Goal: Transaction & Acquisition: Purchase product/service

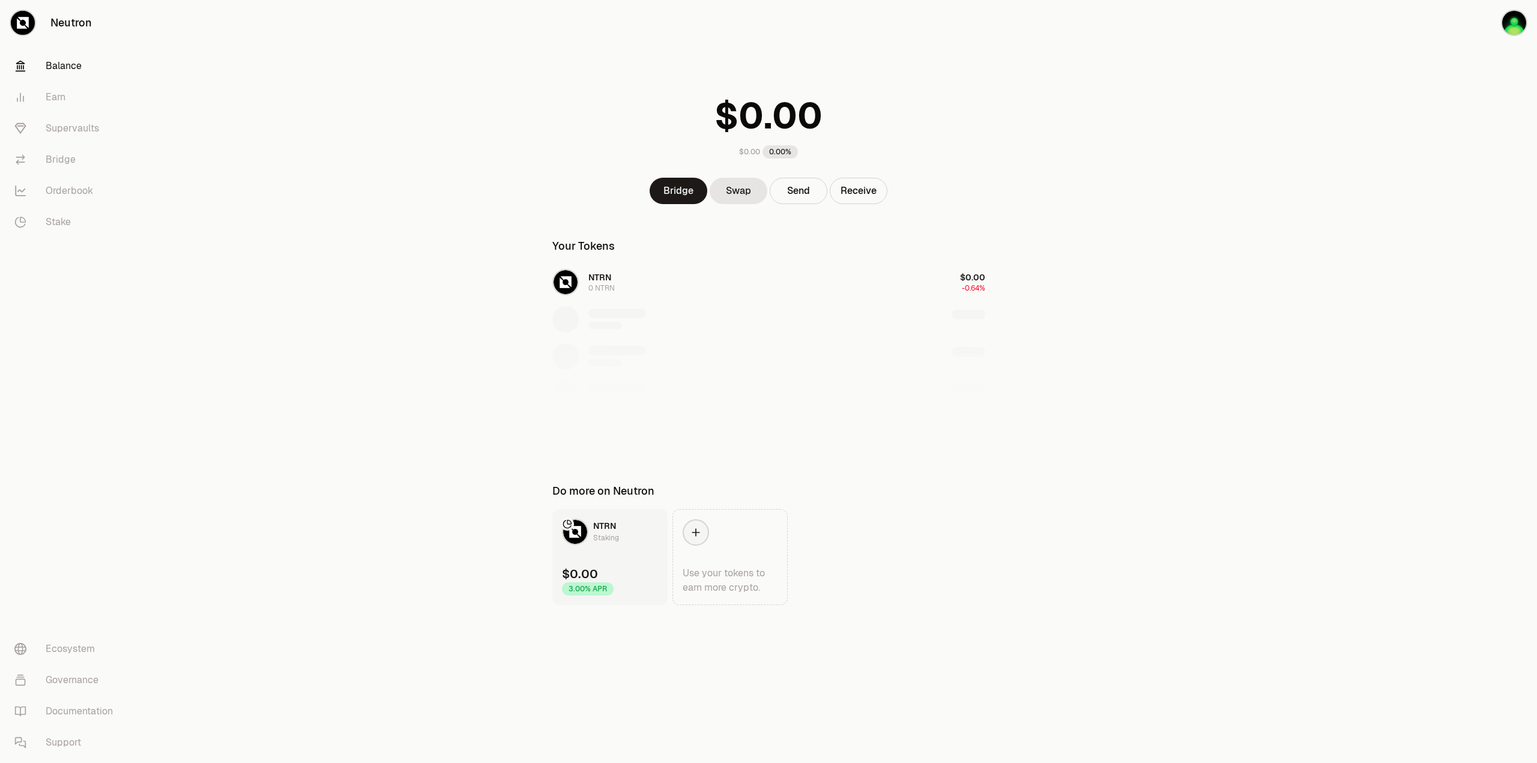
click at [572, 528] on img at bounding box center [575, 532] width 24 height 24
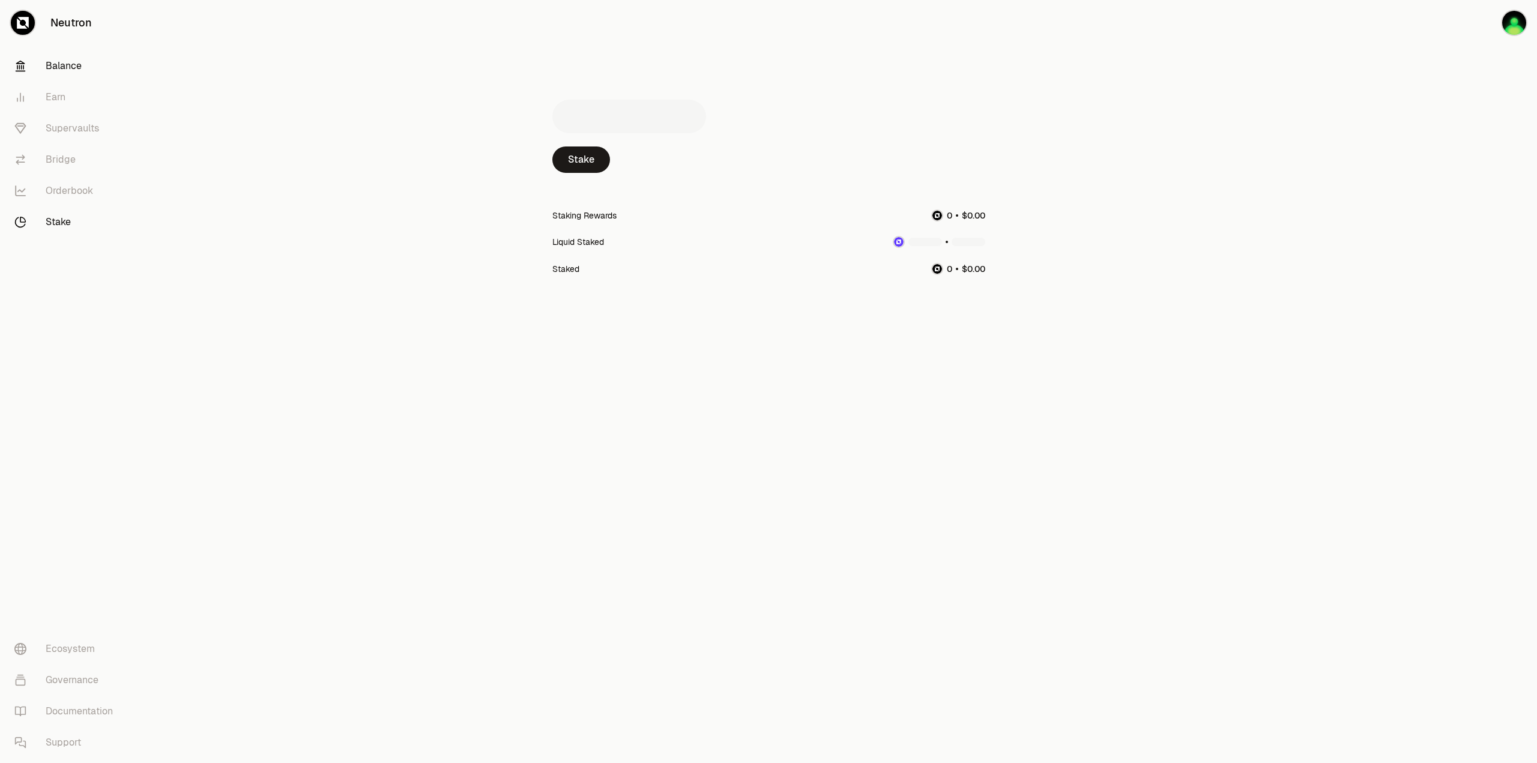
click at [90, 72] on link "Balance" at bounding box center [67, 65] width 125 height 31
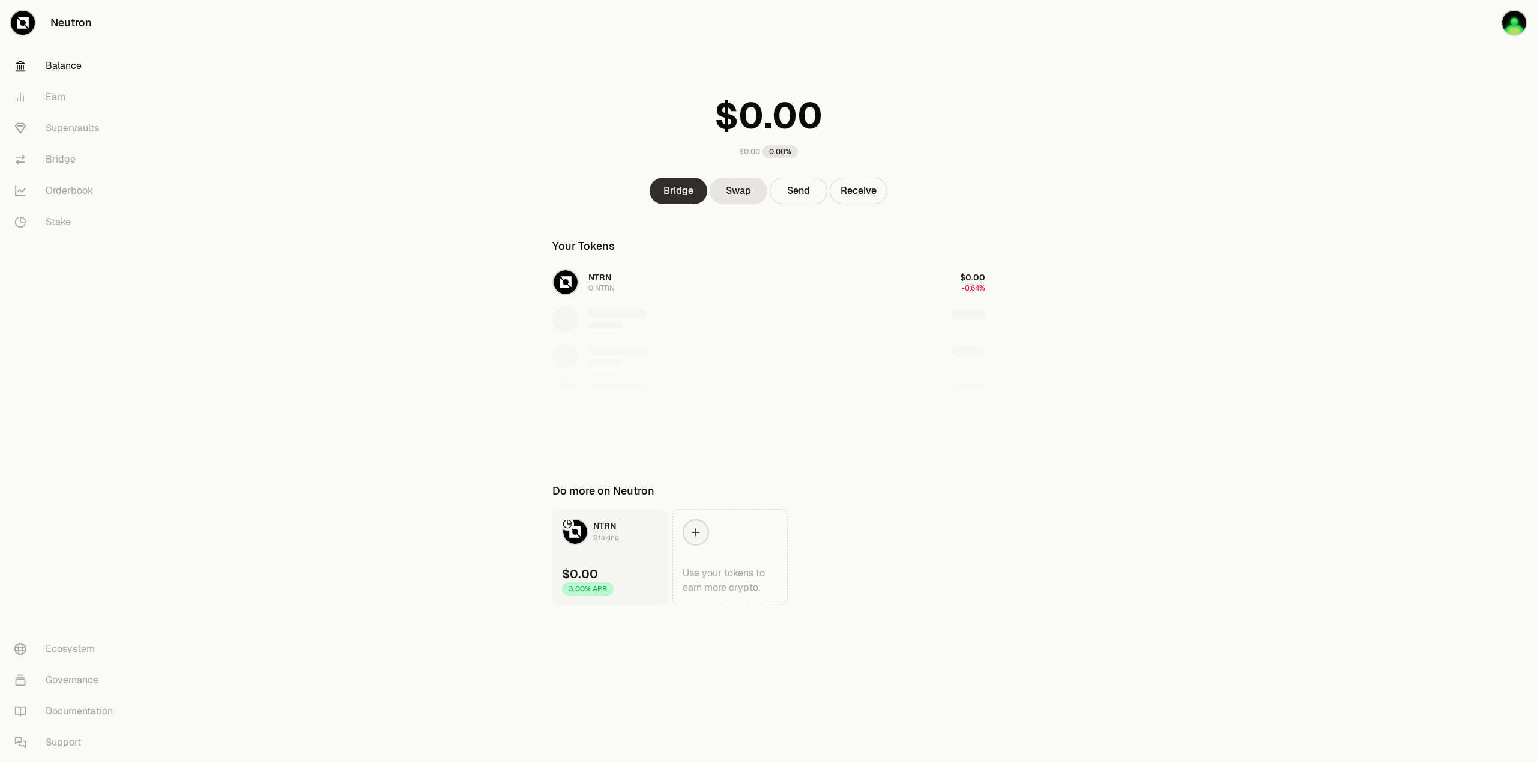
click at [677, 191] on link "Bridge" at bounding box center [679, 191] width 58 height 26
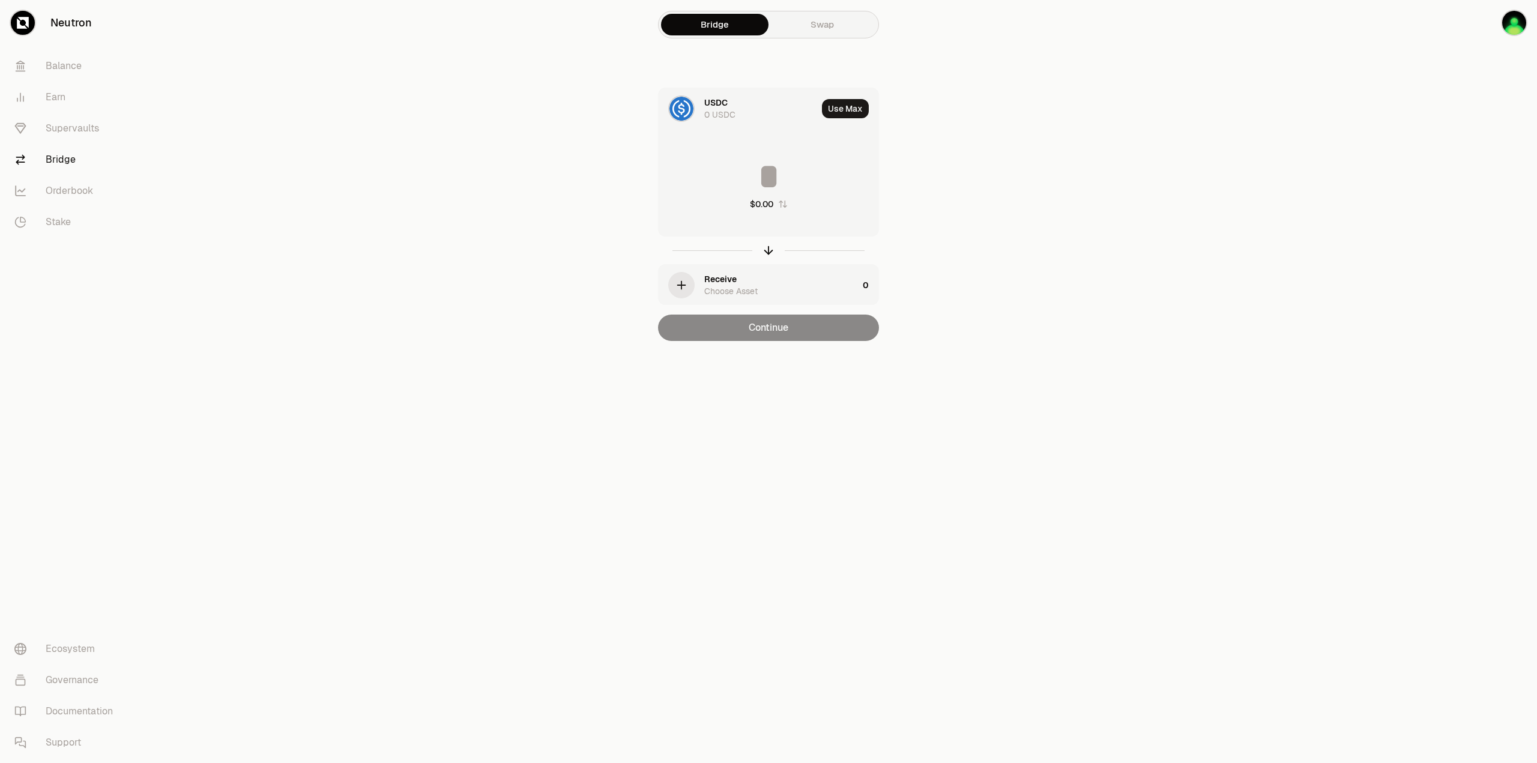
click at [793, 22] on link "Swap" at bounding box center [822, 25] width 107 height 22
click at [727, 26] on link "Bridge" at bounding box center [714, 25] width 107 height 22
click at [803, 113] on div "USDC 0 USDC" at bounding box center [760, 109] width 113 height 24
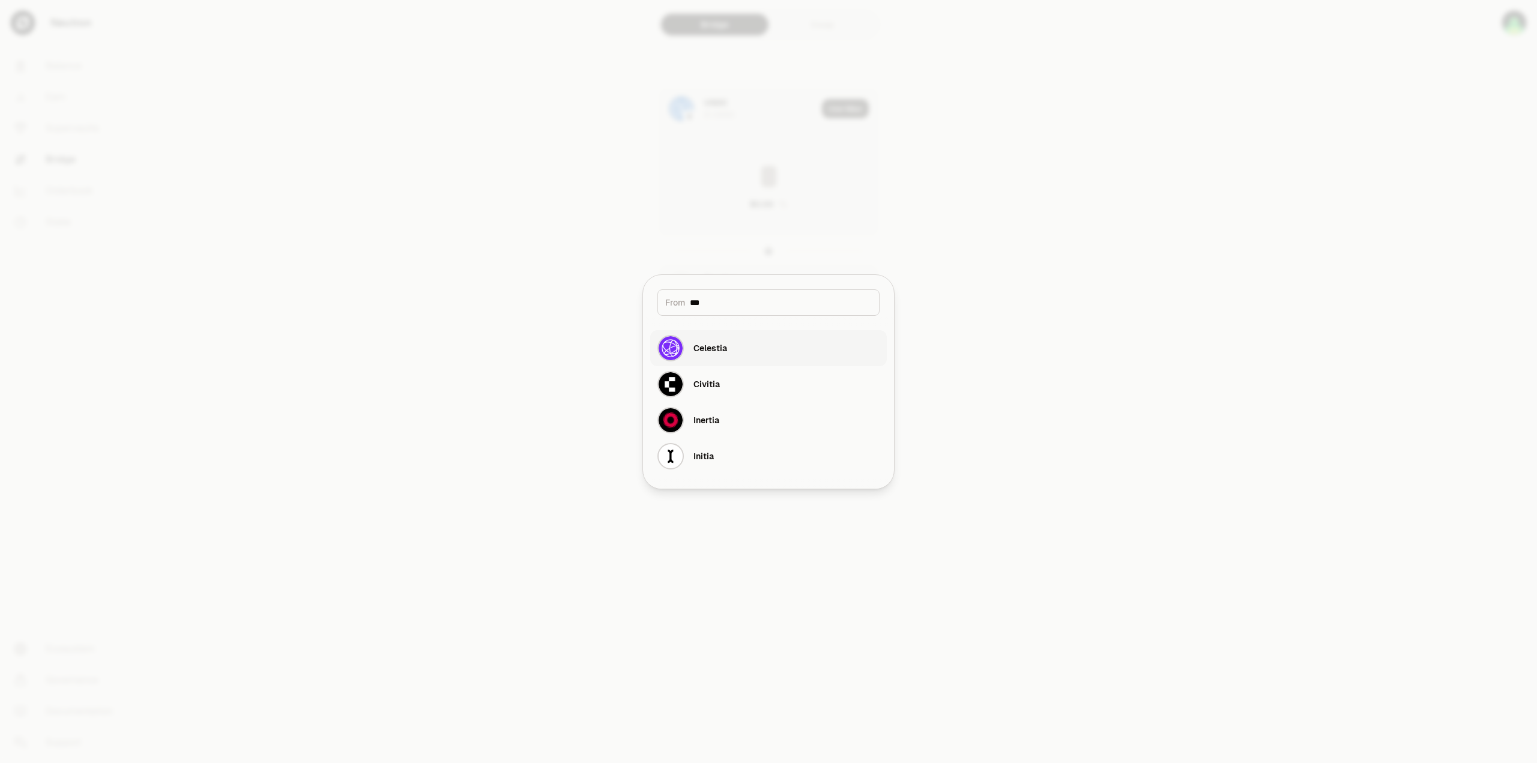
type input "***"
click at [728, 356] on button "Celestia" at bounding box center [768, 348] width 237 height 36
click at [730, 429] on button "Celestia TIA $1.65 + 0.61%" at bounding box center [768, 426] width 237 height 36
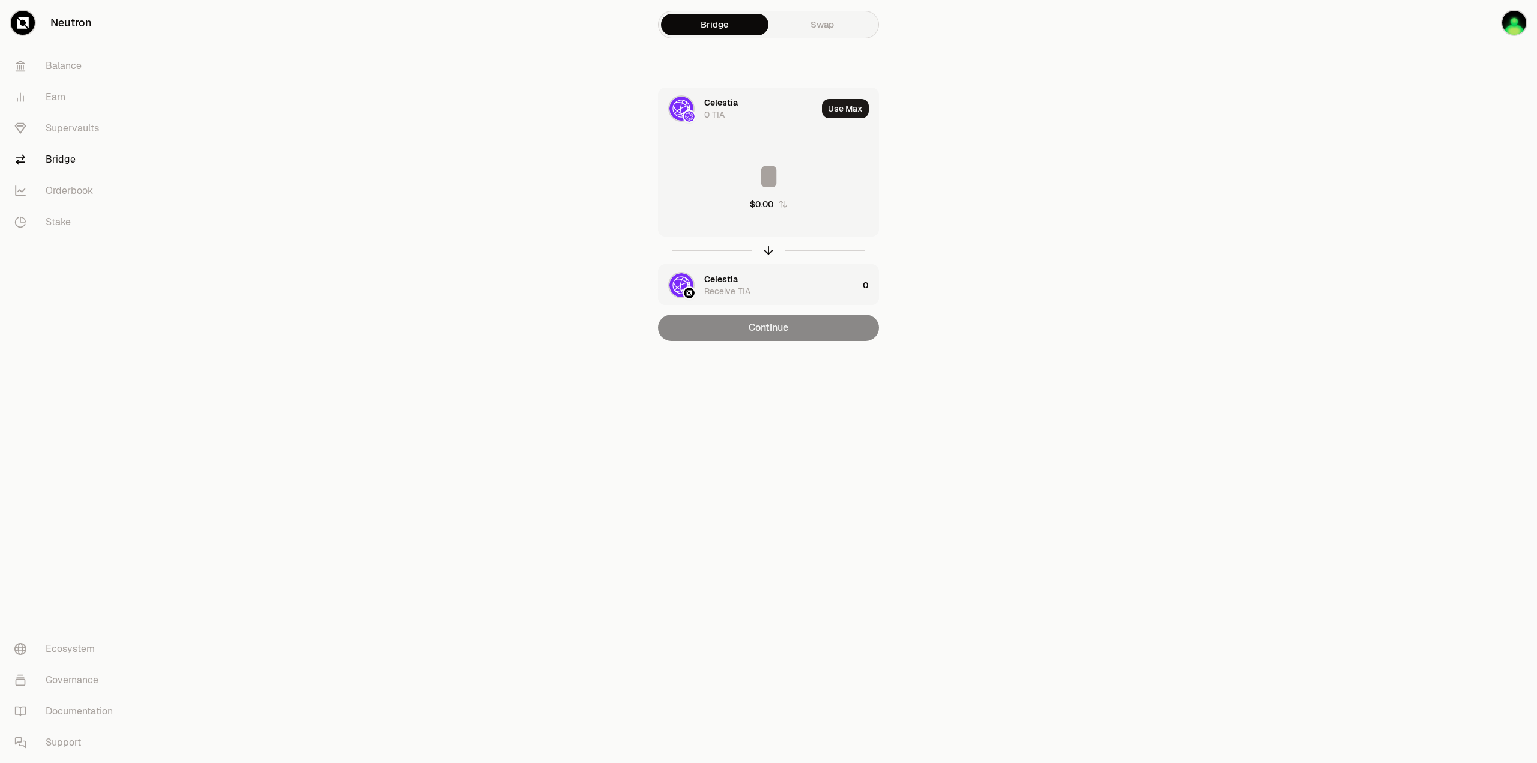
click at [723, 288] on div "Receive TIA" at bounding box center [727, 291] width 46 height 12
click at [764, 142] on icon "button" at bounding box center [768, 142] width 13 height 13
click at [763, 138] on icon "button" at bounding box center [768, 142] width 13 height 13
click at [700, 108] on div "Celestia 0 TIA" at bounding box center [758, 108] width 199 height 41
click at [842, 112] on button "Use Max" at bounding box center [845, 108] width 47 height 19
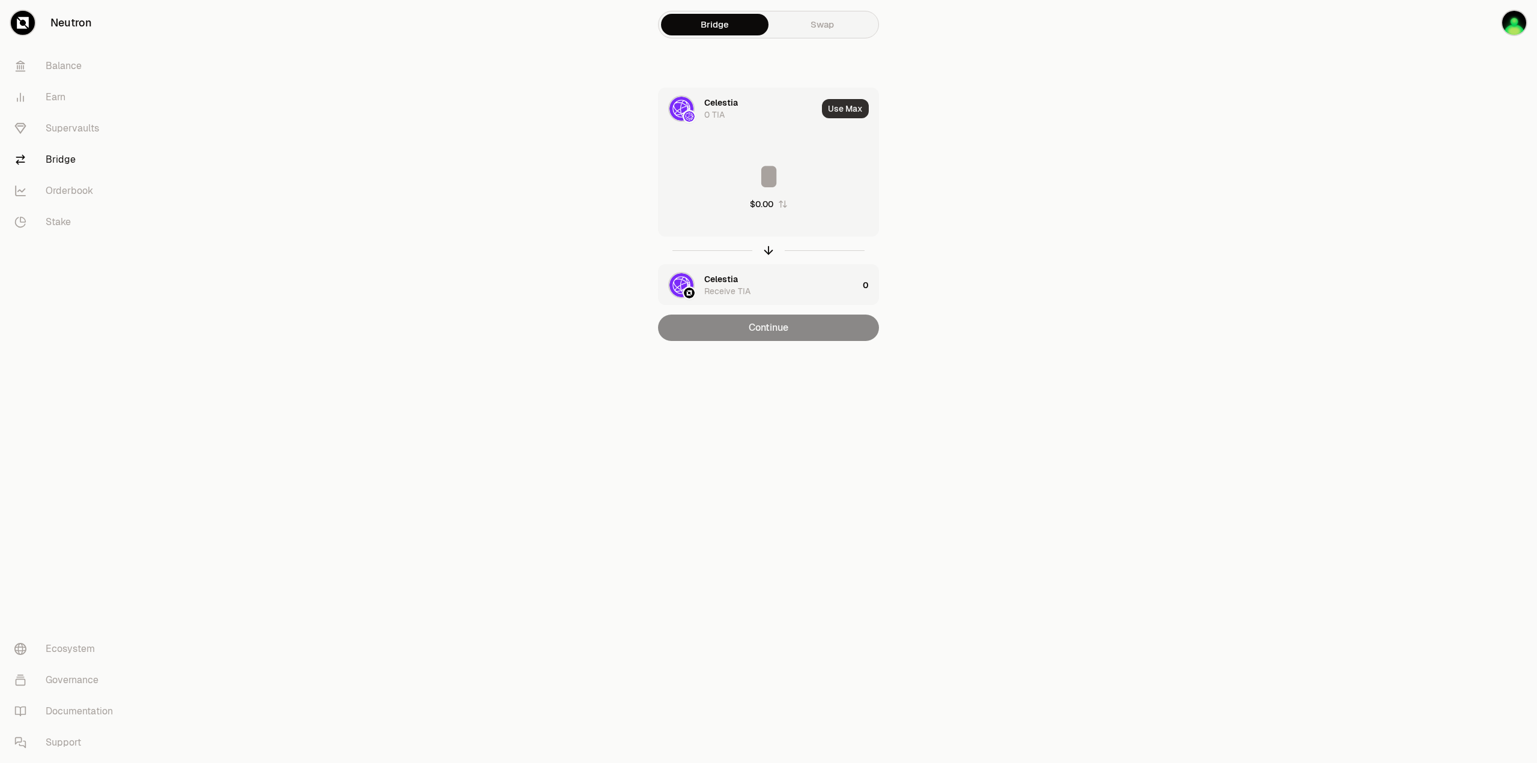
type input "*"
click at [724, 115] on div "Celestia 0 TIA" at bounding box center [756, 109] width 105 height 24
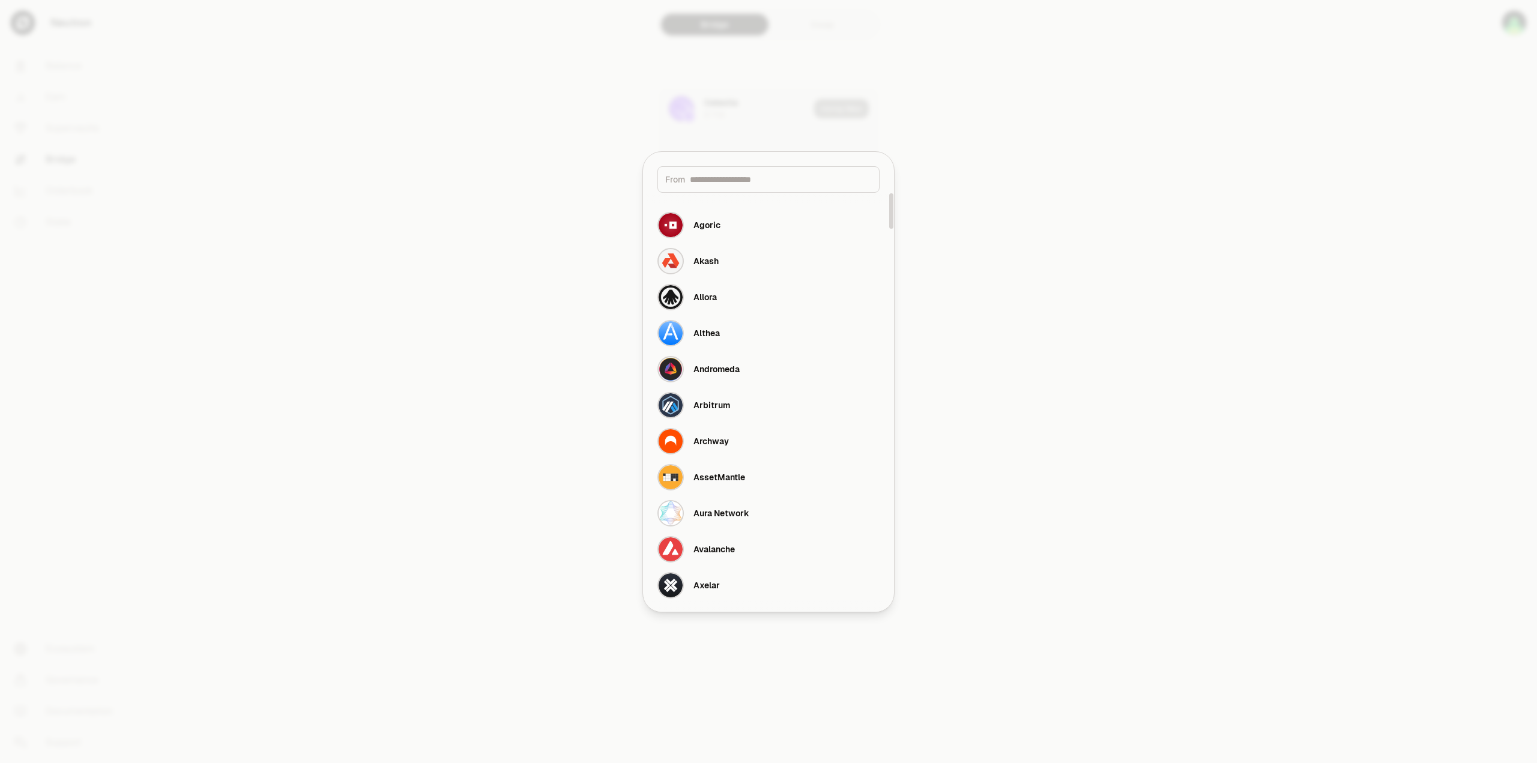
click at [738, 181] on input at bounding box center [781, 180] width 182 height 12
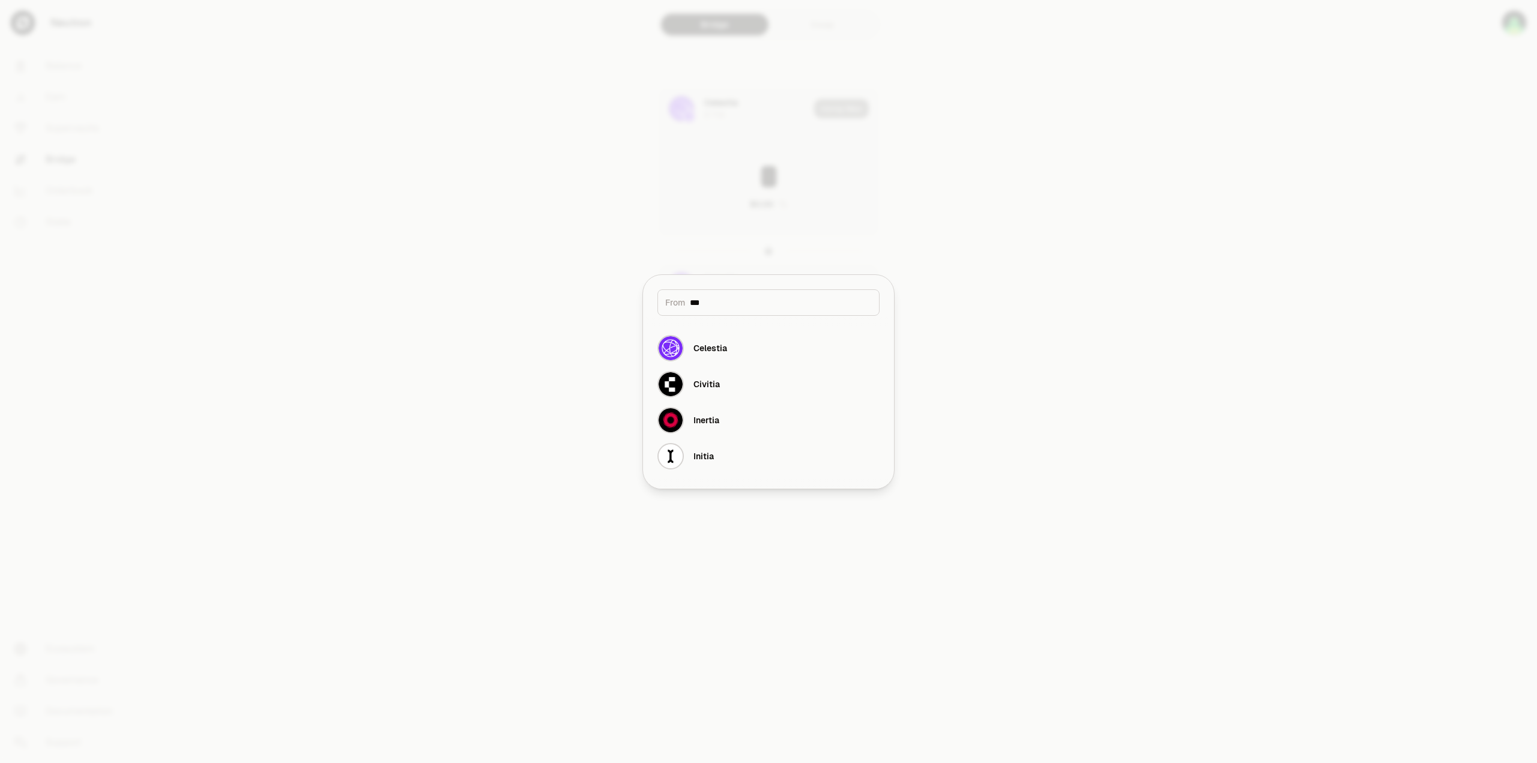
type input "***"
click at [726, 352] on div "Celestia" at bounding box center [711, 348] width 34 height 12
click at [634, 268] on div at bounding box center [768, 381] width 1537 height 763
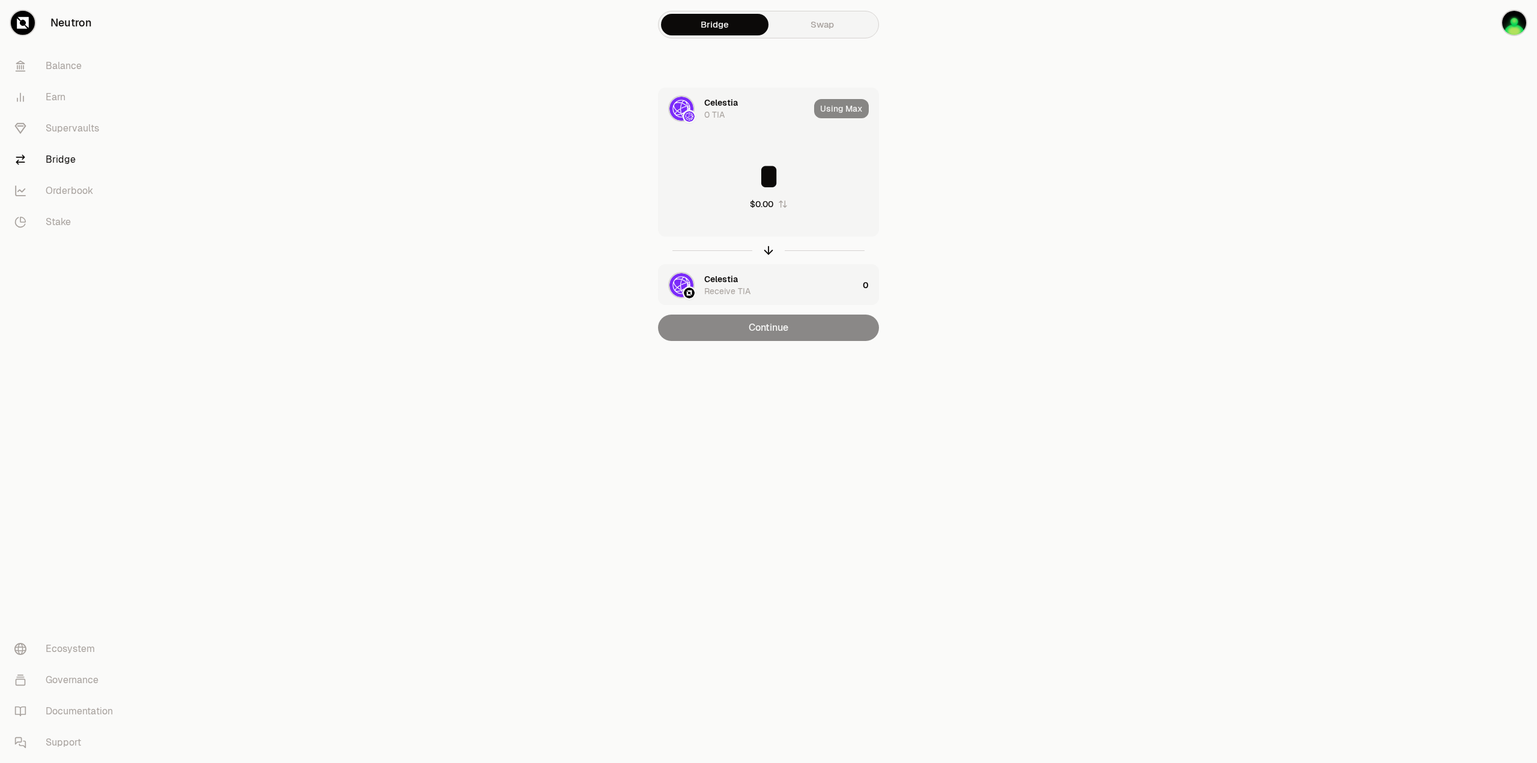
click at [754, 287] on div "Celestia Receive TIA" at bounding box center [781, 285] width 154 height 24
click at [733, 182] on div "Receive TIA" at bounding box center [727, 183] width 46 height 12
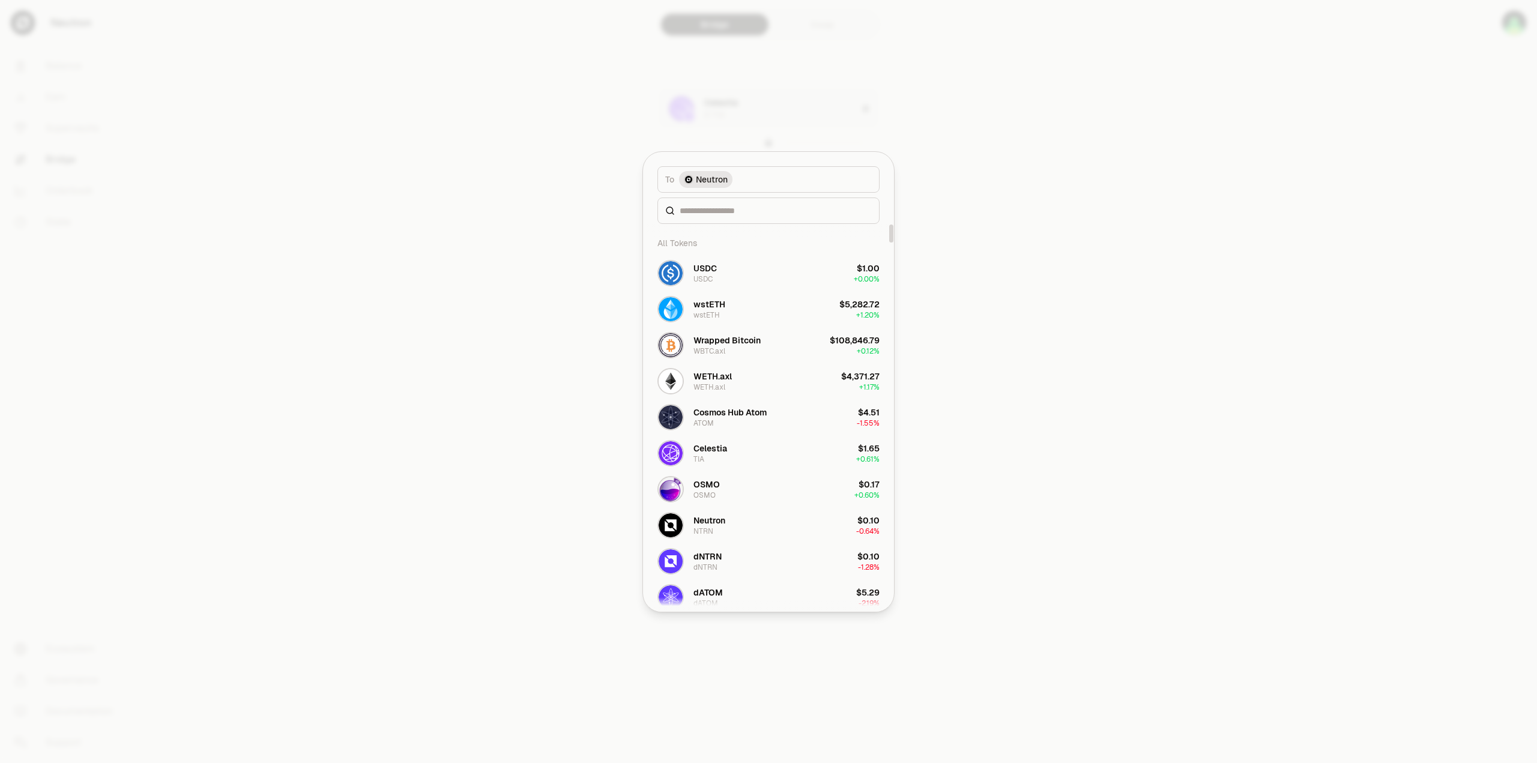
click at [711, 218] on div at bounding box center [769, 211] width 222 height 26
click at [724, 212] on input at bounding box center [776, 211] width 192 height 12
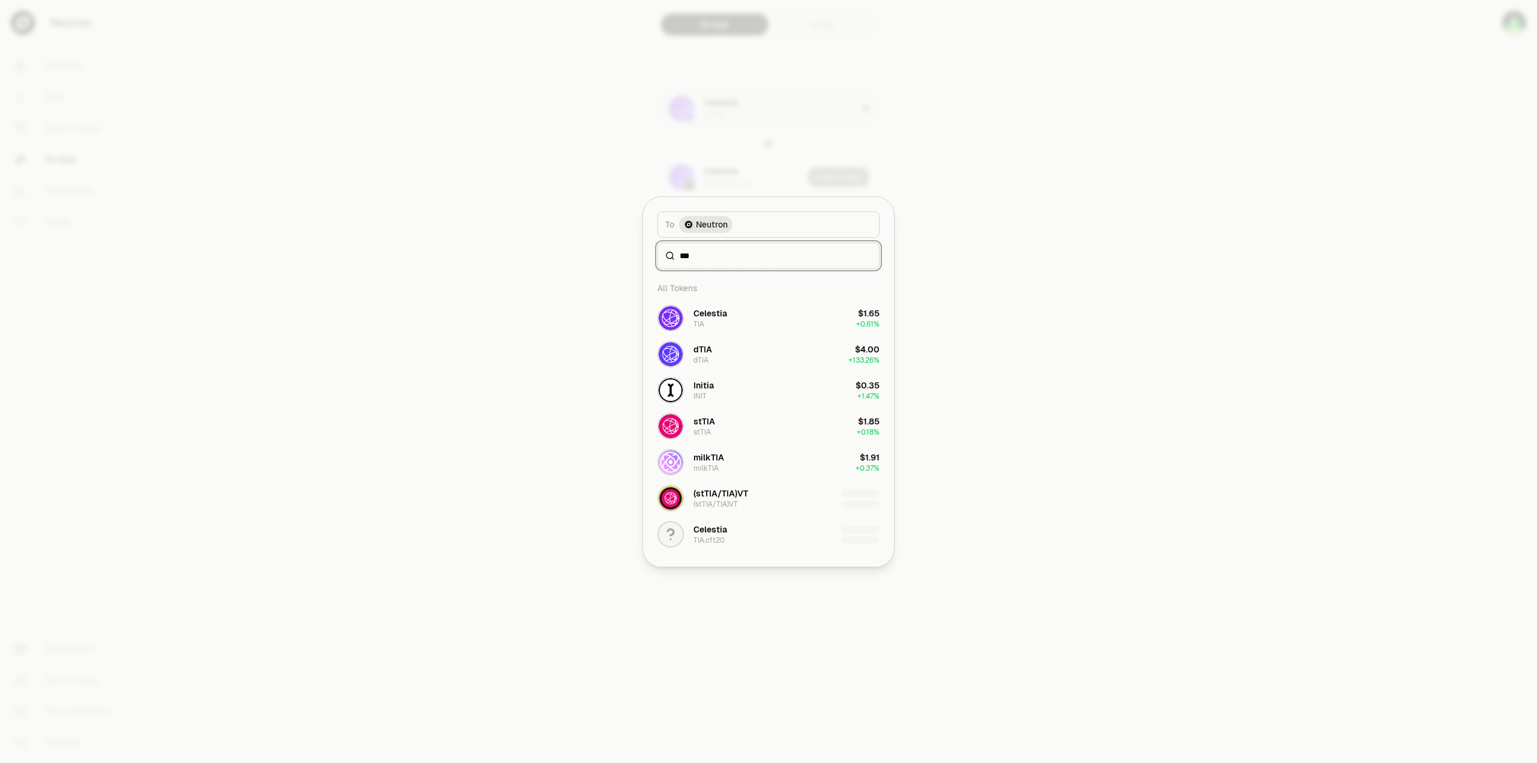
type input "***"
drag, startPoint x: 1040, startPoint y: 319, endPoint x: 1046, endPoint y: 316, distance: 6.5
click at [1040, 319] on div at bounding box center [768, 381] width 1537 height 763
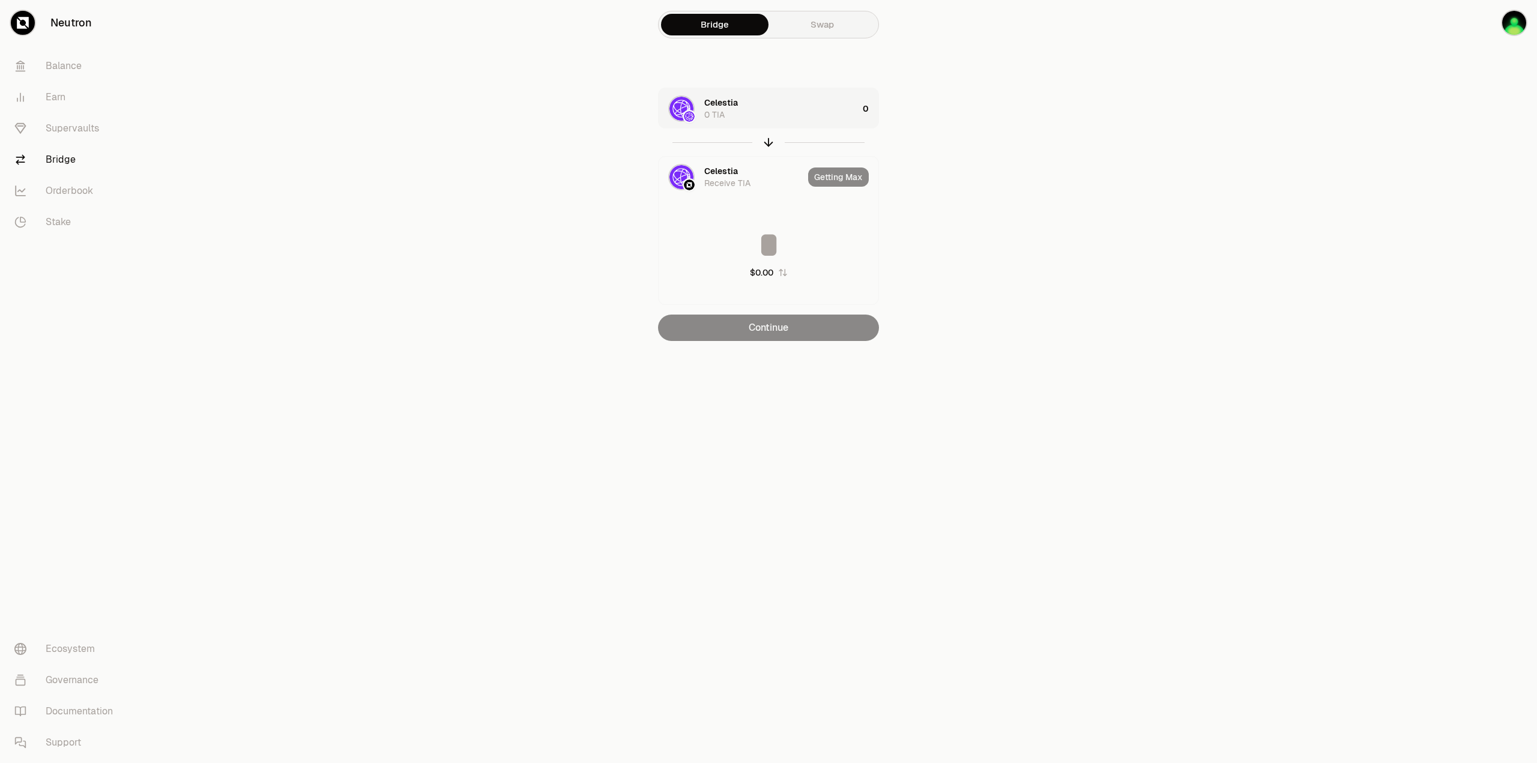
click at [1214, 243] on main "Bridge Swap Celestia 0 TIA 0 Celestia Receive TIA Getting Max $0.00 Continue" at bounding box center [836, 194] width 1403 height 389
click at [71, 55] on link "Balance" at bounding box center [67, 65] width 125 height 31
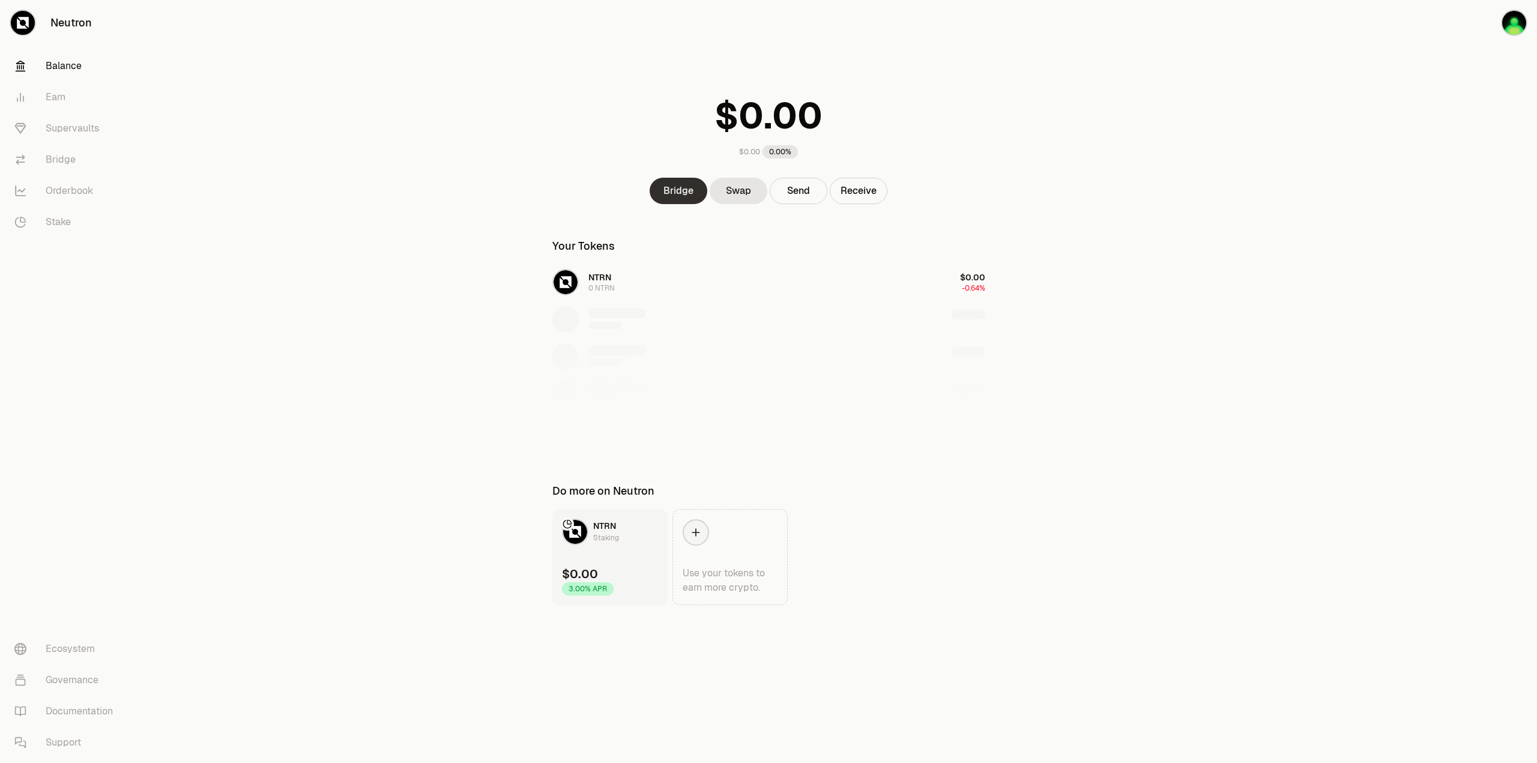
click at [681, 184] on link "Bridge" at bounding box center [679, 191] width 58 height 26
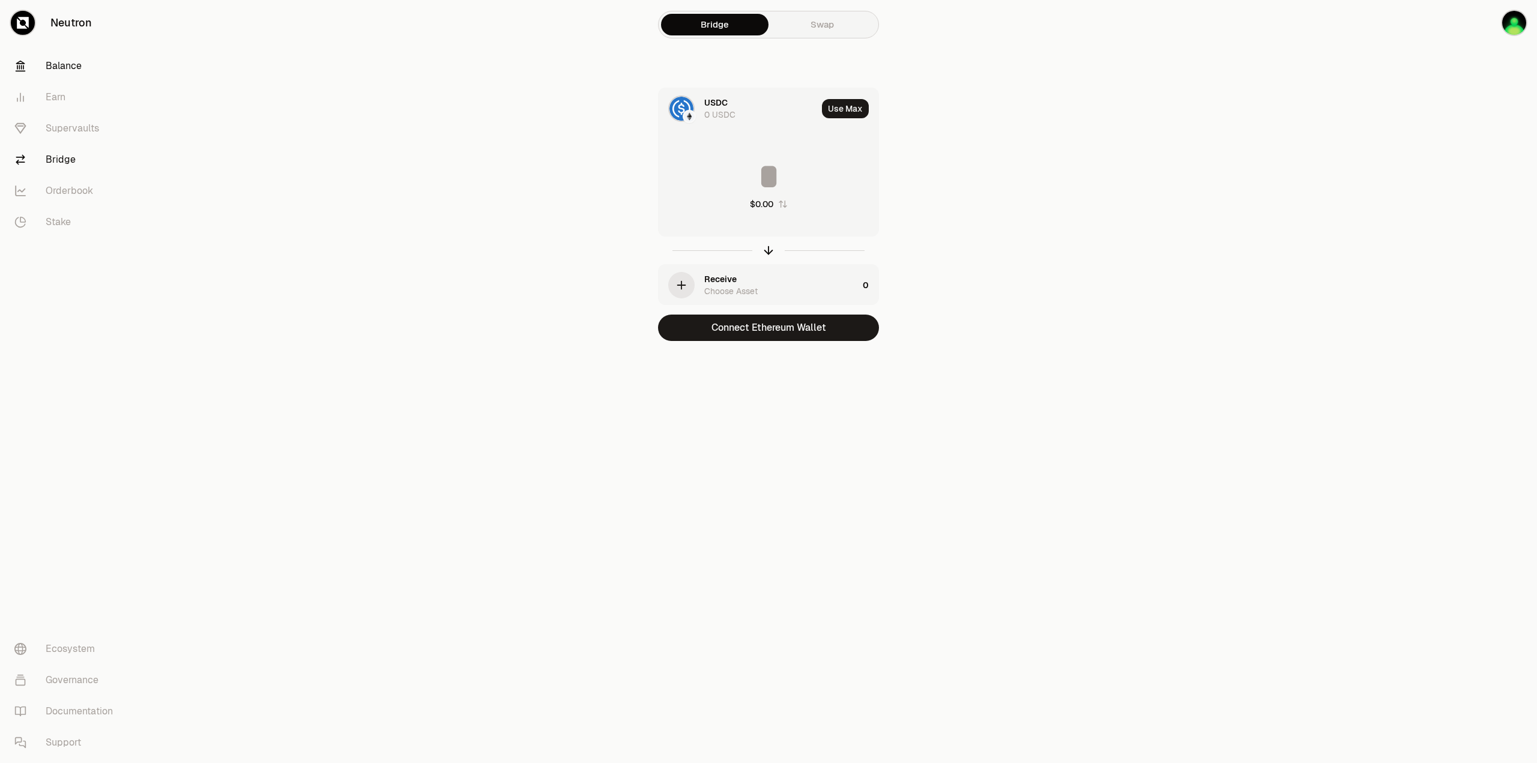
click at [76, 69] on link "Balance" at bounding box center [67, 65] width 125 height 31
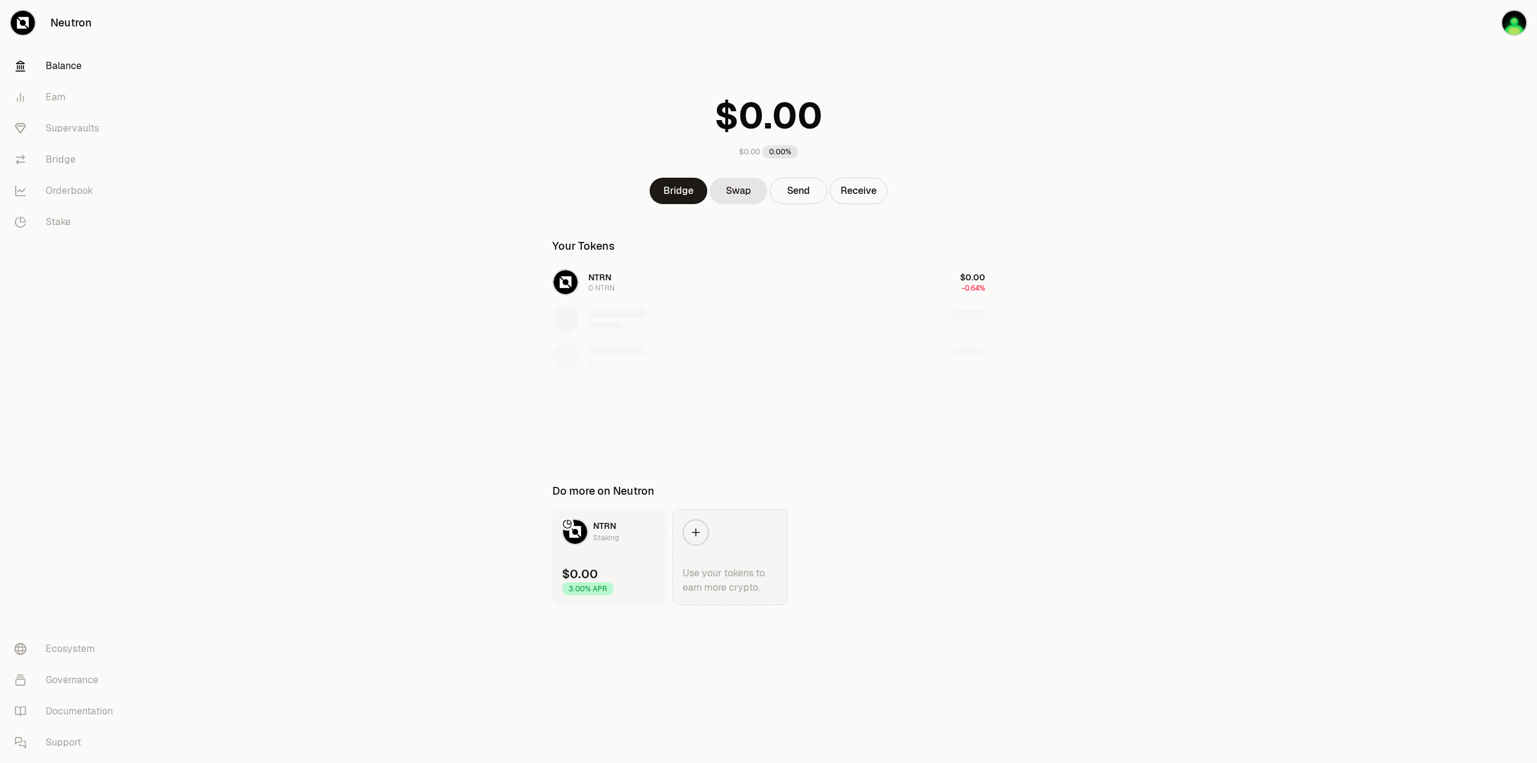
click at [688, 543] on link "Use your tokens to earn more crypto." at bounding box center [730, 557] width 115 height 96
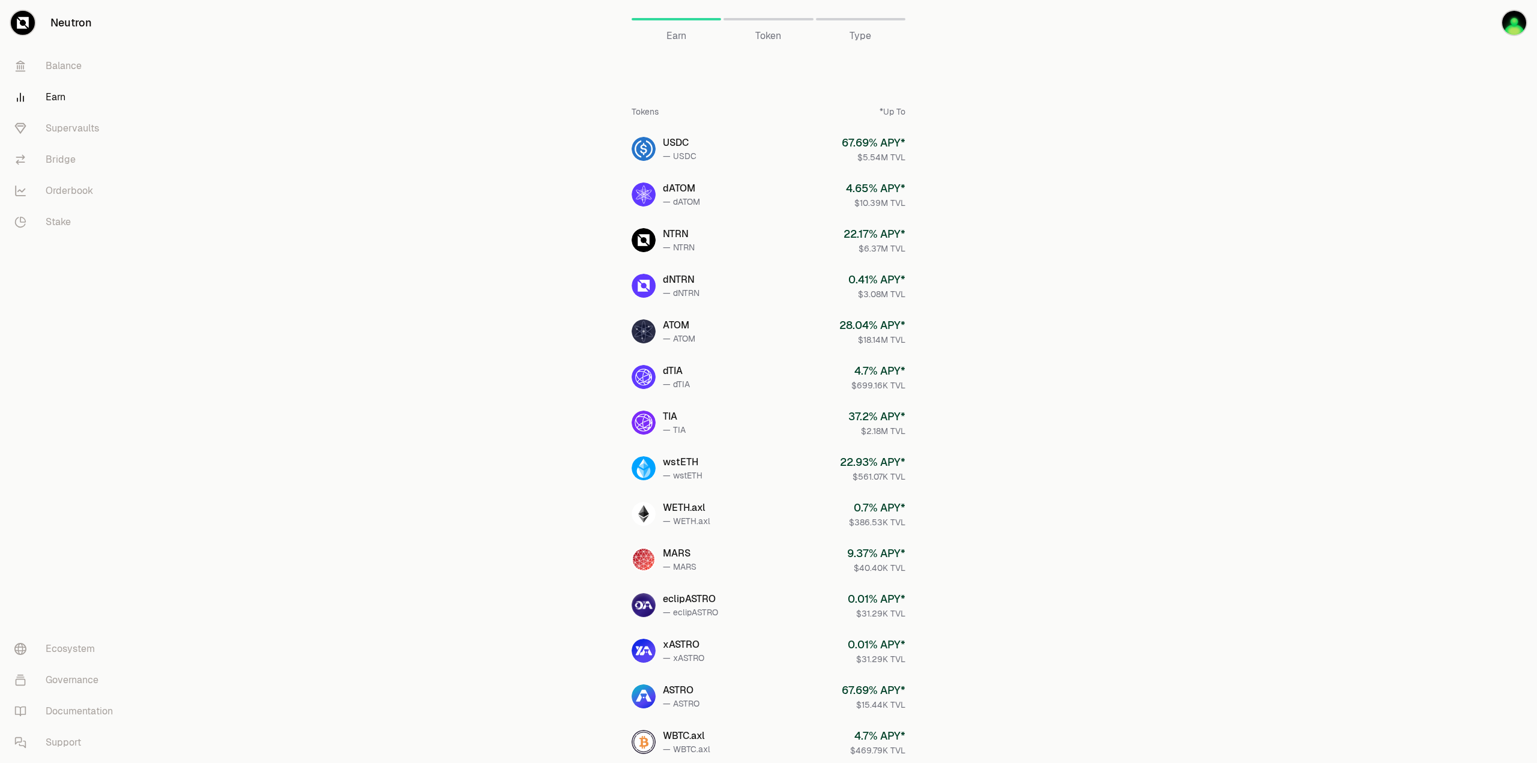
click at [764, 33] on span "Token" at bounding box center [768, 36] width 26 height 14
drag, startPoint x: 684, startPoint y: 38, endPoint x: 701, endPoint y: 173, distance: 136.2
click at [683, 38] on span "Earn" at bounding box center [677, 36] width 20 height 14
click at [92, 22] on link "Neutron" at bounding box center [67, 23] width 135 height 46
click at [59, 76] on link "Balance" at bounding box center [67, 65] width 125 height 31
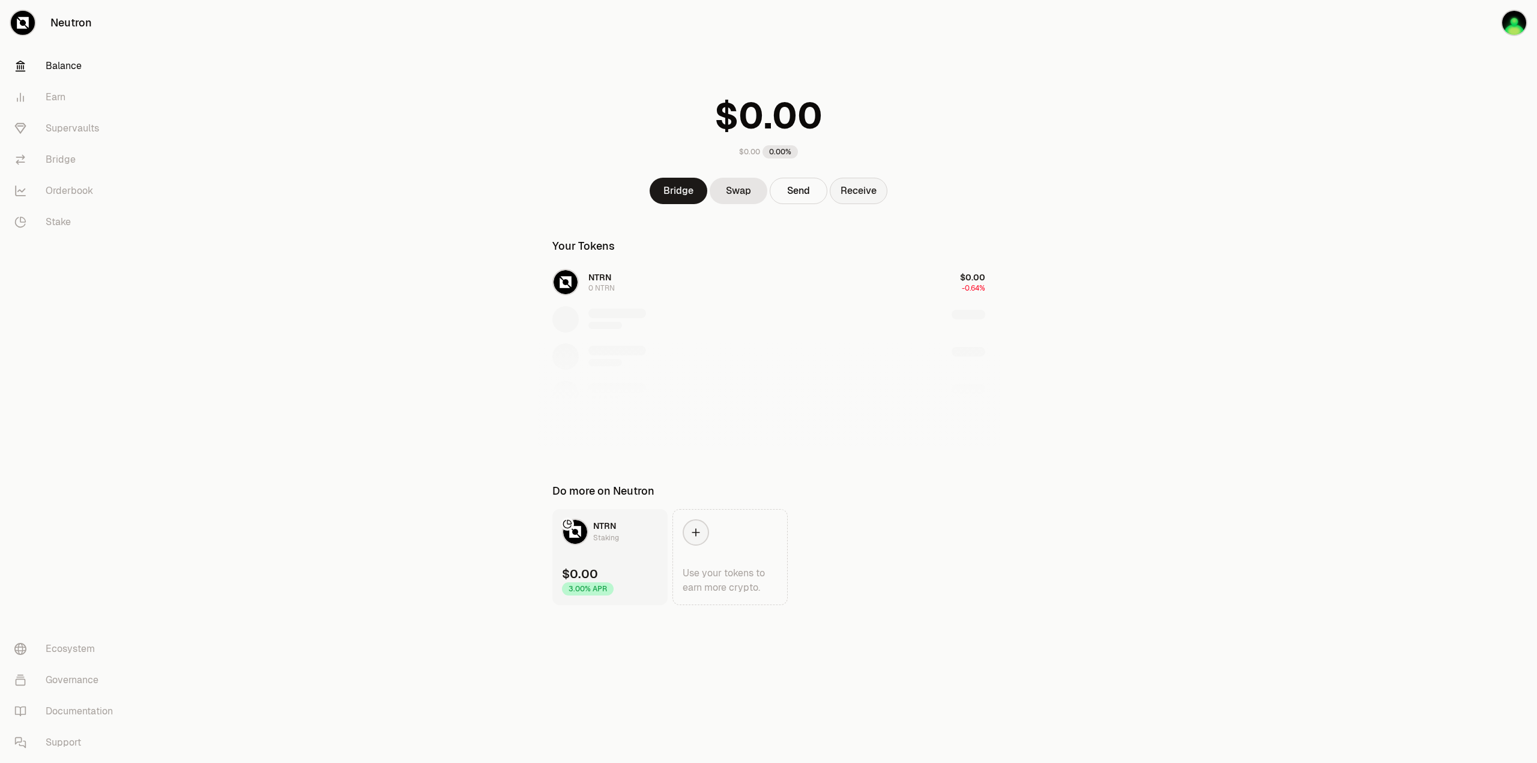
click at [869, 199] on button "Receive" at bounding box center [859, 191] width 58 height 26
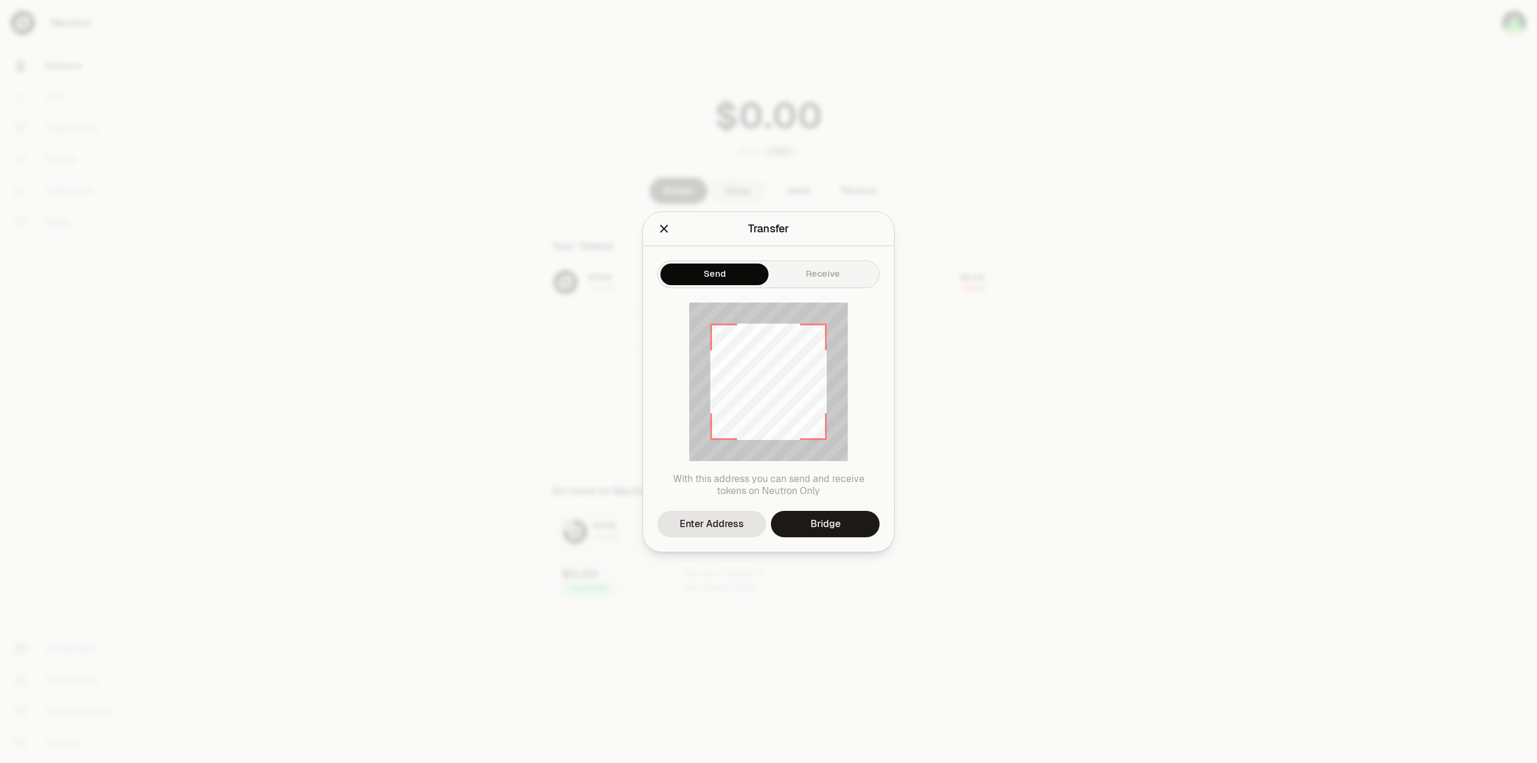
drag, startPoint x: 731, startPoint y: 261, endPoint x: 788, endPoint y: 262, distance: 57.7
click at [731, 264] on button "Send" at bounding box center [715, 275] width 108 height 22
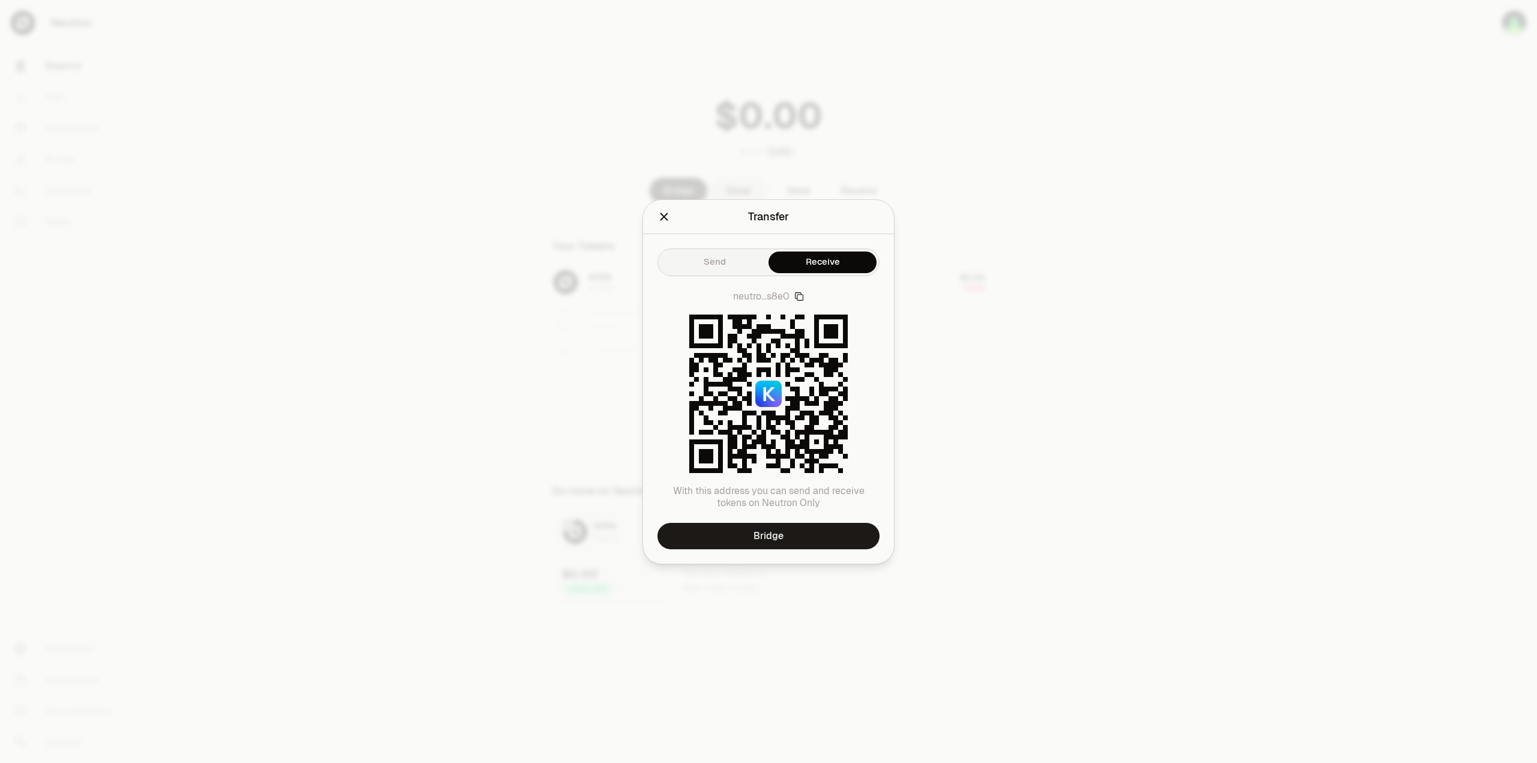
click at [832, 273] on button "Receive" at bounding box center [823, 263] width 108 height 22
click at [781, 533] on link "Bridge" at bounding box center [769, 536] width 222 height 26
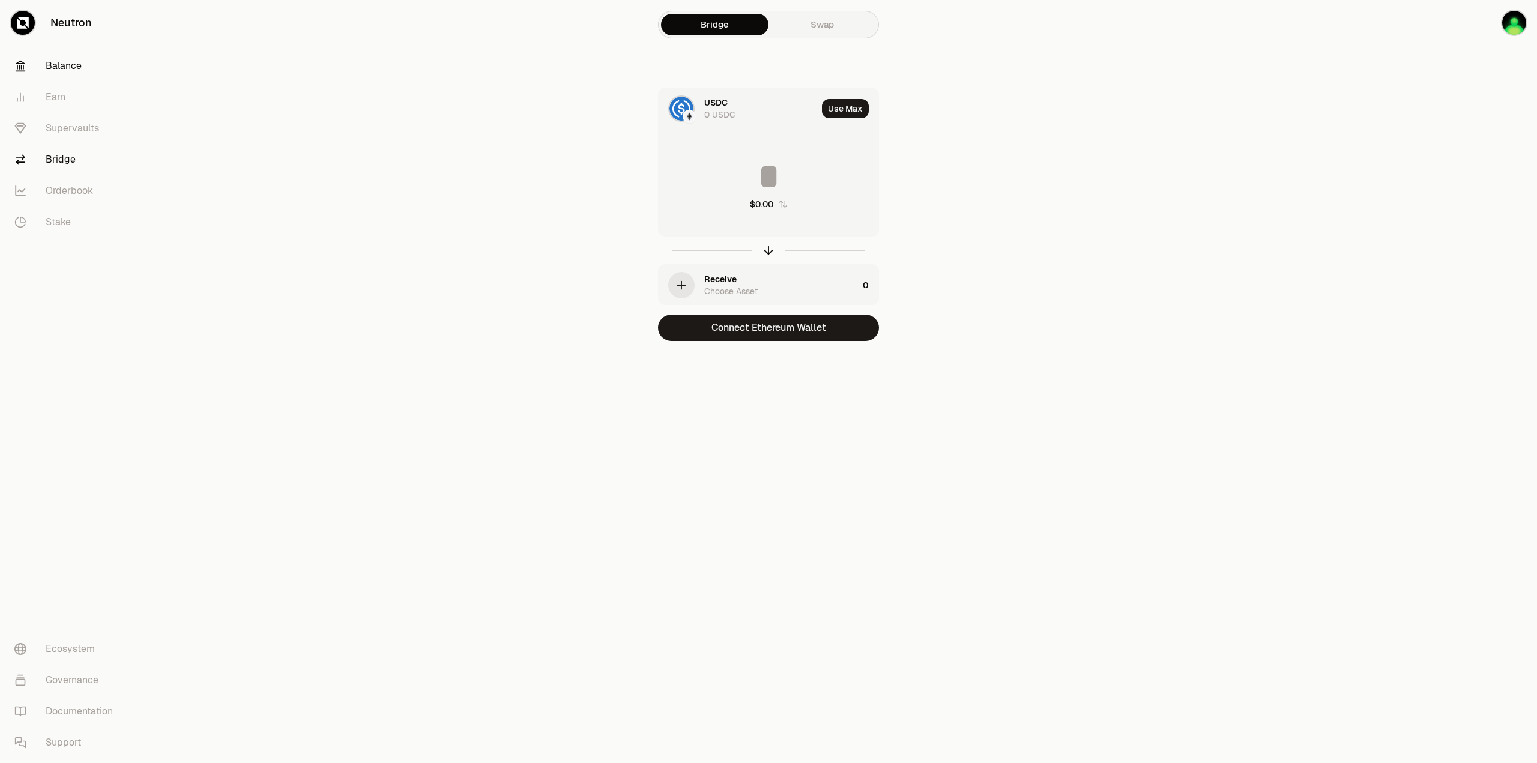
click at [79, 62] on link "Balance" at bounding box center [67, 65] width 125 height 31
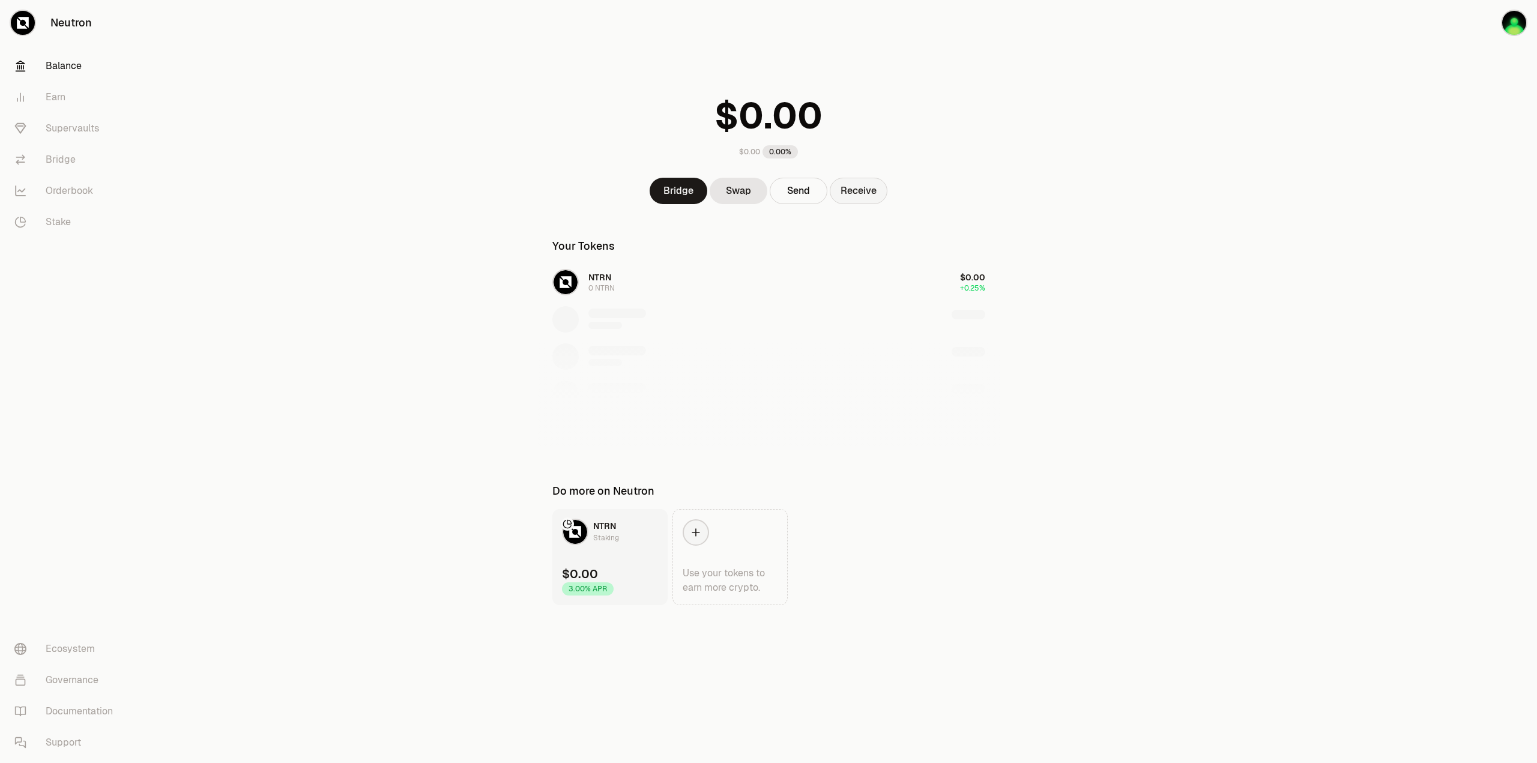
click at [871, 186] on button "Receive" at bounding box center [859, 191] width 58 height 26
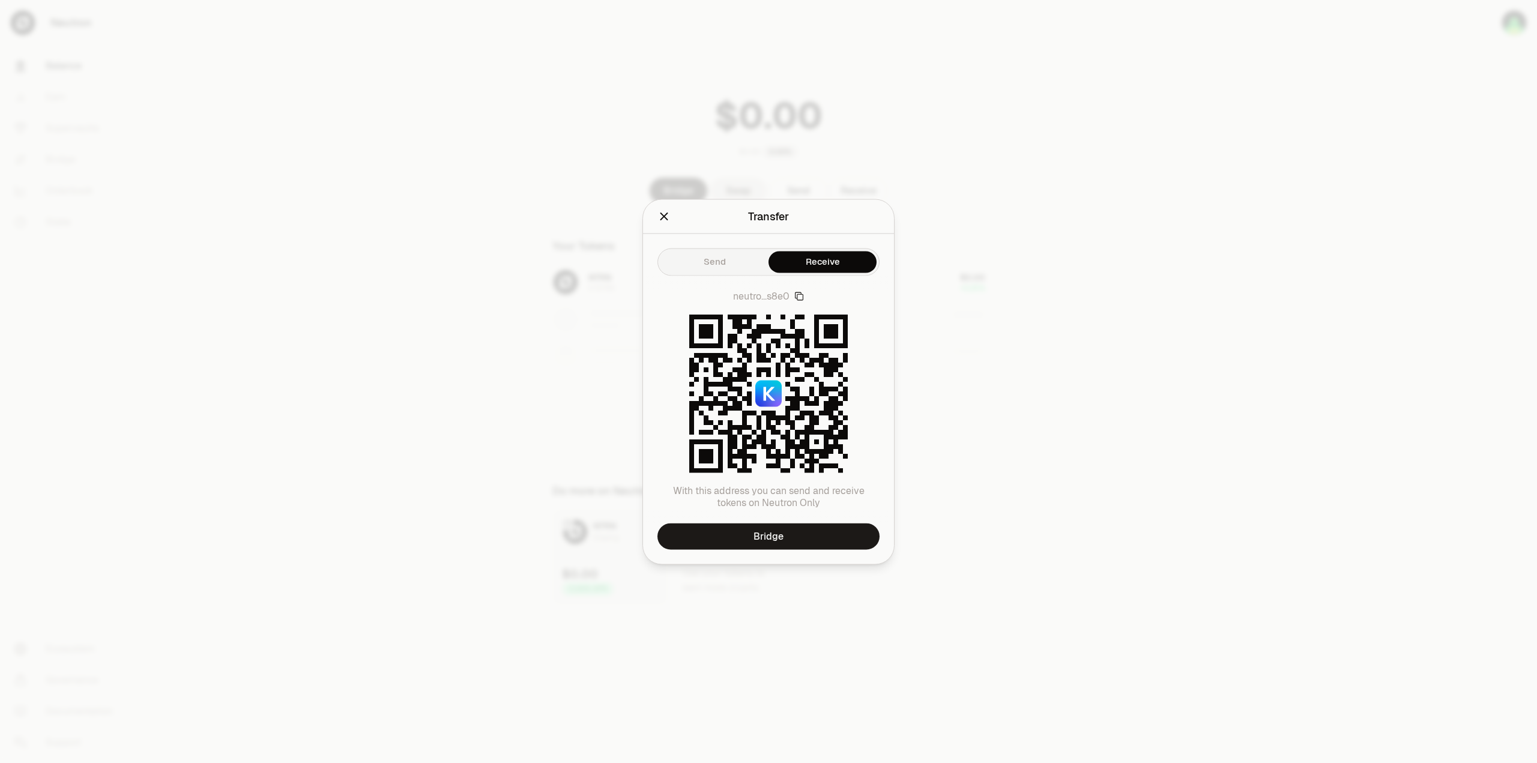
click at [763, 421] on icon at bounding box center [768, 393] width 159 height 159
click at [799, 299] on icon "button" at bounding box center [799, 296] width 10 height 10
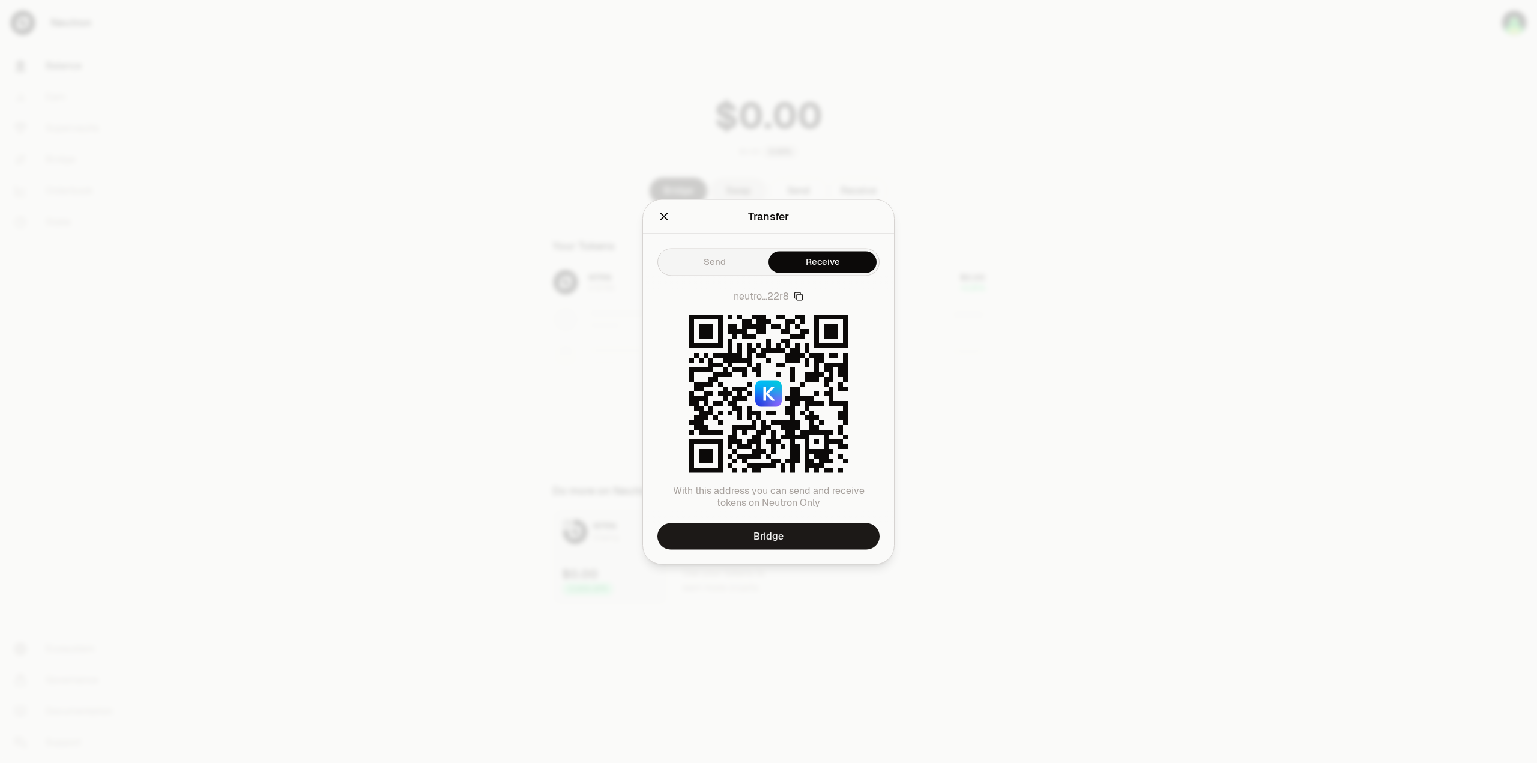
click at [670, 214] on icon "Close" at bounding box center [664, 216] width 13 height 13
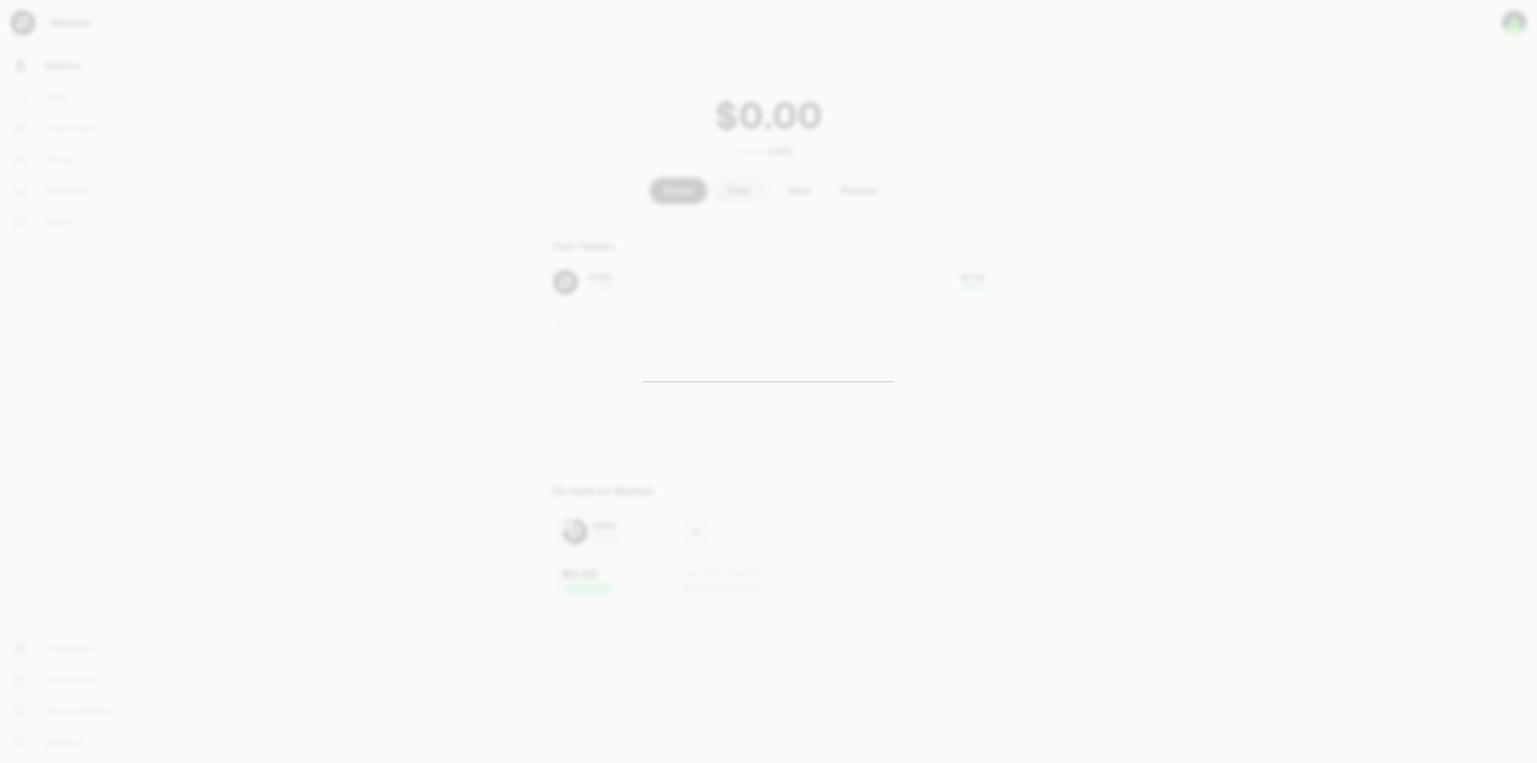
drag, startPoint x: 1327, startPoint y: 105, endPoint x: 1354, endPoint y: 105, distance: 27.6
click at [1345, 105] on main "$0.00 0.00% Bridge Swap Send Receive Your Tokens NTRN 0 NTRN $0.00 +0.25% Do mo…" at bounding box center [836, 326] width 1403 height 653
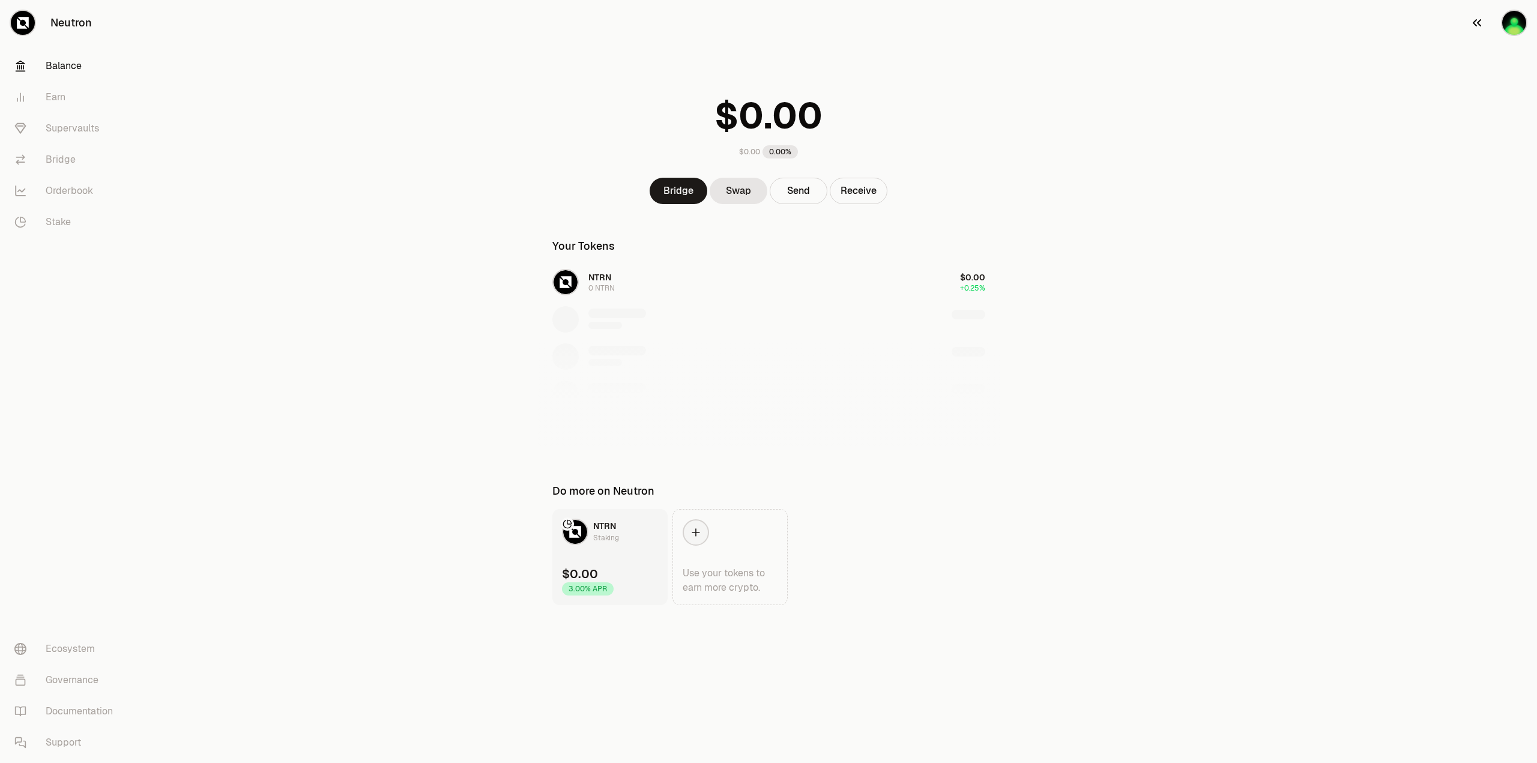
click at [1513, 18] on img "button" at bounding box center [1514, 23] width 24 height 24
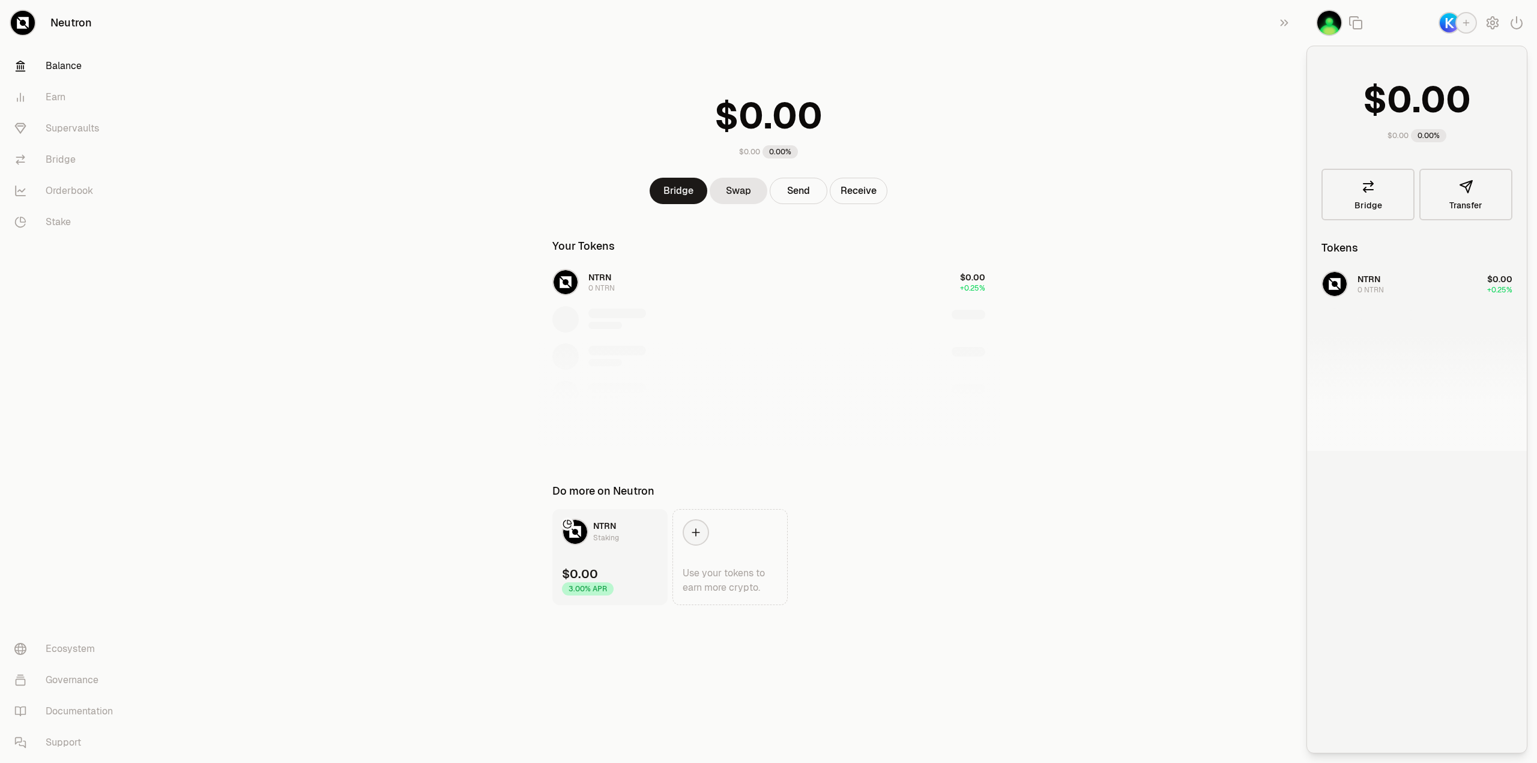
click at [1451, 23] on img "button" at bounding box center [1449, 22] width 19 height 19
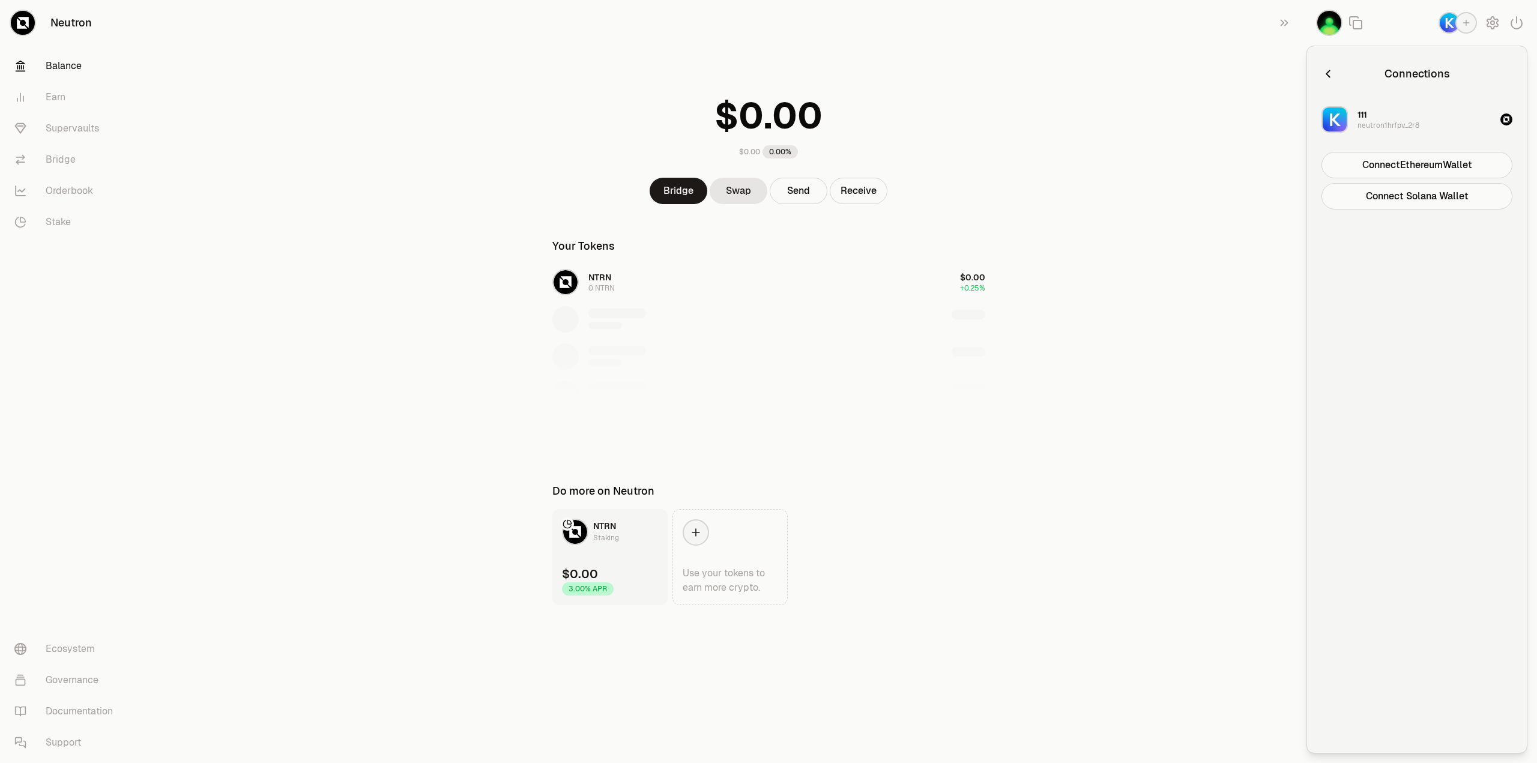
click at [1345, 109] on img "button" at bounding box center [1335, 119] width 24 height 24
click at [1400, 171] on button "Disconnect" at bounding box center [1417, 165] width 191 height 26
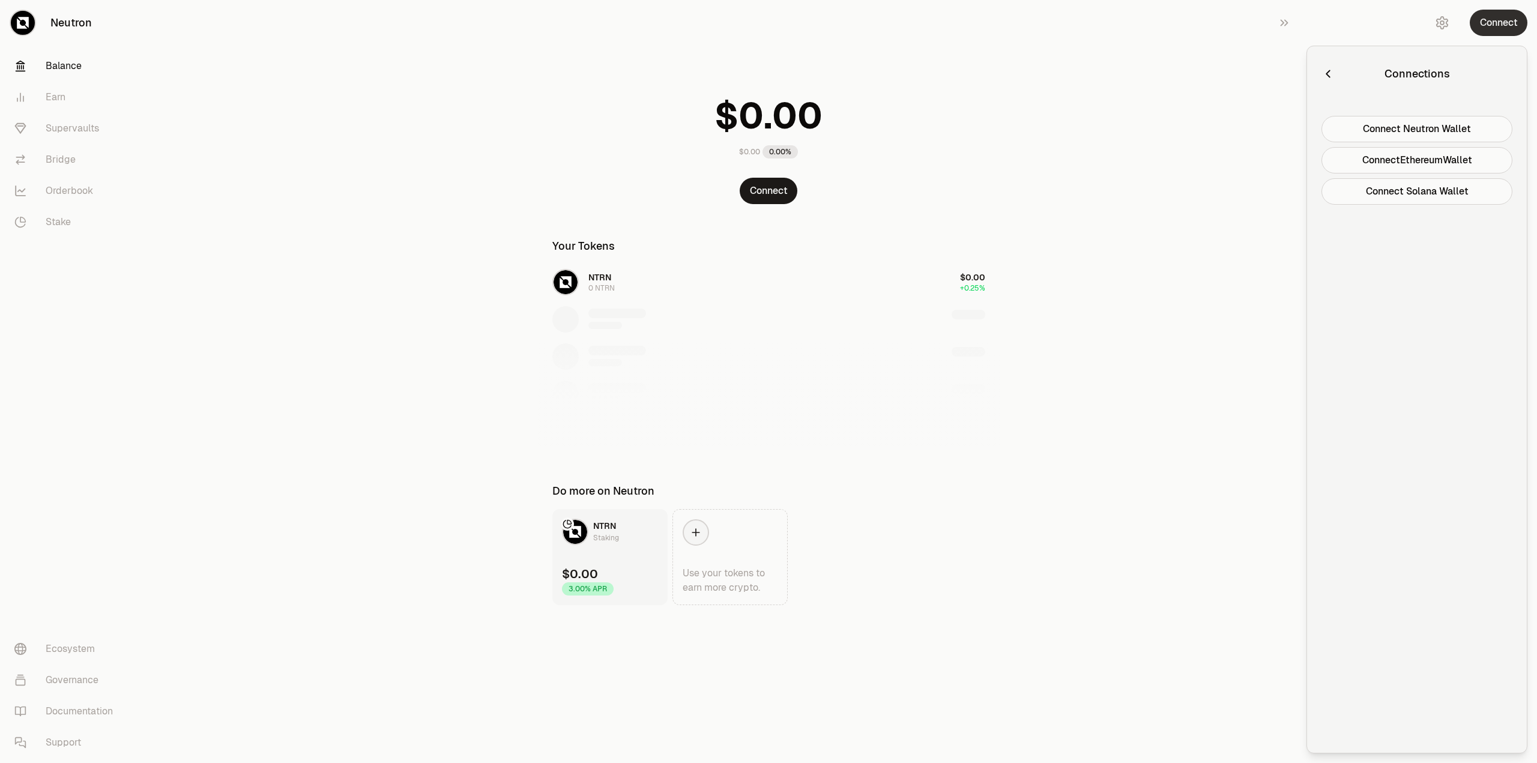
click at [1506, 21] on button "Connect" at bounding box center [1499, 23] width 58 height 26
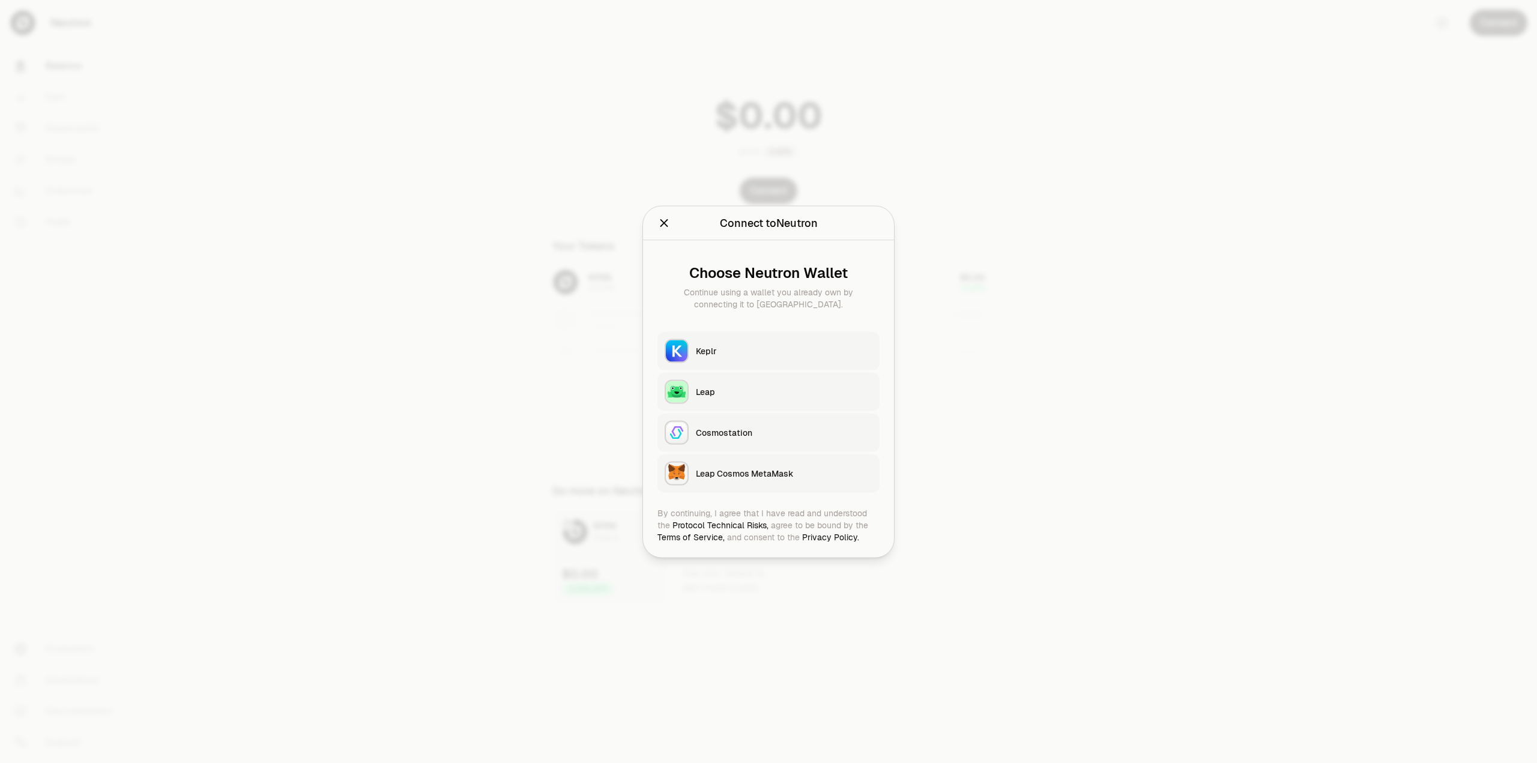
click at [742, 343] on button "Keplr" at bounding box center [769, 350] width 222 height 38
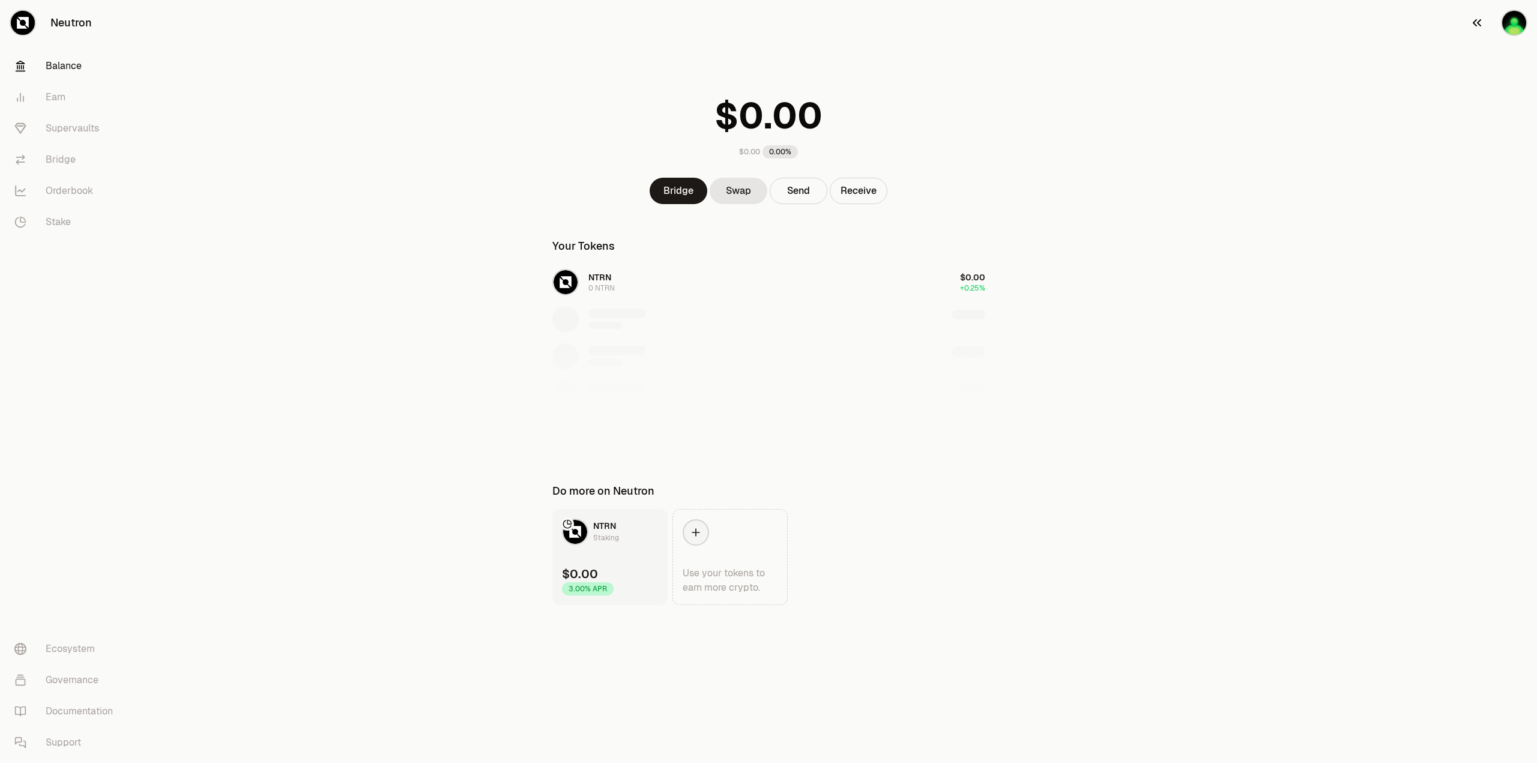
click at [1521, 22] on img "button" at bounding box center [1514, 23] width 24 height 24
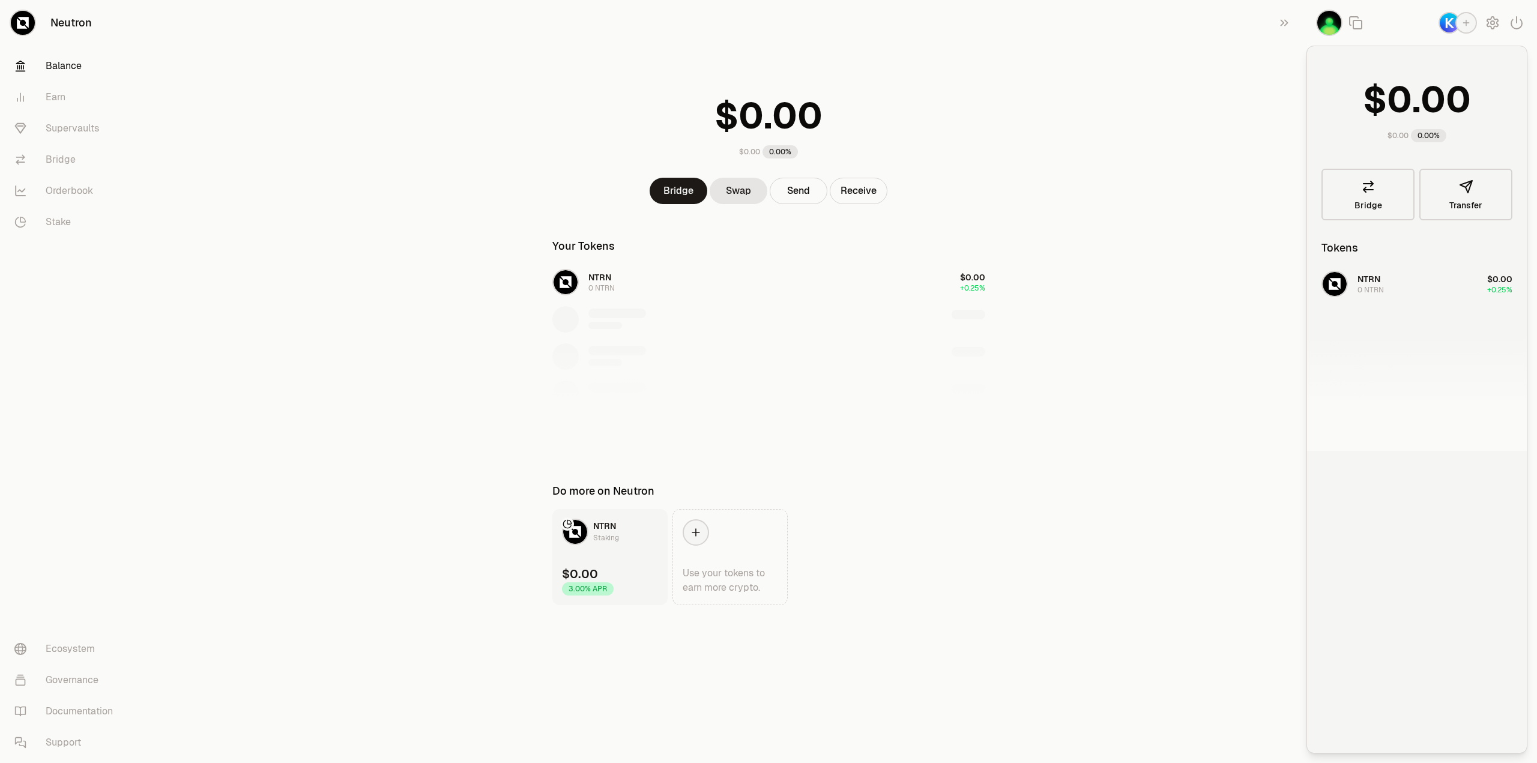
click at [1194, 101] on main "$0.00 0.00% Bridge Swap Send Receive Your Tokens NTRN 0 NTRN $0.00 +0.25% Do mo…" at bounding box center [836, 326] width 1403 height 653
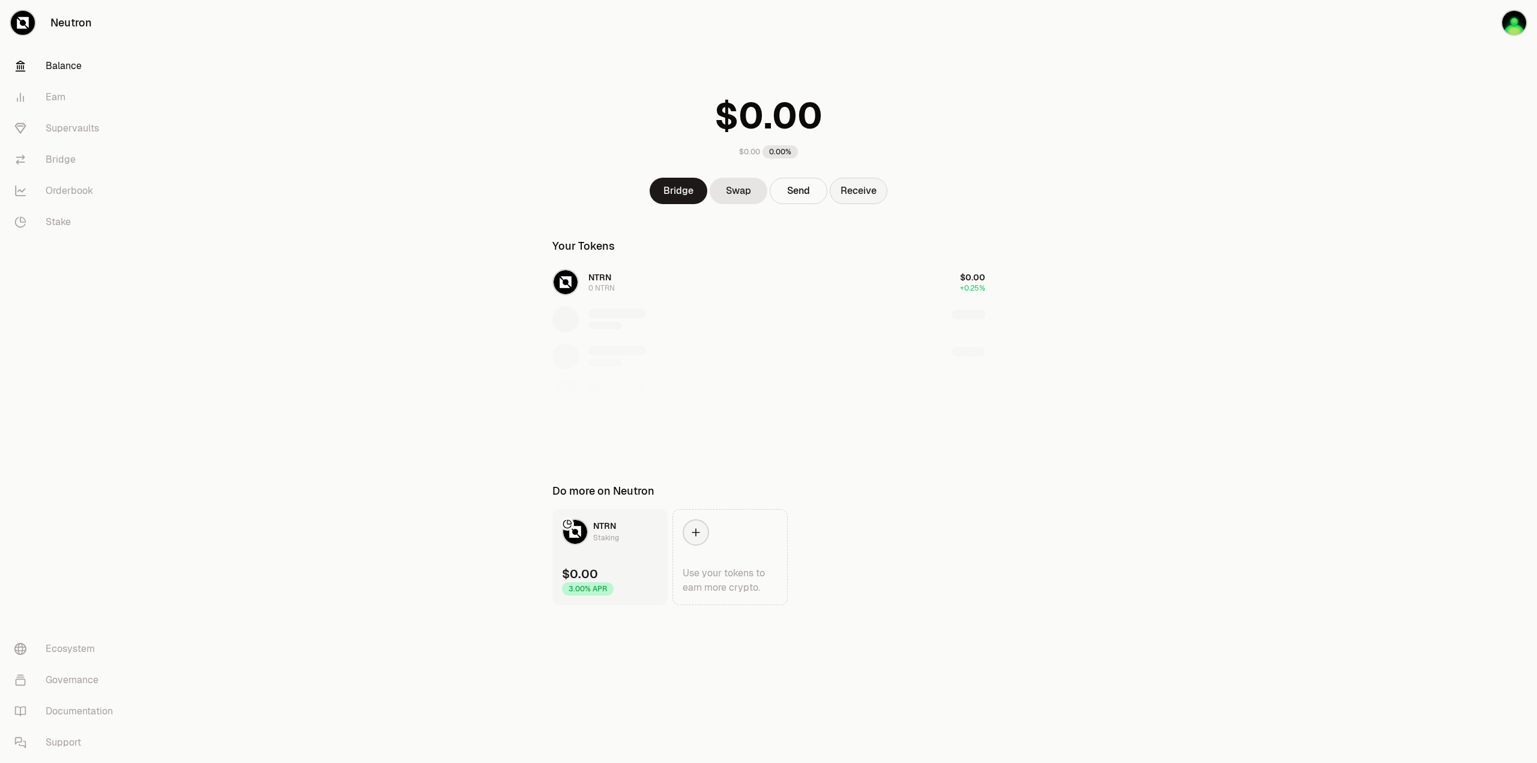
click at [846, 192] on button "Receive" at bounding box center [859, 191] width 58 height 26
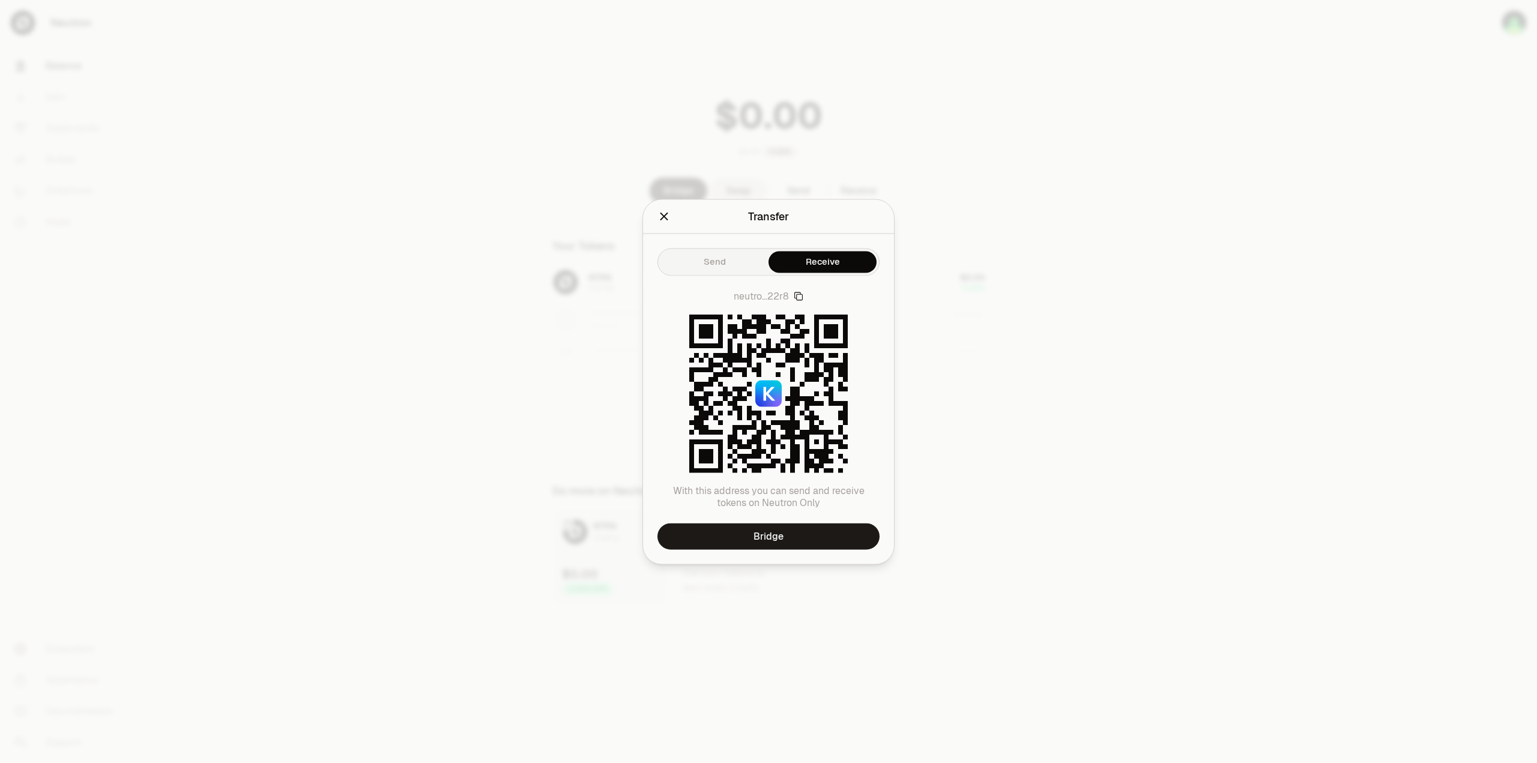
click at [796, 294] on icon "button" at bounding box center [799, 296] width 10 height 10
click at [658, 218] on icon "Close" at bounding box center [664, 216] width 13 height 13
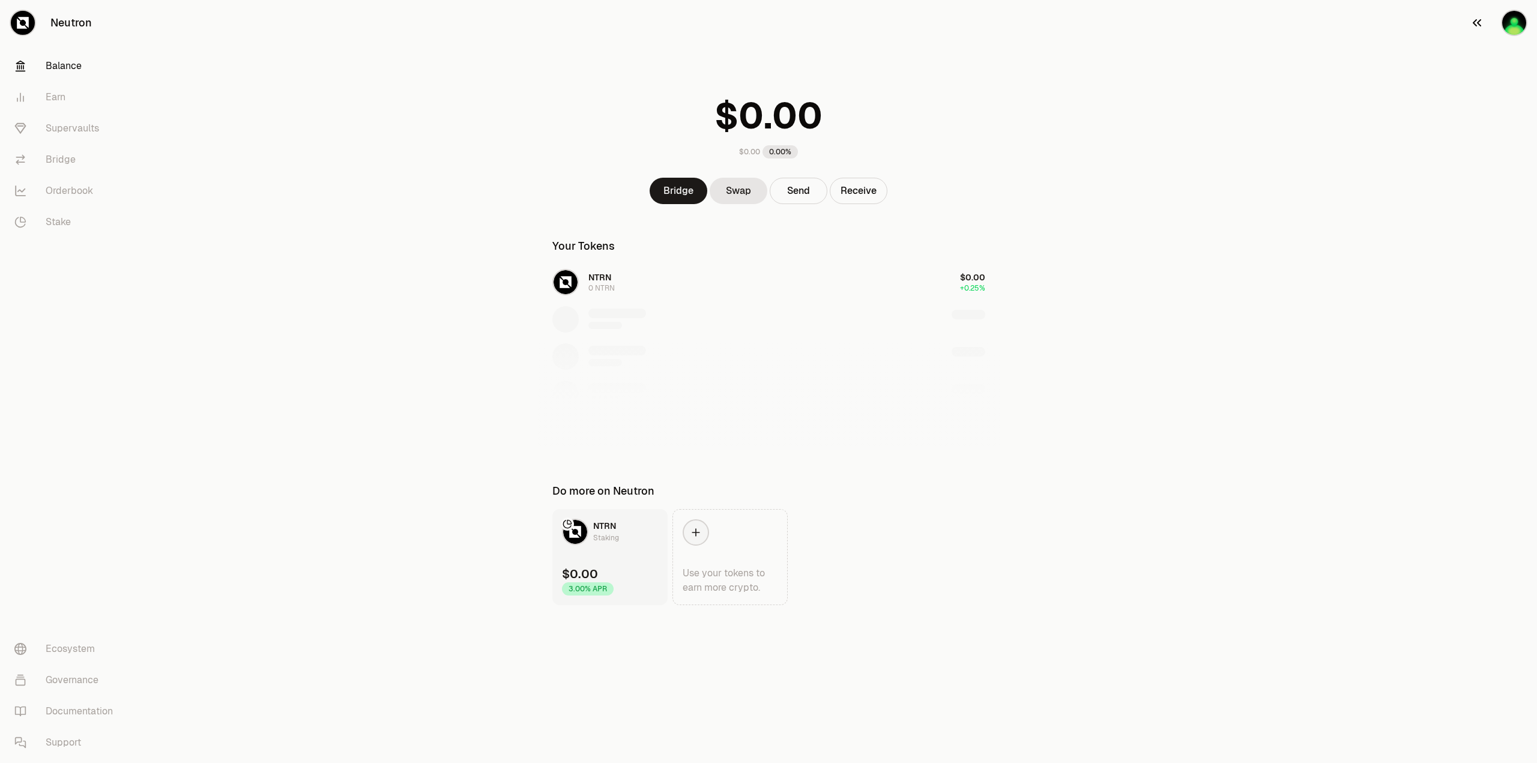
click at [1519, 25] on img "button" at bounding box center [1514, 23] width 24 height 24
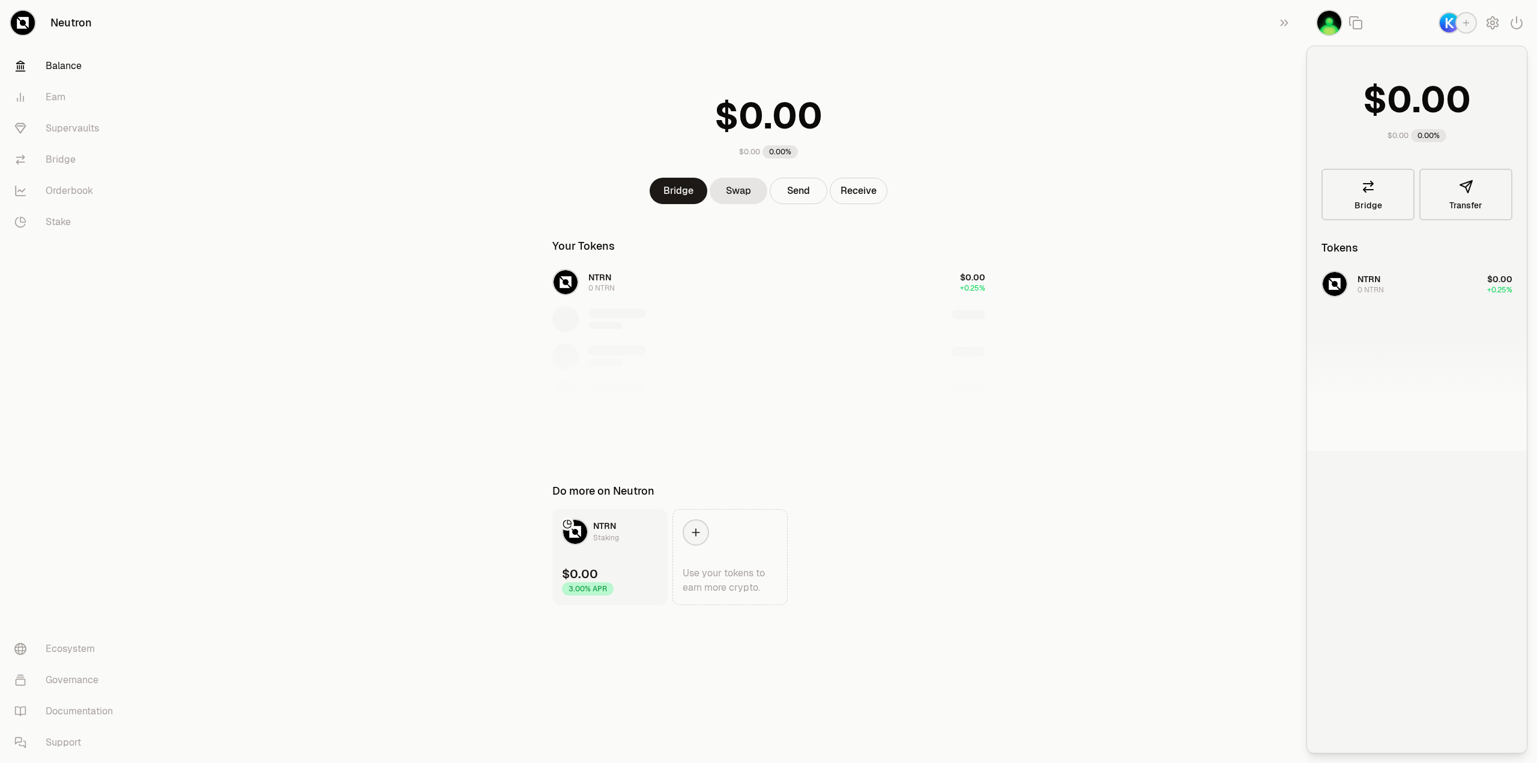
click at [1218, 83] on main "$0.00 0.00% Bridge Swap Send Receive Your Tokens NTRN 0 NTRN $0.00 +0.25% Do mo…" at bounding box center [836, 326] width 1403 height 653
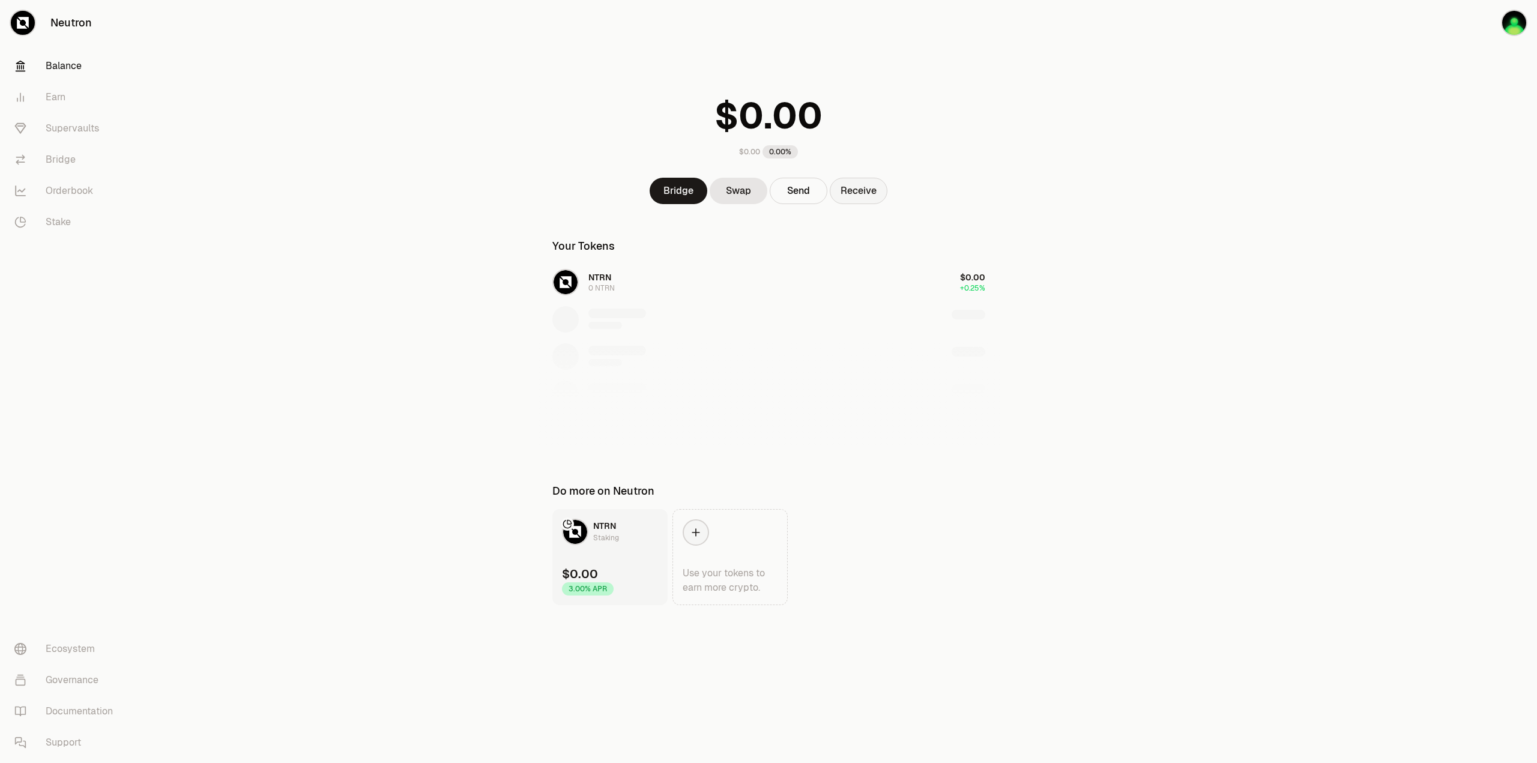
click at [870, 186] on button "Receive" at bounding box center [859, 191] width 58 height 26
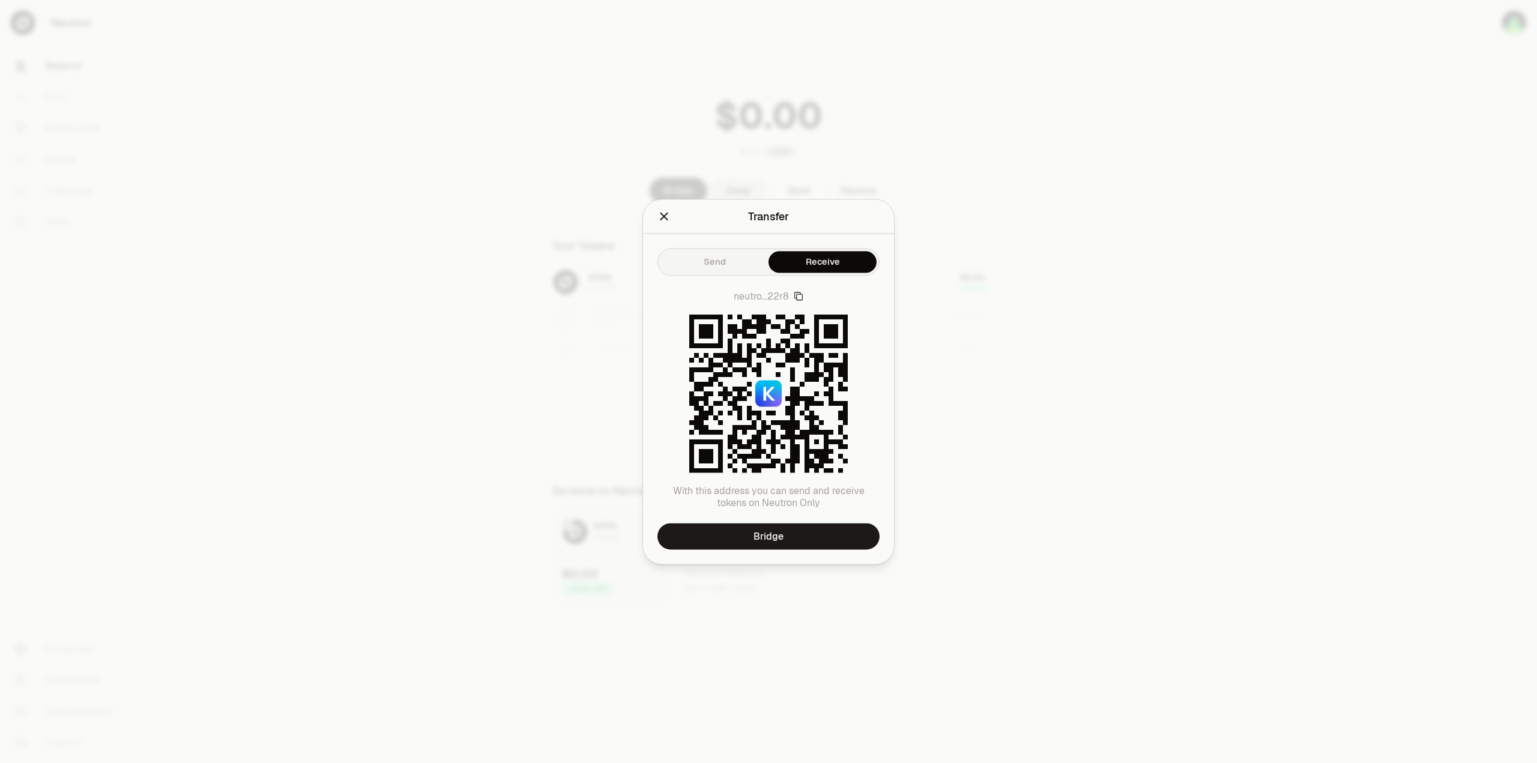
click at [661, 220] on icon "Close" at bounding box center [665, 217] width 8 height 8
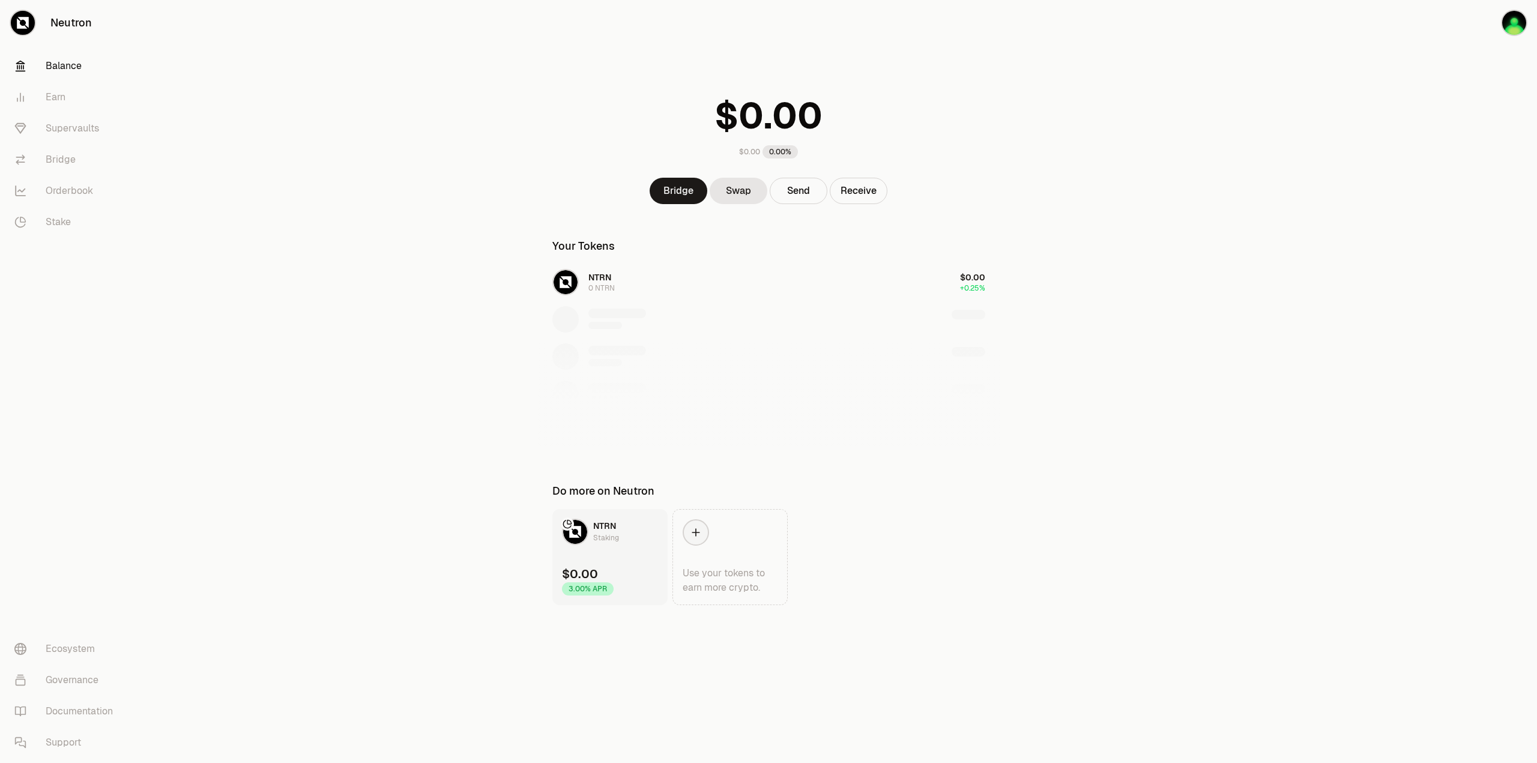
click at [897, 328] on div at bounding box center [769, 387] width 462 height 123
click at [862, 192] on button "Receive" at bounding box center [859, 191] width 58 height 26
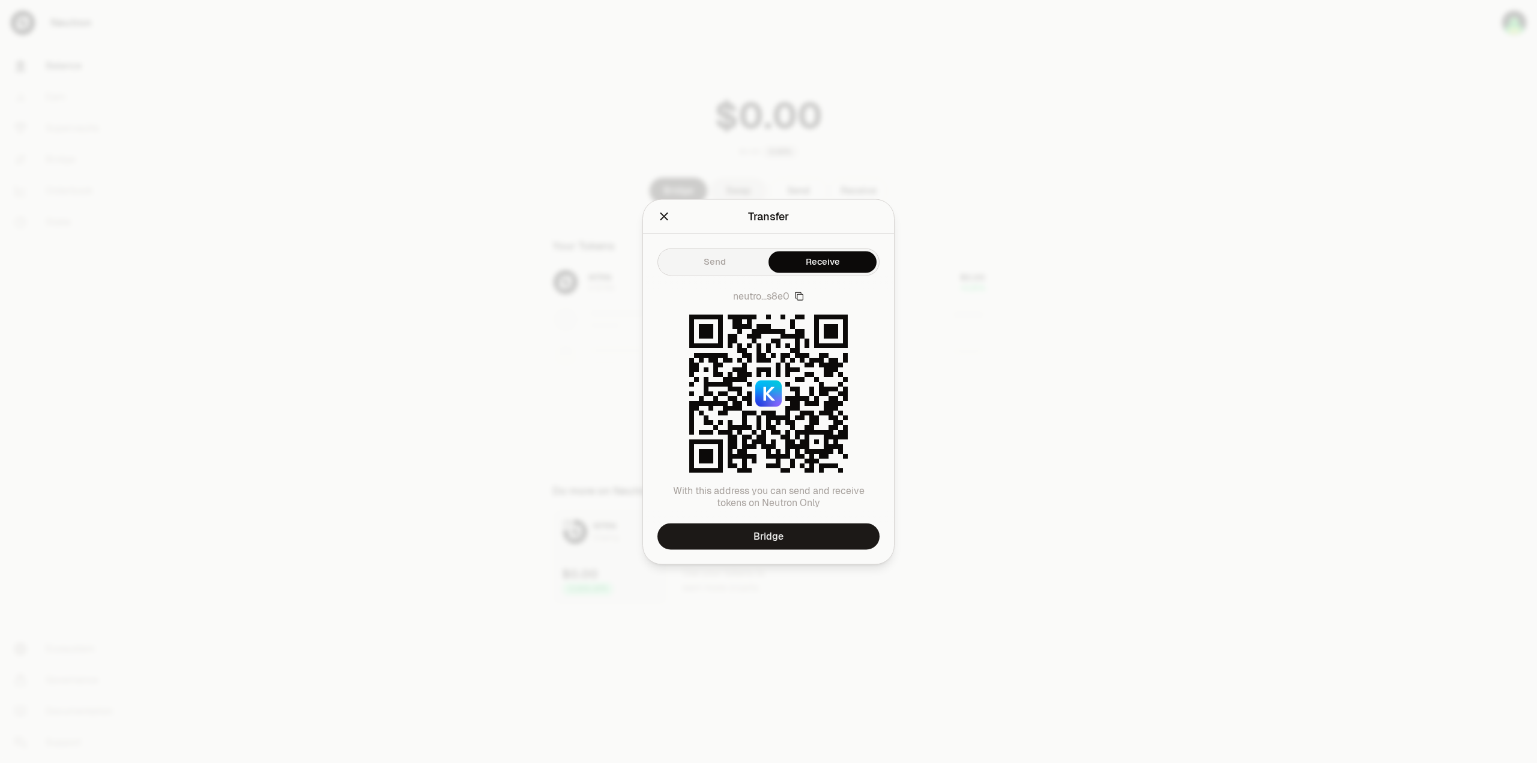
click at [807, 297] on div "neutro...s8e0 With this address you can send and receive tokens on Neutron Only" at bounding box center [768, 399] width 251 height 247
click at [800, 296] on icon "button" at bounding box center [799, 296] width 10 height 10
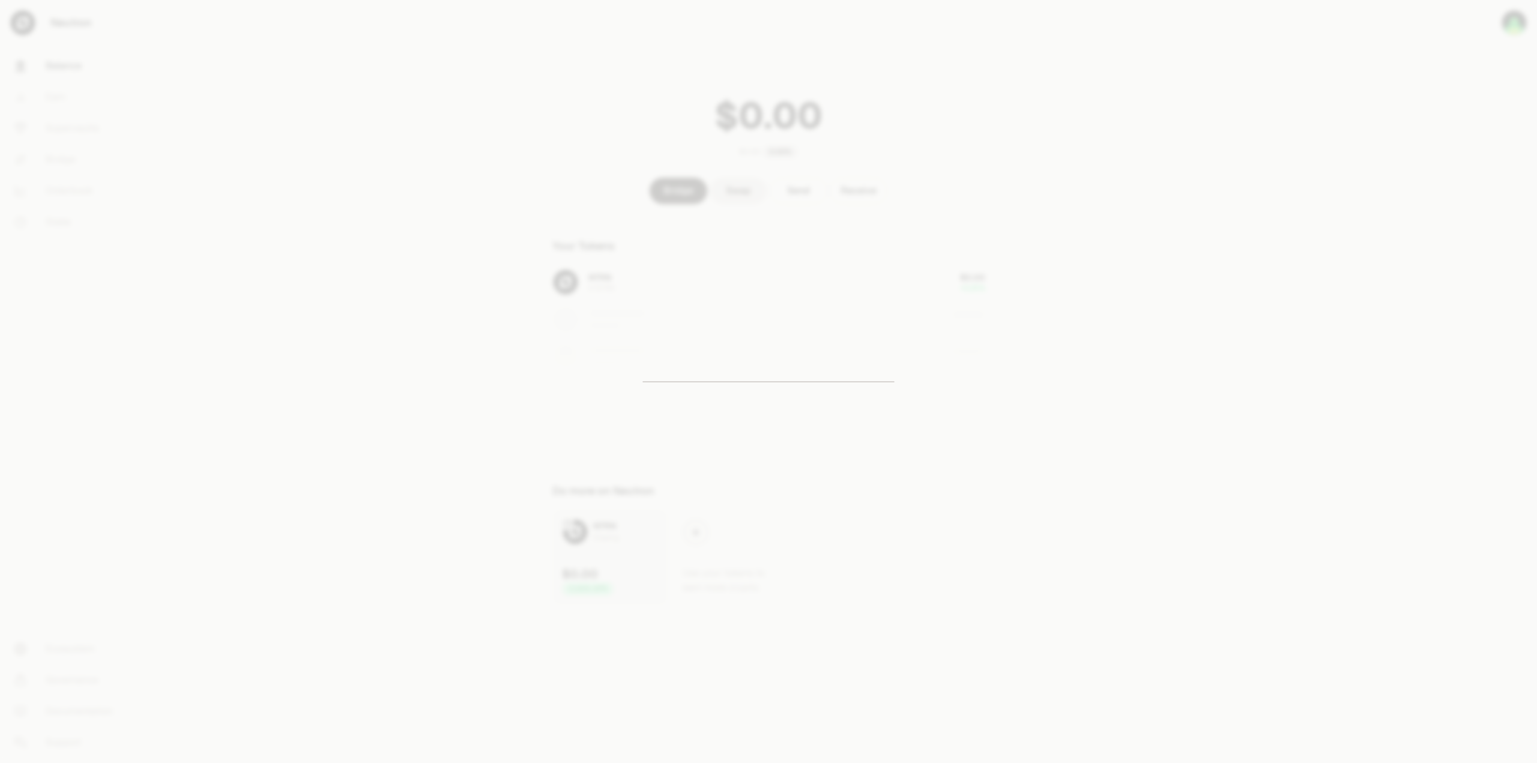
click at [1002, 249] on div at bounding box center [768, 381] width 1537 height 763
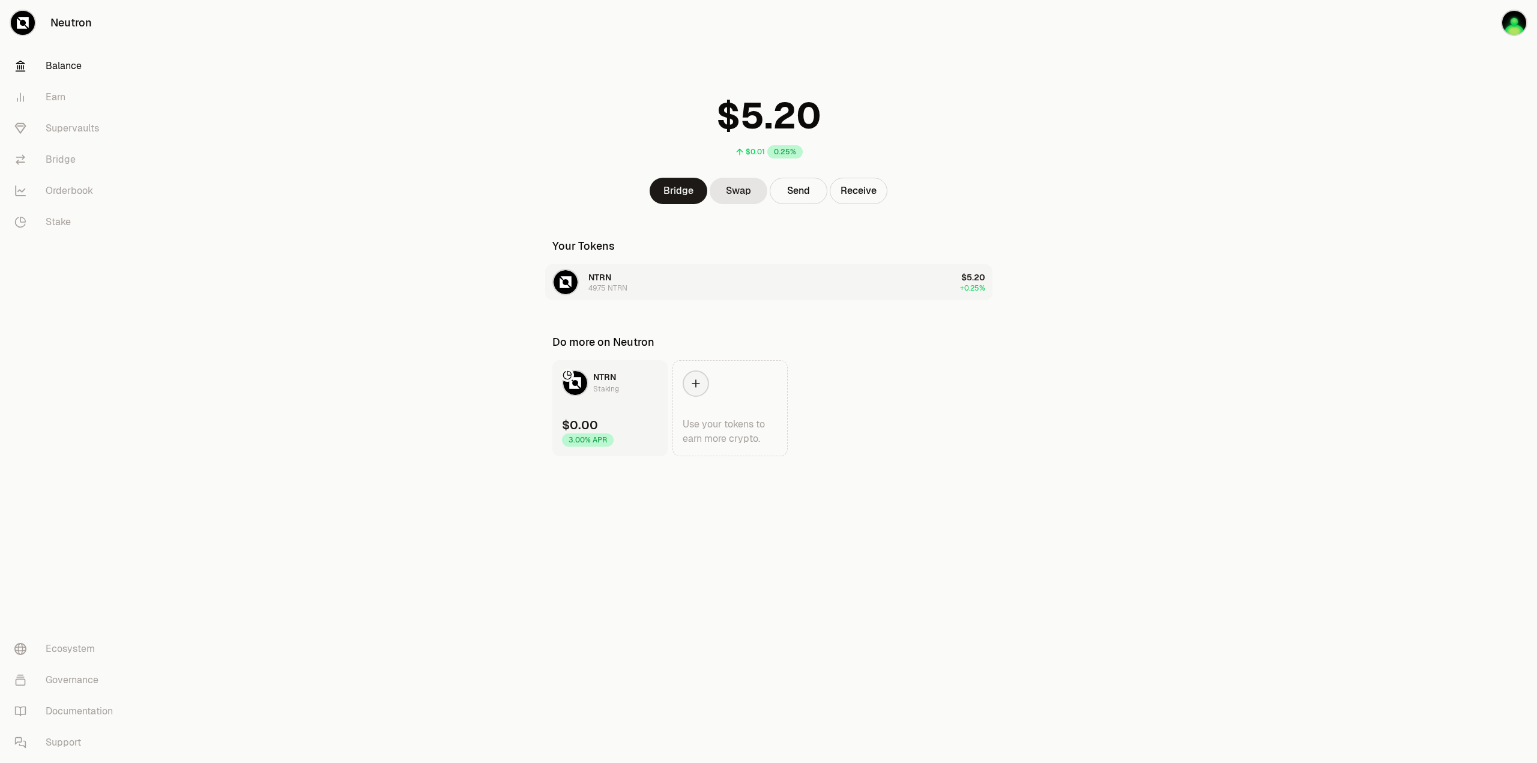
drag, startPoint x: 687, startPoint y: 296, endPoint x: 687, endPoint y: 286, distance: 9.6
click at [687, 295] on button "NTRN 49.75 NTRN $5.20 +0.25%" at bounding box center [768, 282] width 447 height 36
click at [806, 198] on button "Send" at bounding box center [799, 191] width 58 height 26
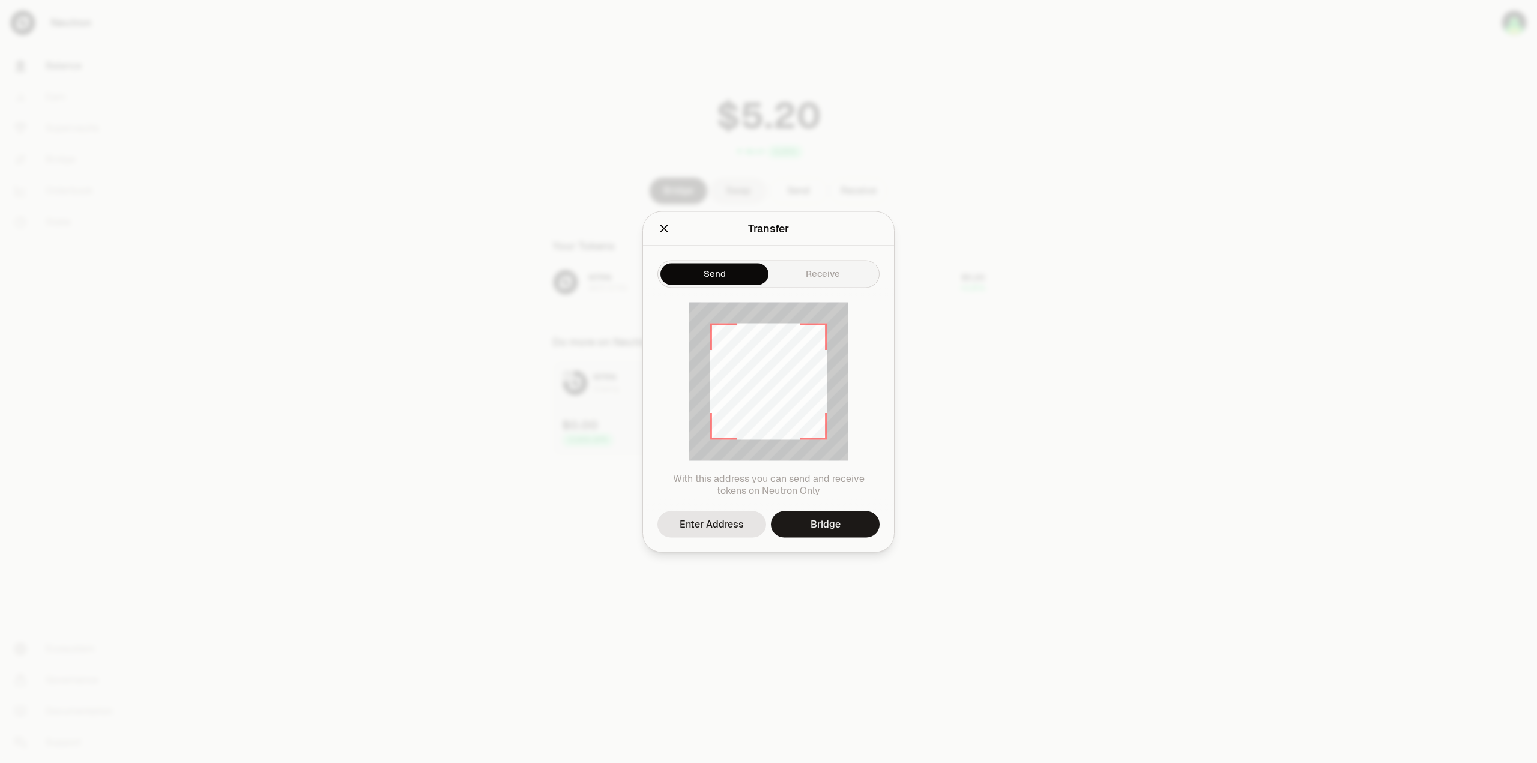
click at [764, 416] on icon at bounding box center [768, 381] width 159 height 159
click at [735, 521] on div "Enter Address" at bounding box center [712, 524] width 64 height 14
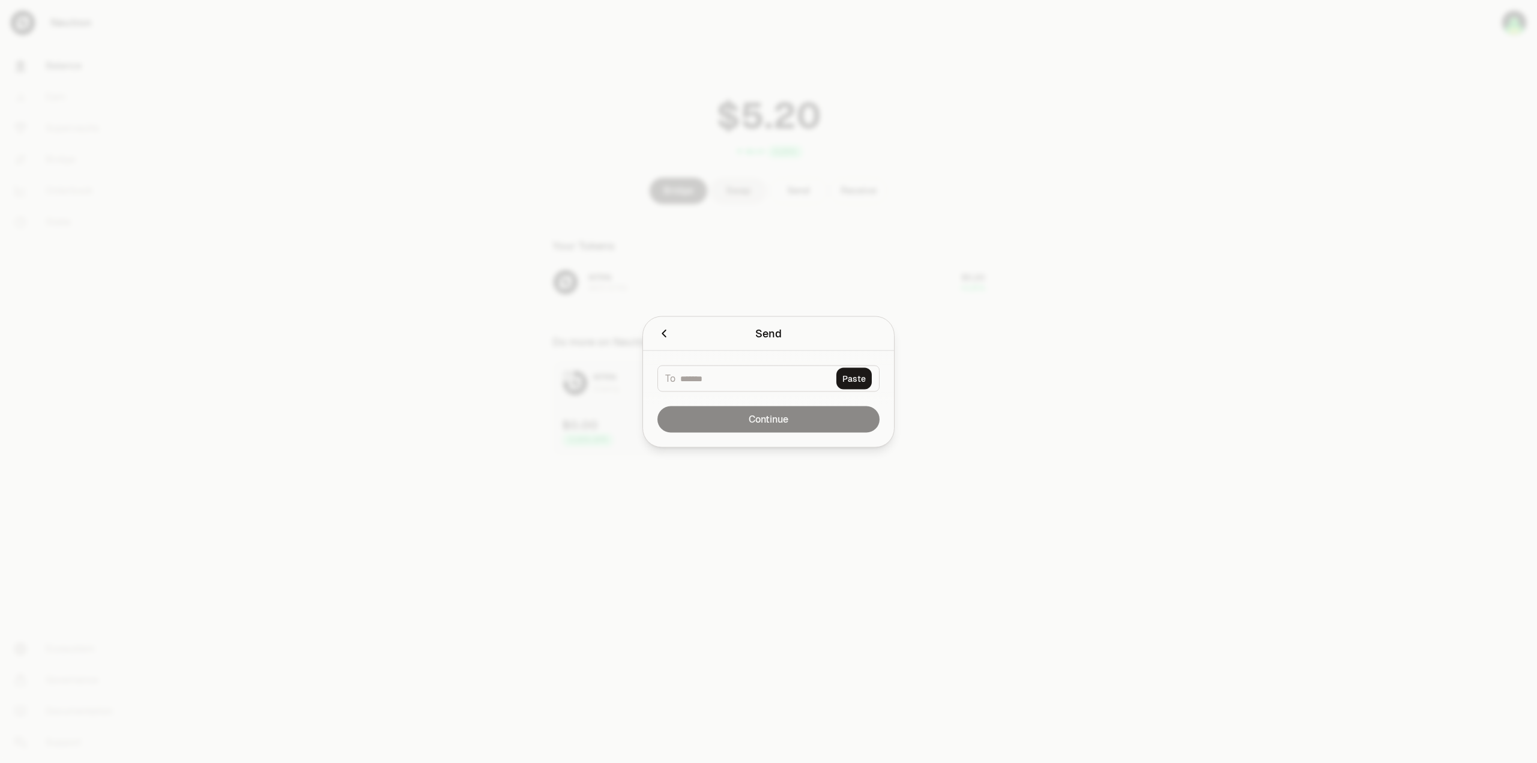
click at [797, 385] on div "To Paste" at bounding box center [769, 378] width 222 height 26
click at [811, 372] on input at bounding box center [755, 378] width 151 height 12
paste input "**********"
type input "**********"
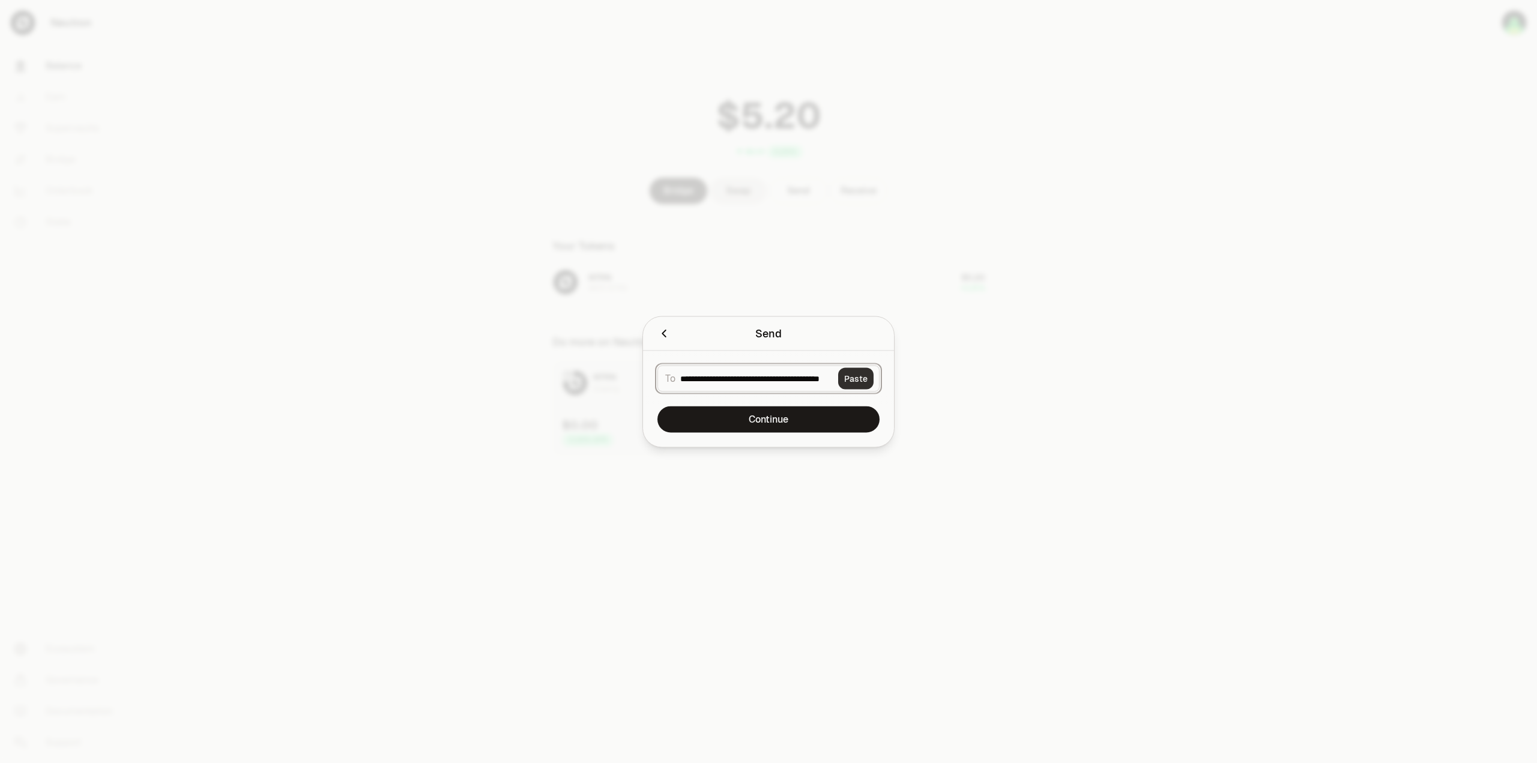
click at [861, 380] on button "Paste" at bounding box center [855, 379] width 35 height 22
click at [790, 372] on input "**********" at bounding box center [756, 378] width 153 height 12
click at [785, 423] on button "Continue" at bounding box center [769, 419] width 222 height 26
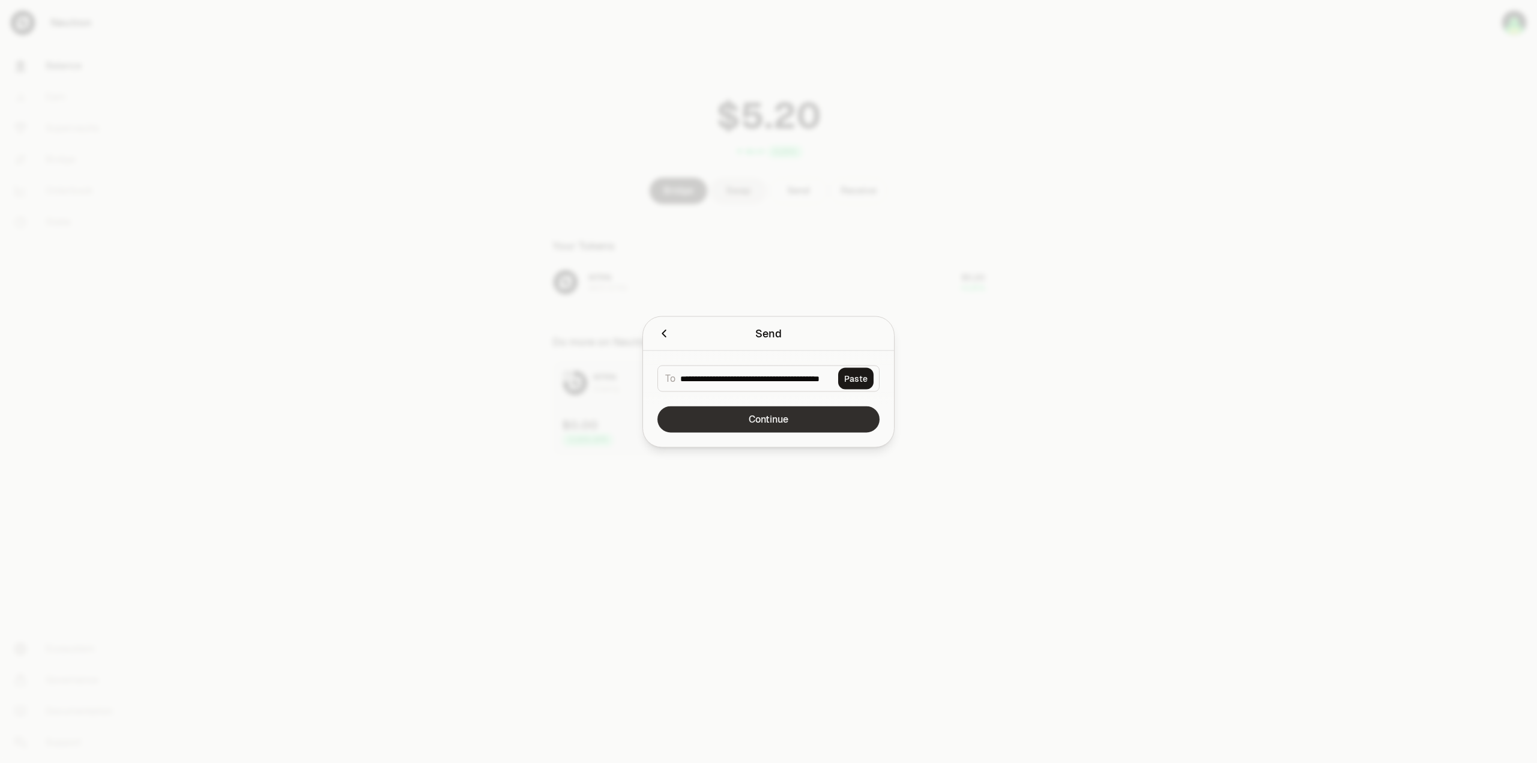
scroll to position [0, 0]
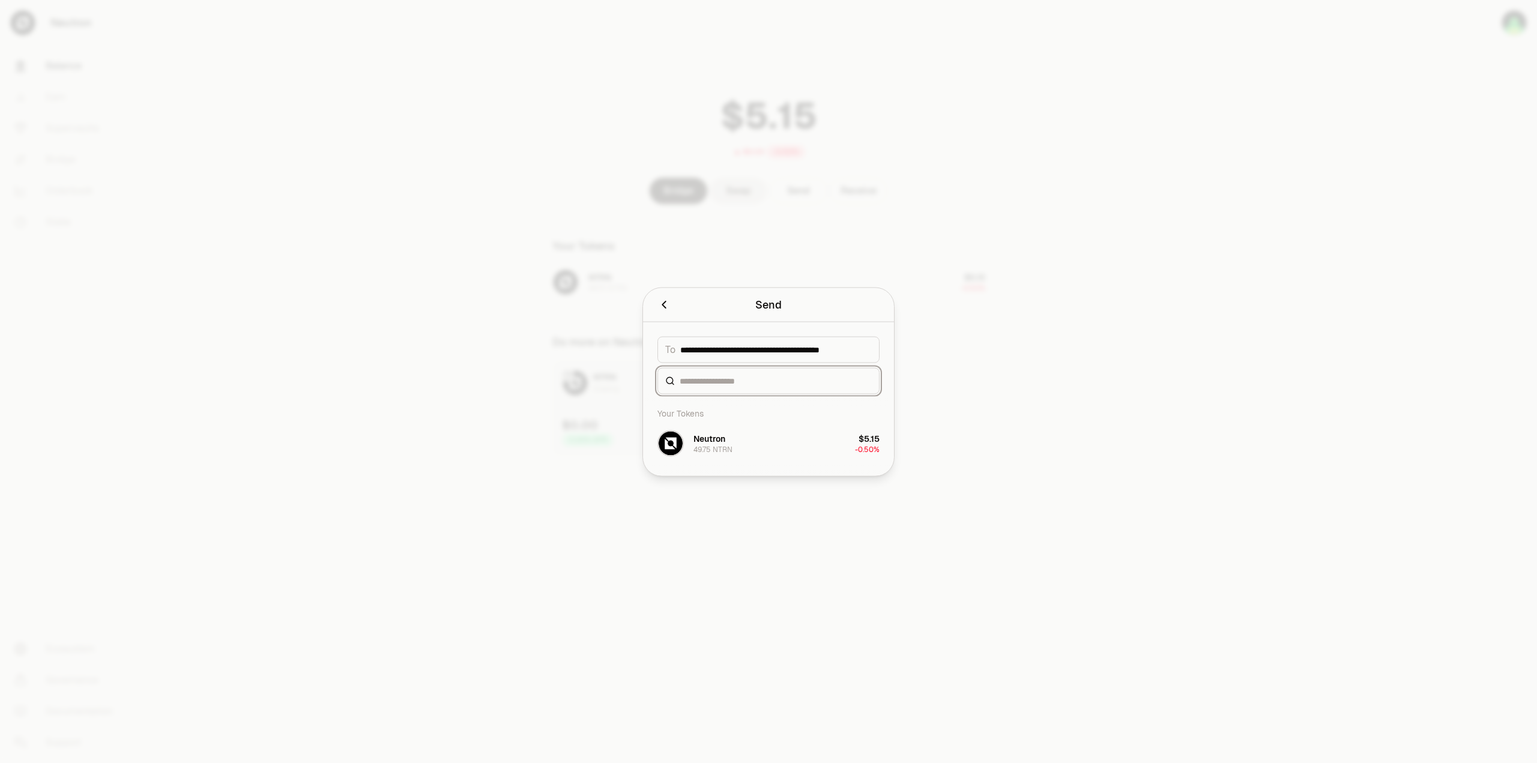
click at [773, 386] on input at bounding box center [776, 381] width 192 height 12
type input "*"
click at [707, 402] on input "*" at bounding box center [776, 401] width 192 height 12
click at [735, 450] on button "Neutron 49.75 NTRN $5.15 -0.50%" at bounding box center [768, 443] width 237 height 36
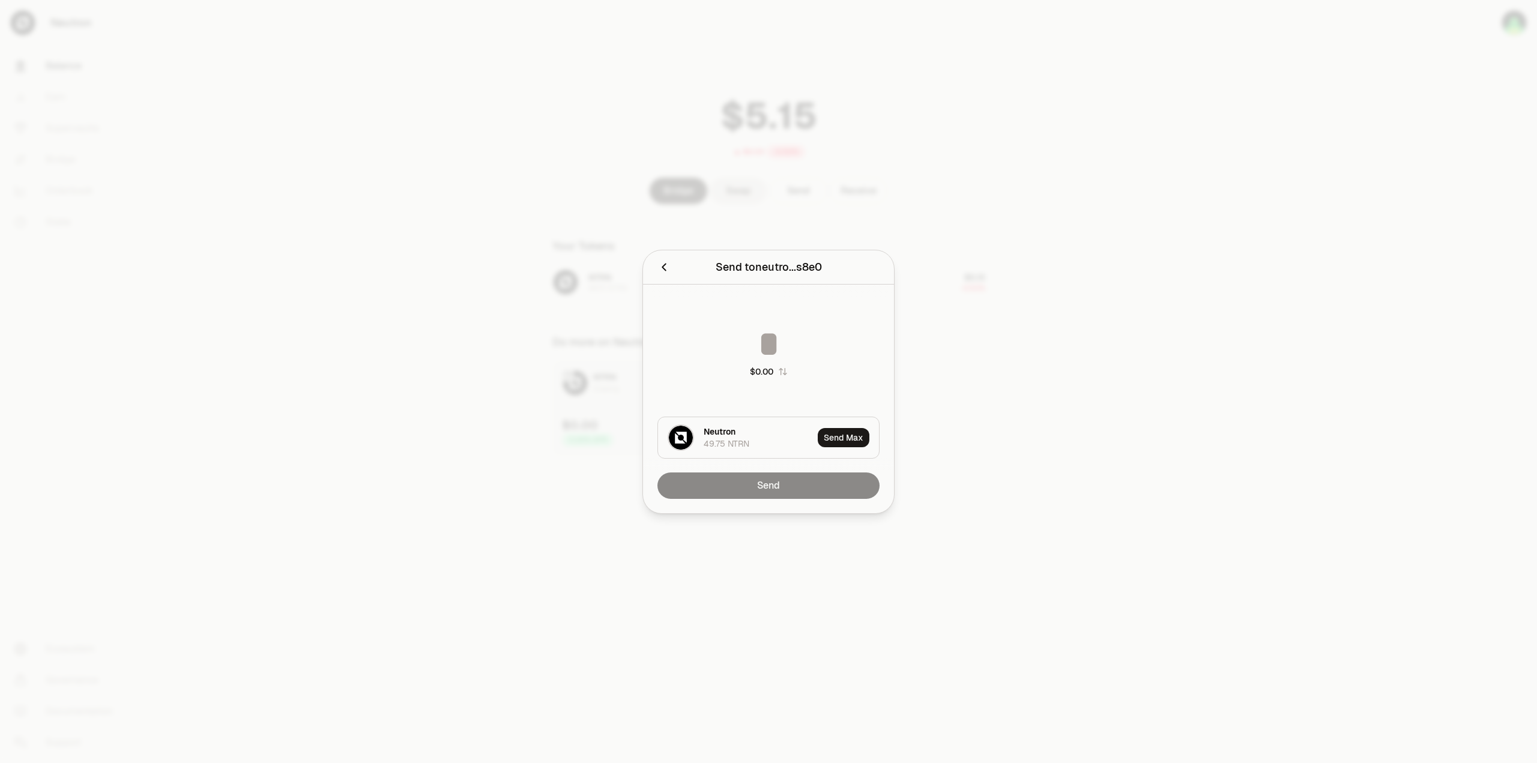
click at [737, 442] on div "49.75 NTRN" at bounding box center [727, 444] width 46 height 12
click at [742, 432] on div "Neutron 49.75 NTRN" at bounding box center [758, 437] width 109 height 24
click at [765, 362] on div "$0.00" at bounding box center [769, 351] width 222 height 106
click at [786, 328] on input at bounding box center [769, 343] width 222 height 36
type input "**"
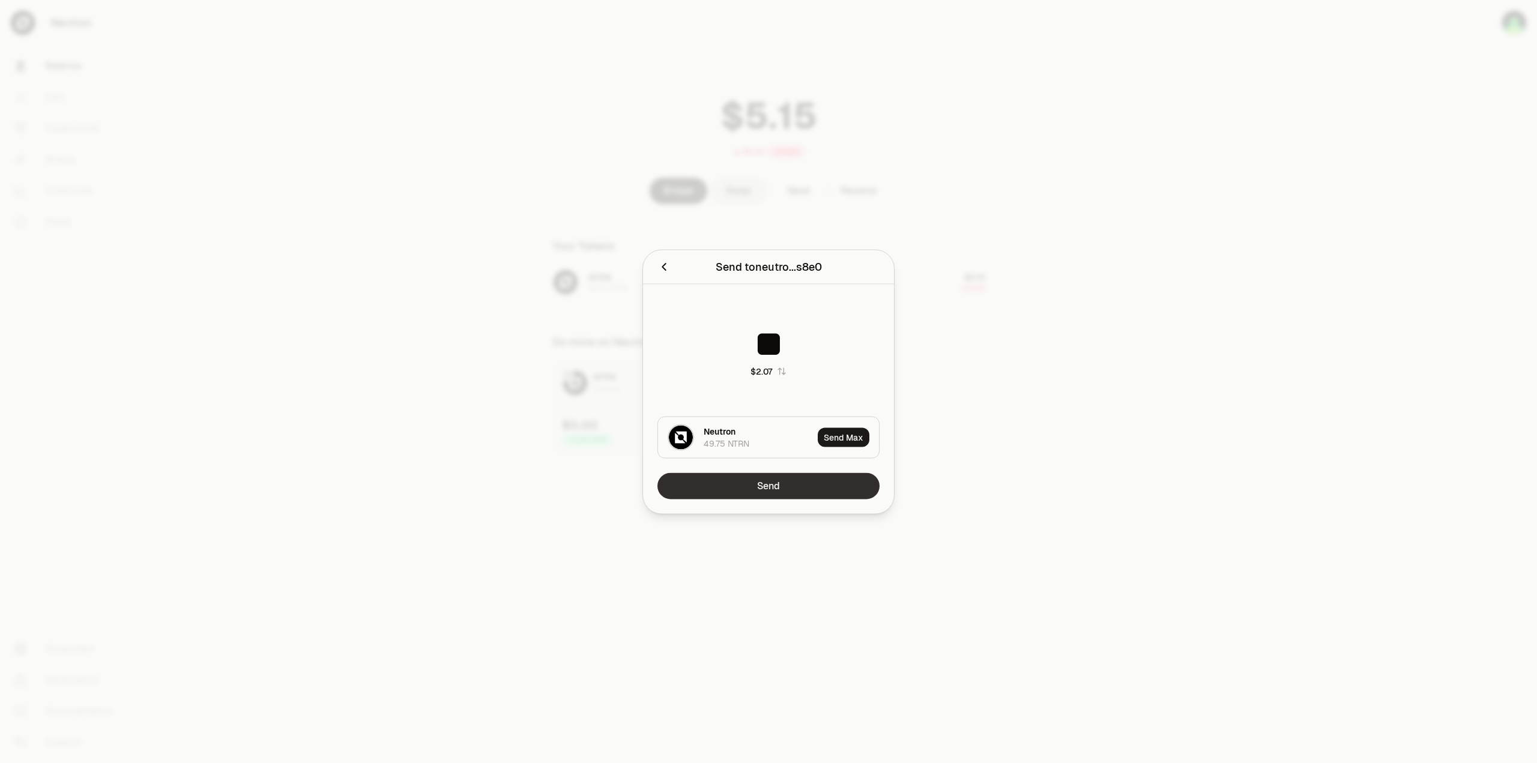
click at [775, 480] on button "Send" at bounding box center [769, 486] width 222 height 26
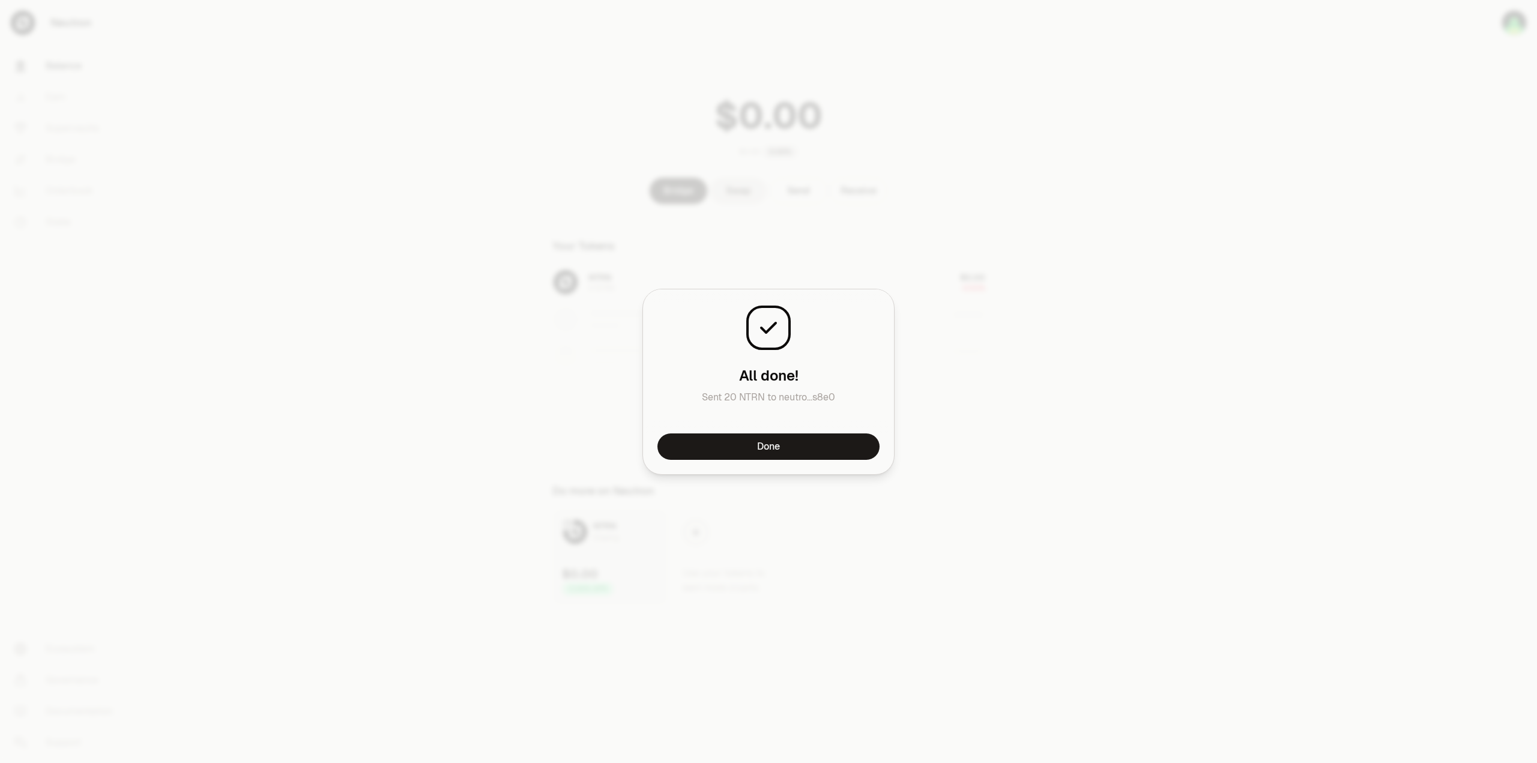
click at [1008, 412] on div at bounding box center [768, 381] width 1537 height 763
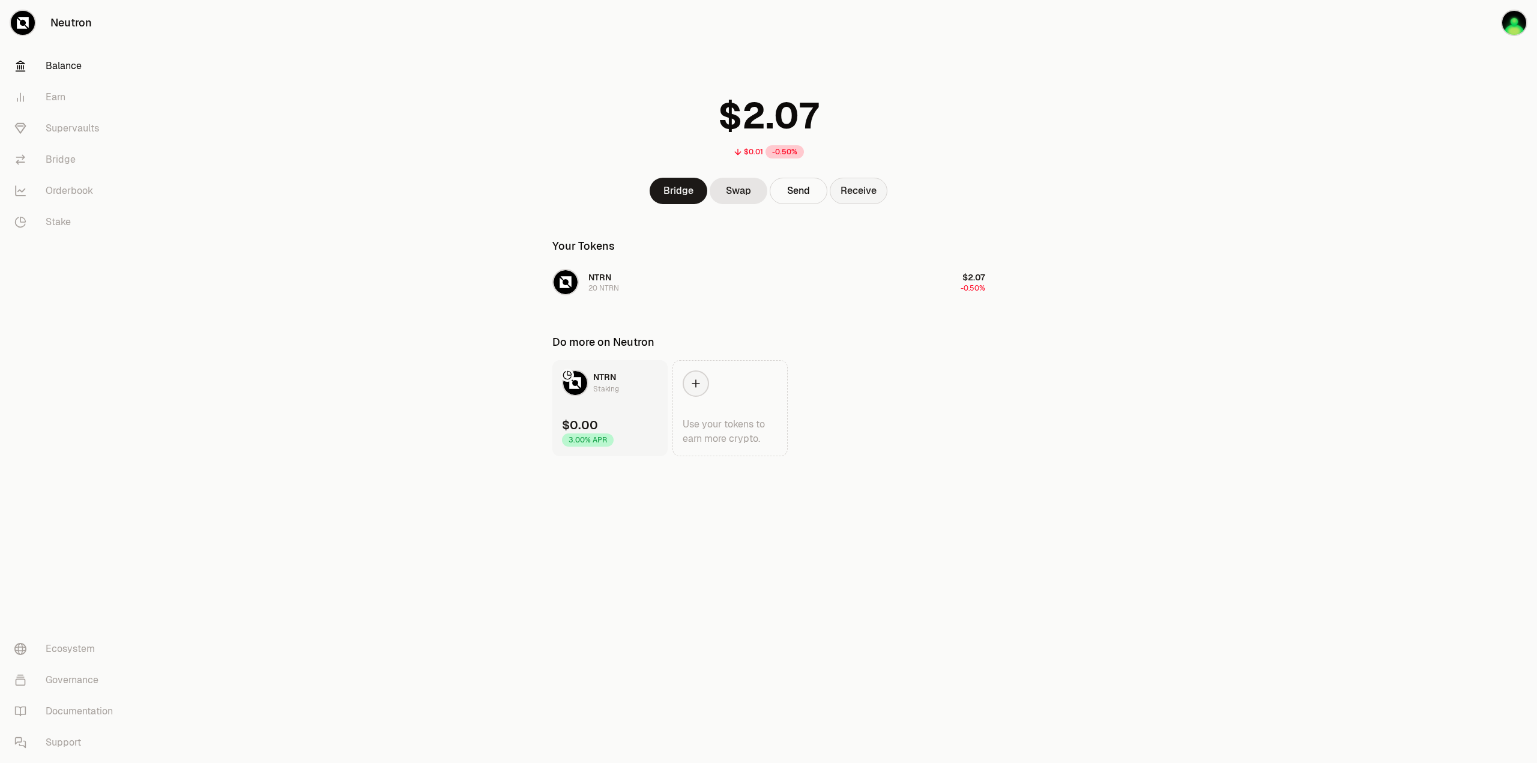
click at [870, 195] on button "Receive" at bounding box center [859, 191] width 58 height 26
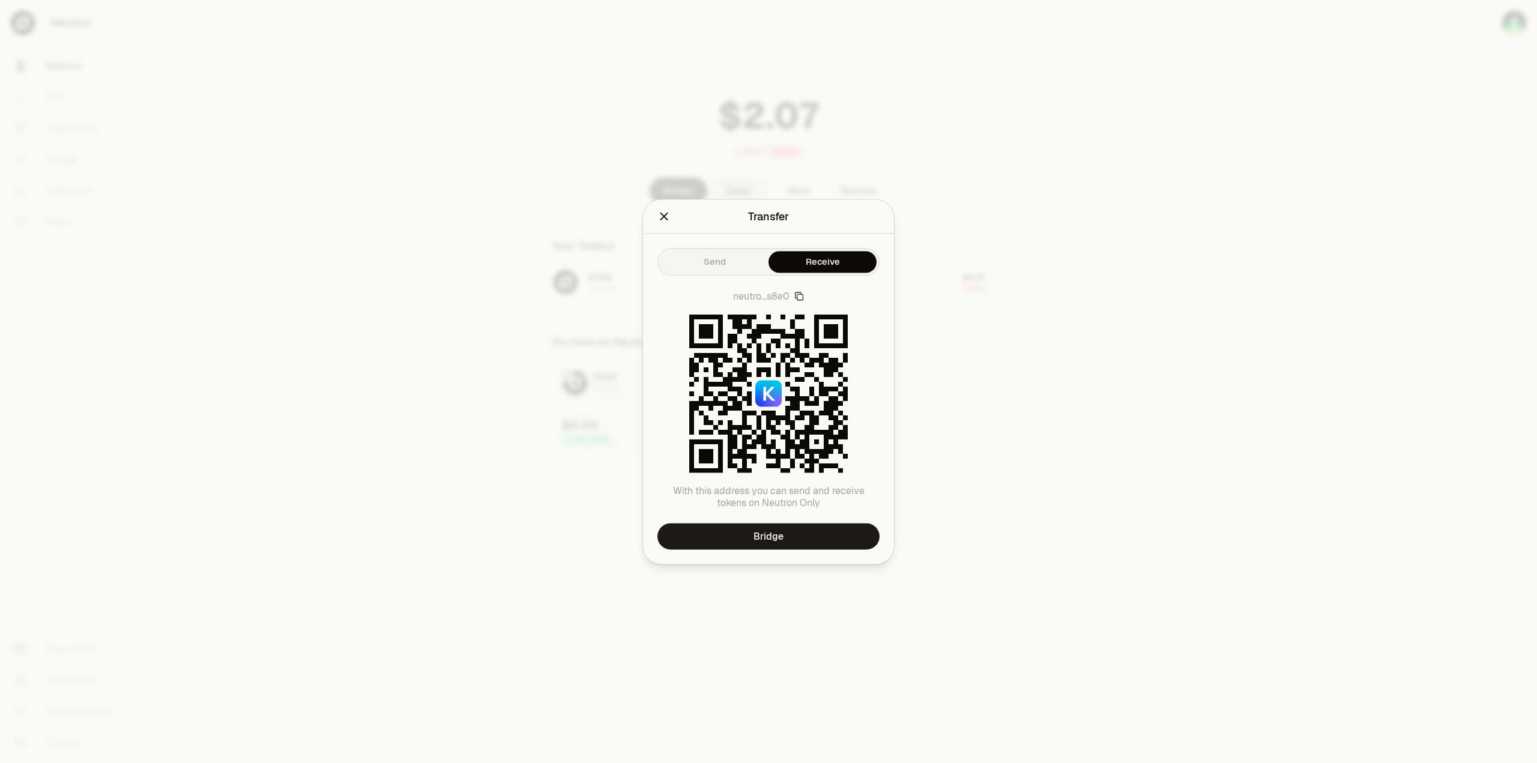
click at [798, 298] on icon "button" at bounding box center [799, 296] width 10 height 10
click at [669, 177] on div at bounding box center [768, 381] width 1537 height 763
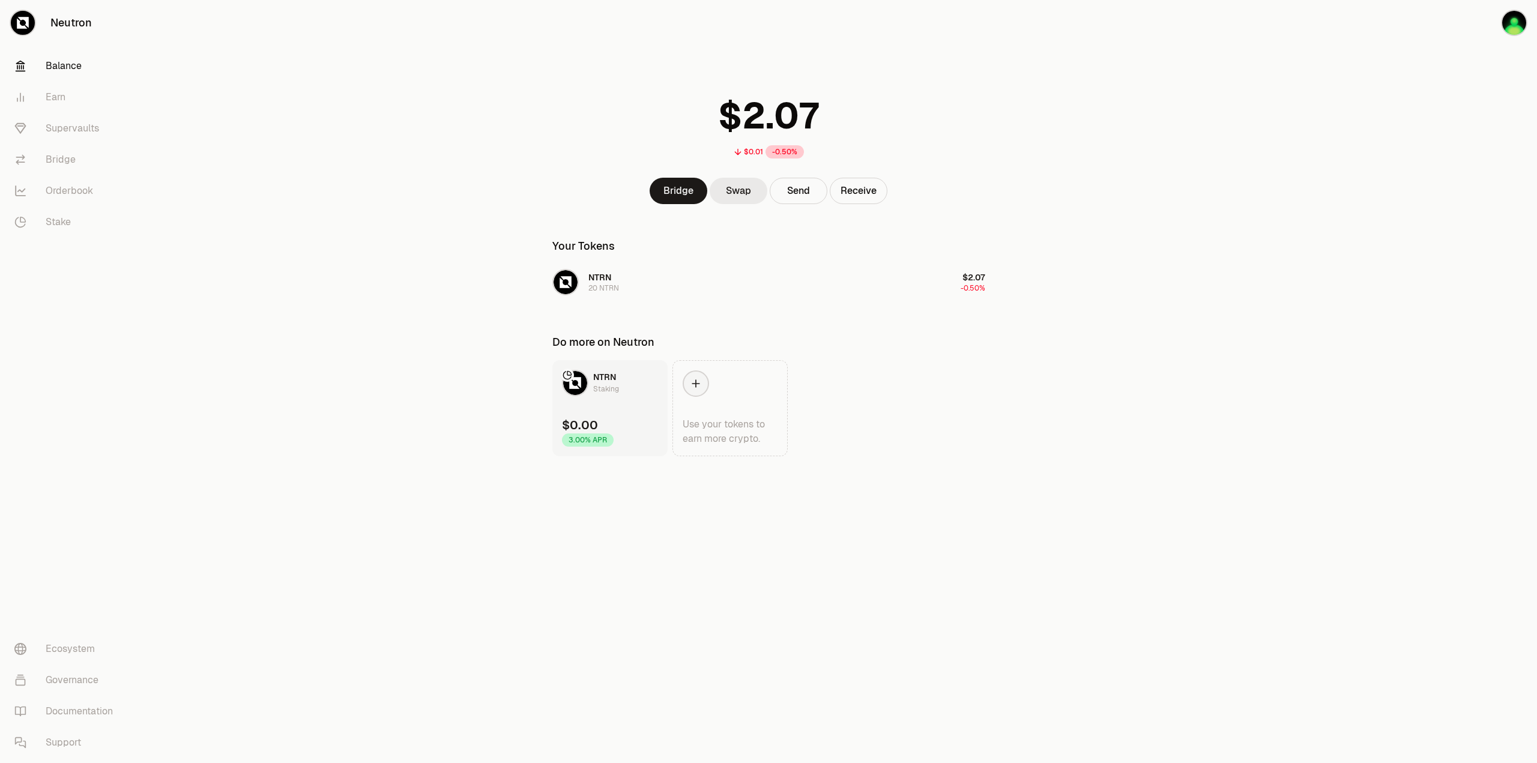
click at [737, 197] on link "Swap" at bounding box center [739, 191] width 58 height 26
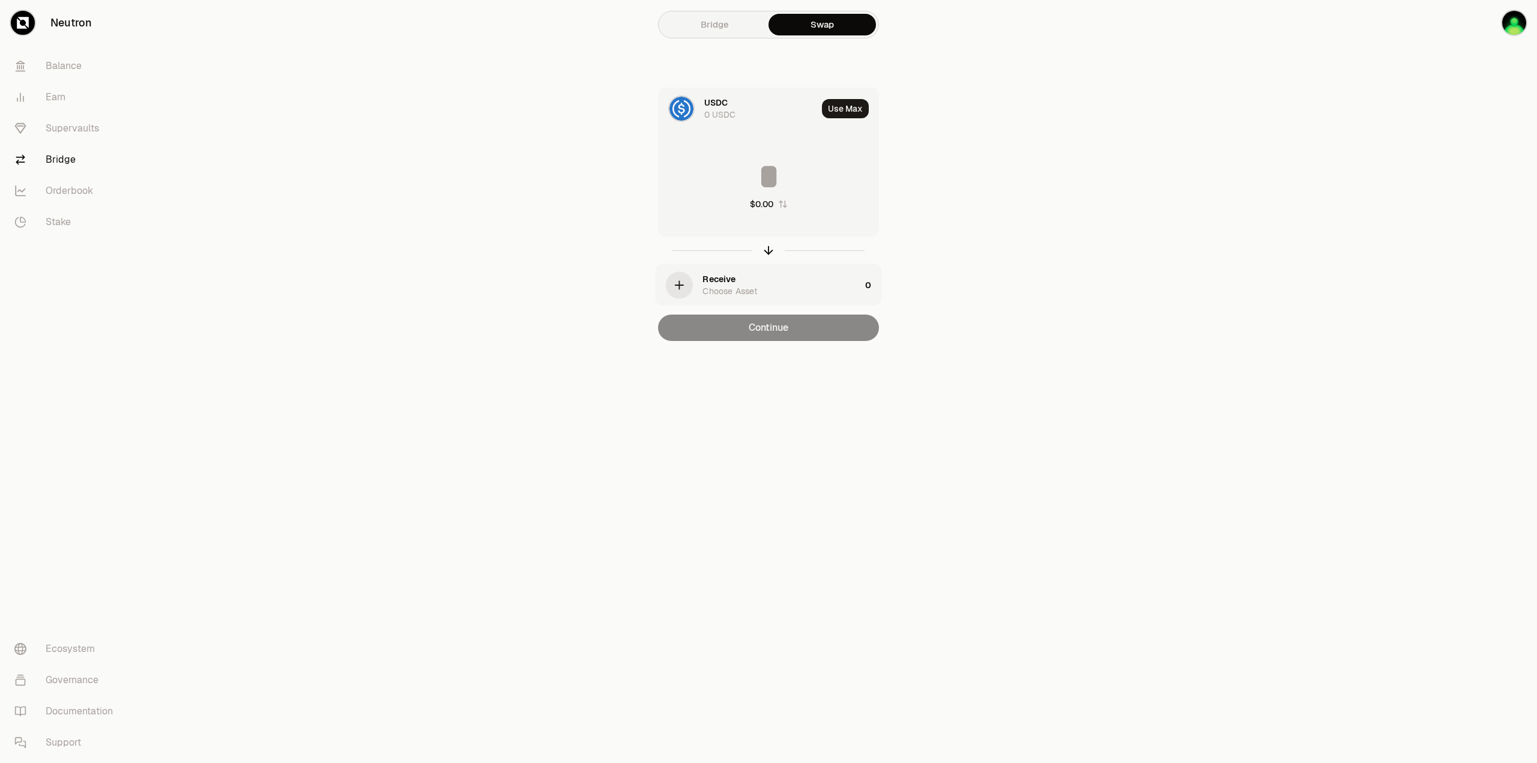
click at [701, 38] on div "Bridge Swap" at bounding box center [768, 25] width 221 height 30
click at [82, 77] on link "Balance" at bounding box center [67, 65] width 125 height 31
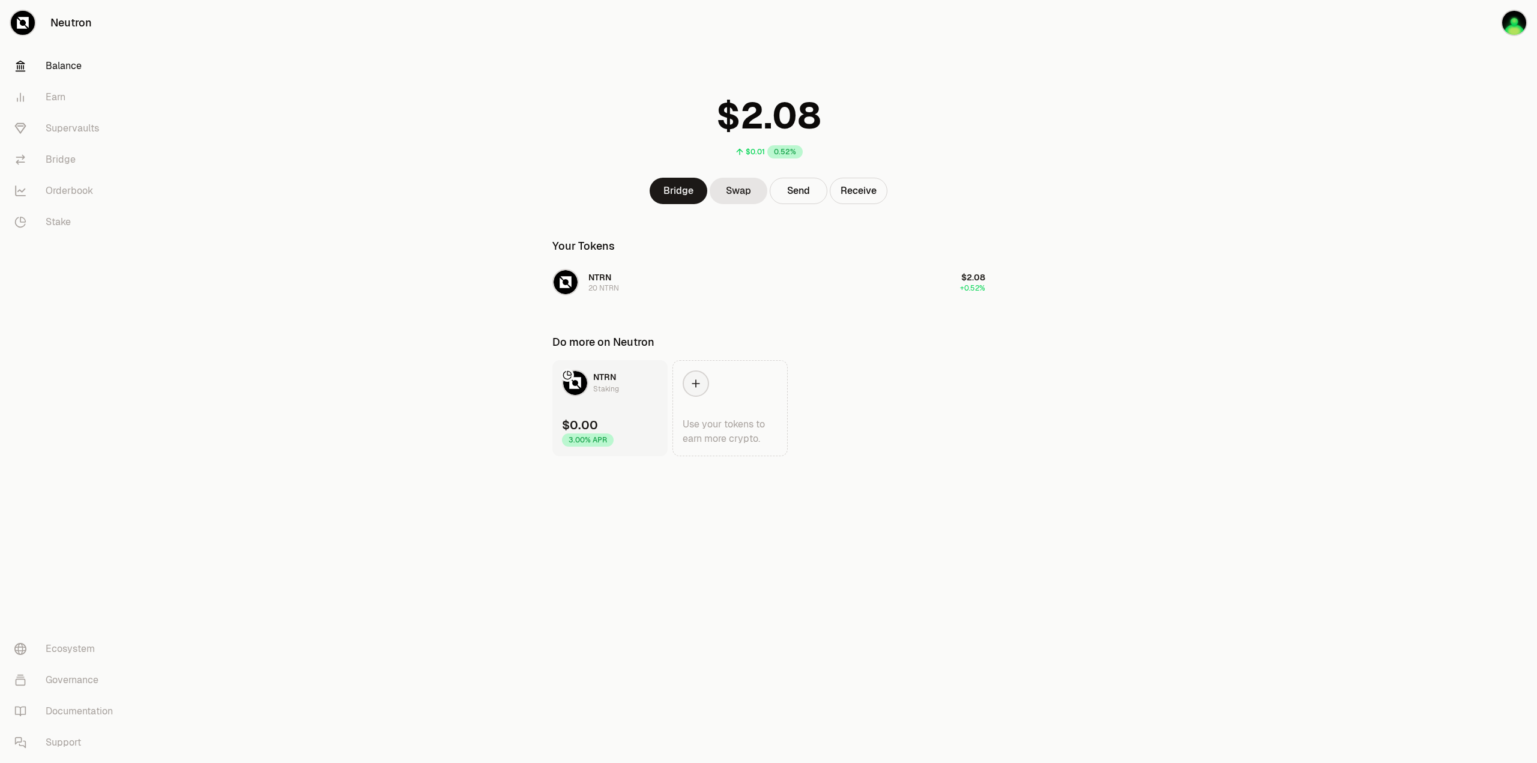
click at [77, 67] on link "Balance" at bounding box center [67, 65] width 125 height 31
drag, startPoint x: 554, startPoint y: 144, endPoint x: 485, endPoint y: 112, distance: 76.3
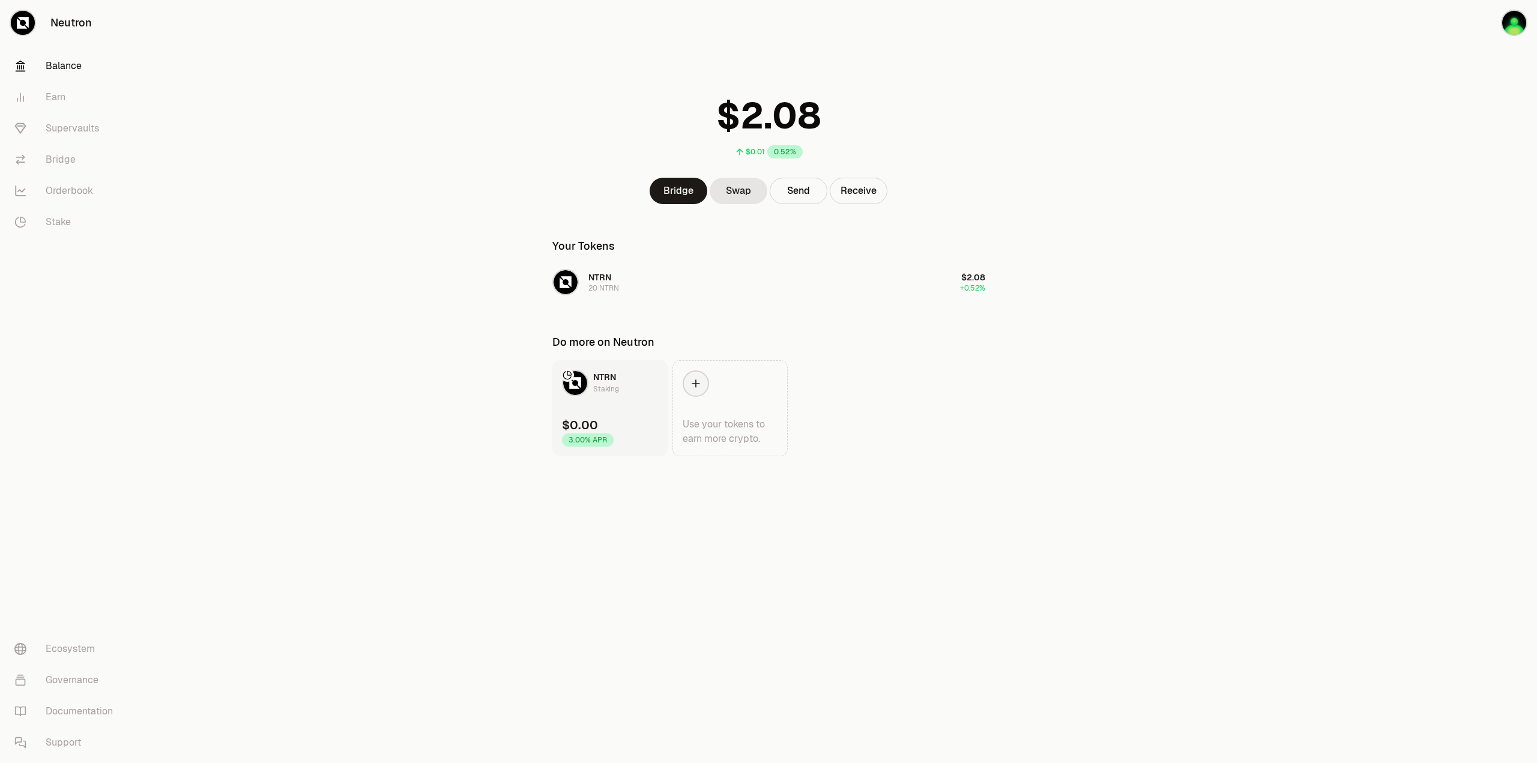
click at [555, 143] on div "$0.01 0.52%" at bounding box center [769, 124] width 462 height 94
click at [968, 142] on div "$0.01 0.52%" at bounding box center [769, 124] width 462 height 94
click at [856, 192] on button "Receive" at bounding box center [859, 191] width 58 height 26
click at [861, 193] on button "Receive" at bounding box center [859, 191] width 58 height 26
click at [864, 193] on button "Receive" at bounding box center [859, 191] width 58 height 26
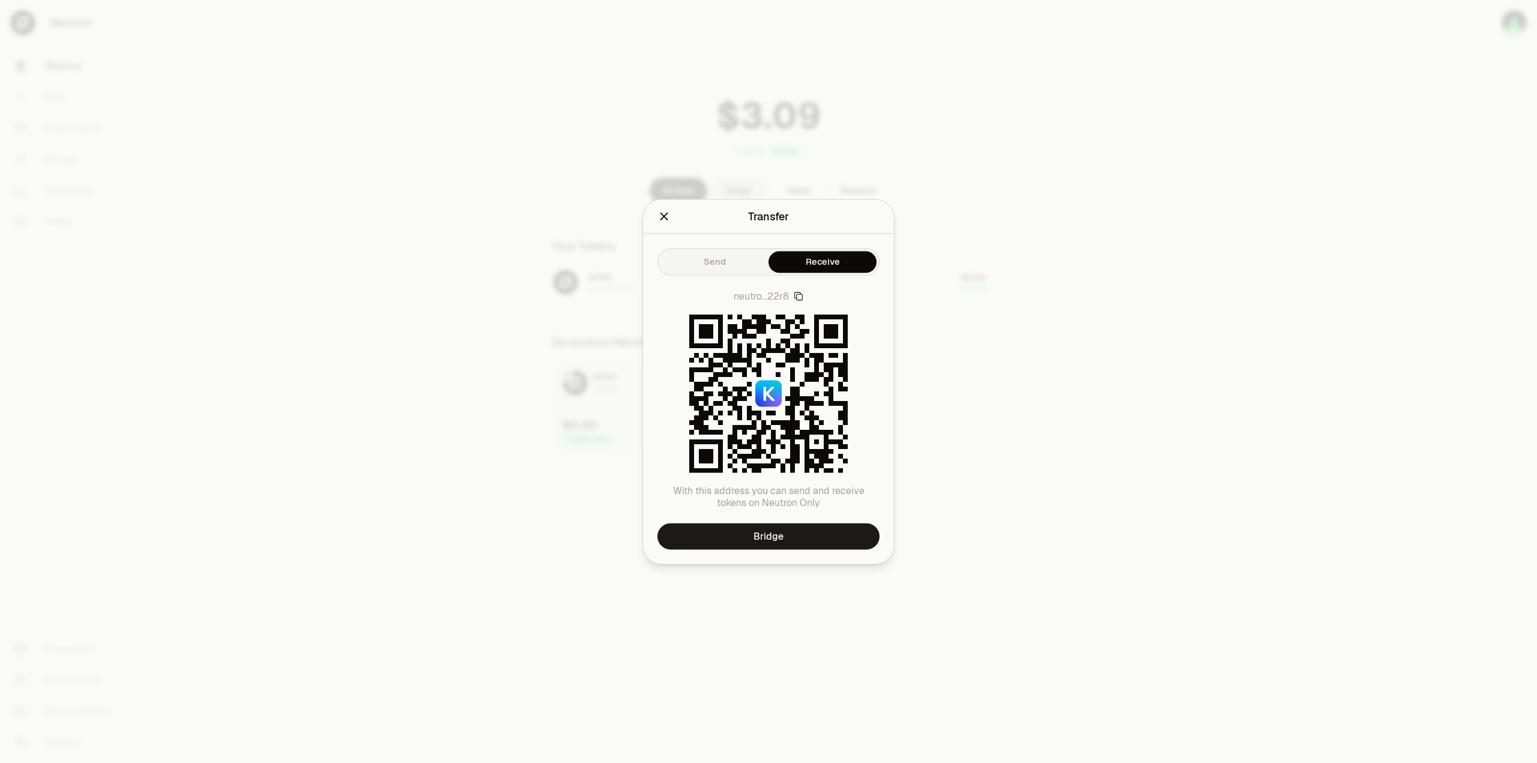
click at [662, 218] on icon "Close" at bounding box center [664, 216] width 13 height 13
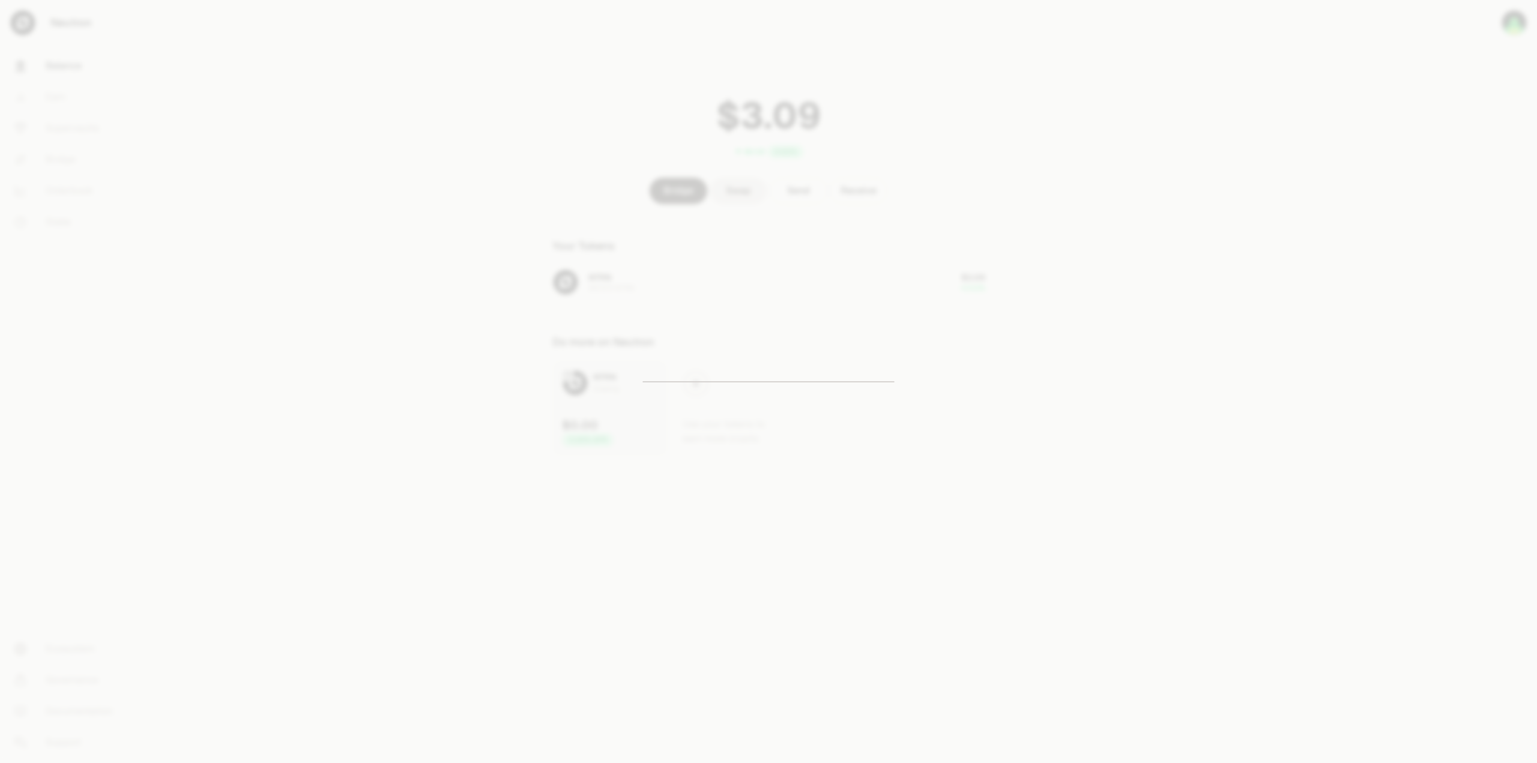
click at [387, 247] on main "$0.02 0.52% Bridge Swap Send Receive Your Tokens NTRN 29.7373 NTRN $3.09 +0.52%…" at bounding box center [836, 252] width 1403 height 504
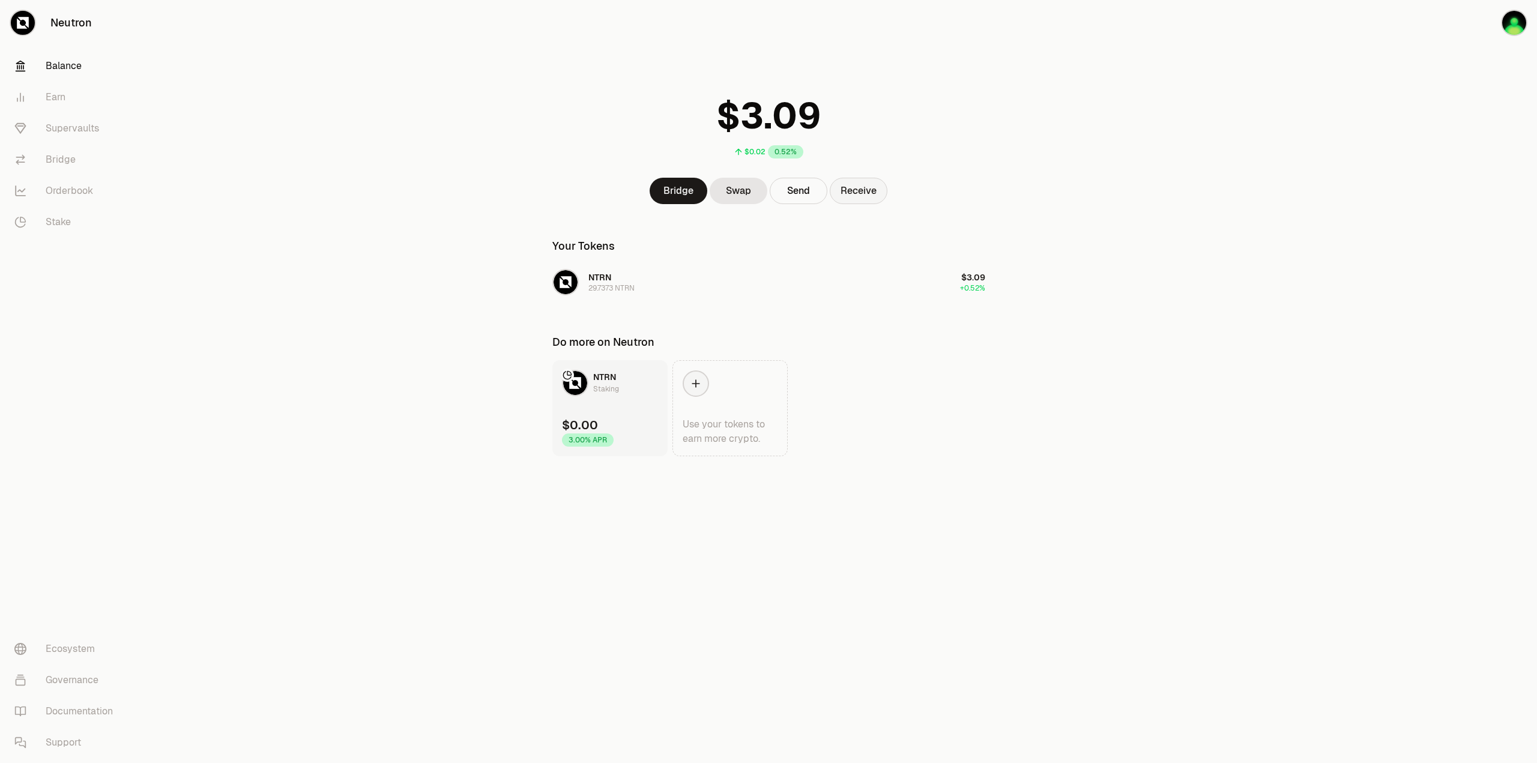
click at [865, 195] on button "Receive" at bounding box center [859, 191] width 58 height 26
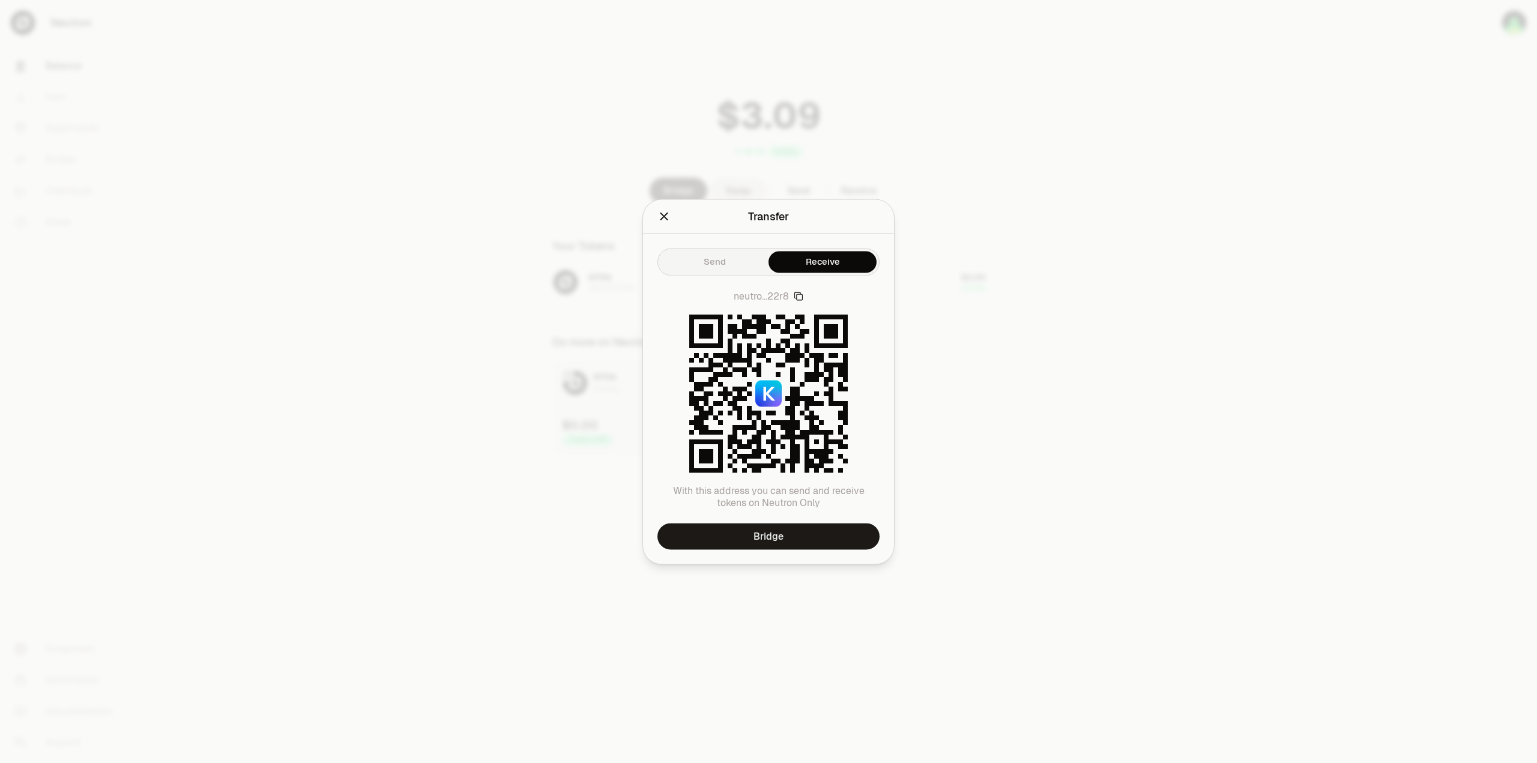
click at [725, 254] on div "Send Receive" at bounding box center [769, 262] width 222 height 28
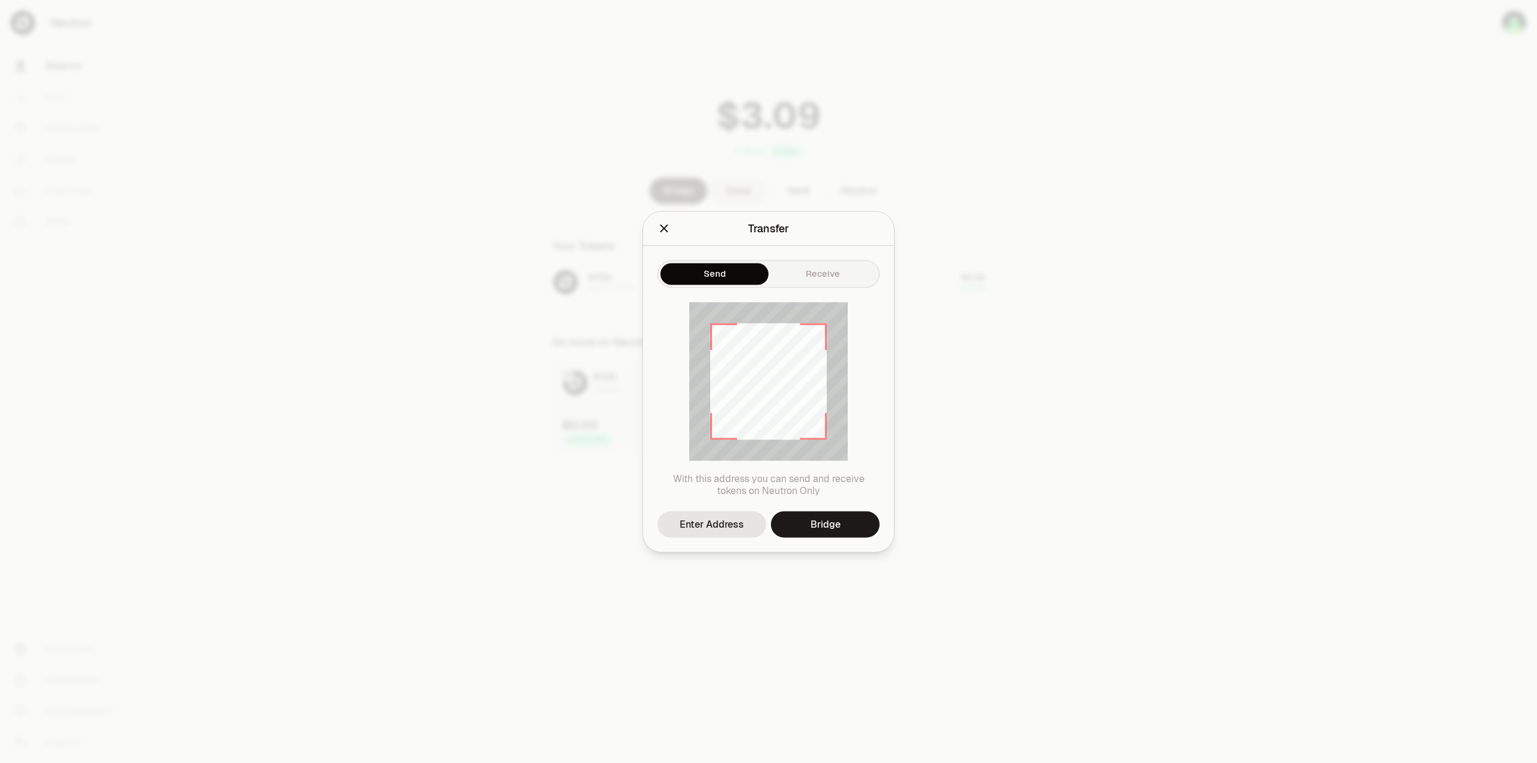
drag, startPoint x: 664, startPoint y: 225, endPoint x: 575, endPoint y: 212, distance: 89.2
click at [663, 225] on icon "Close" at bounding box center [664, 228] width 13 height 13
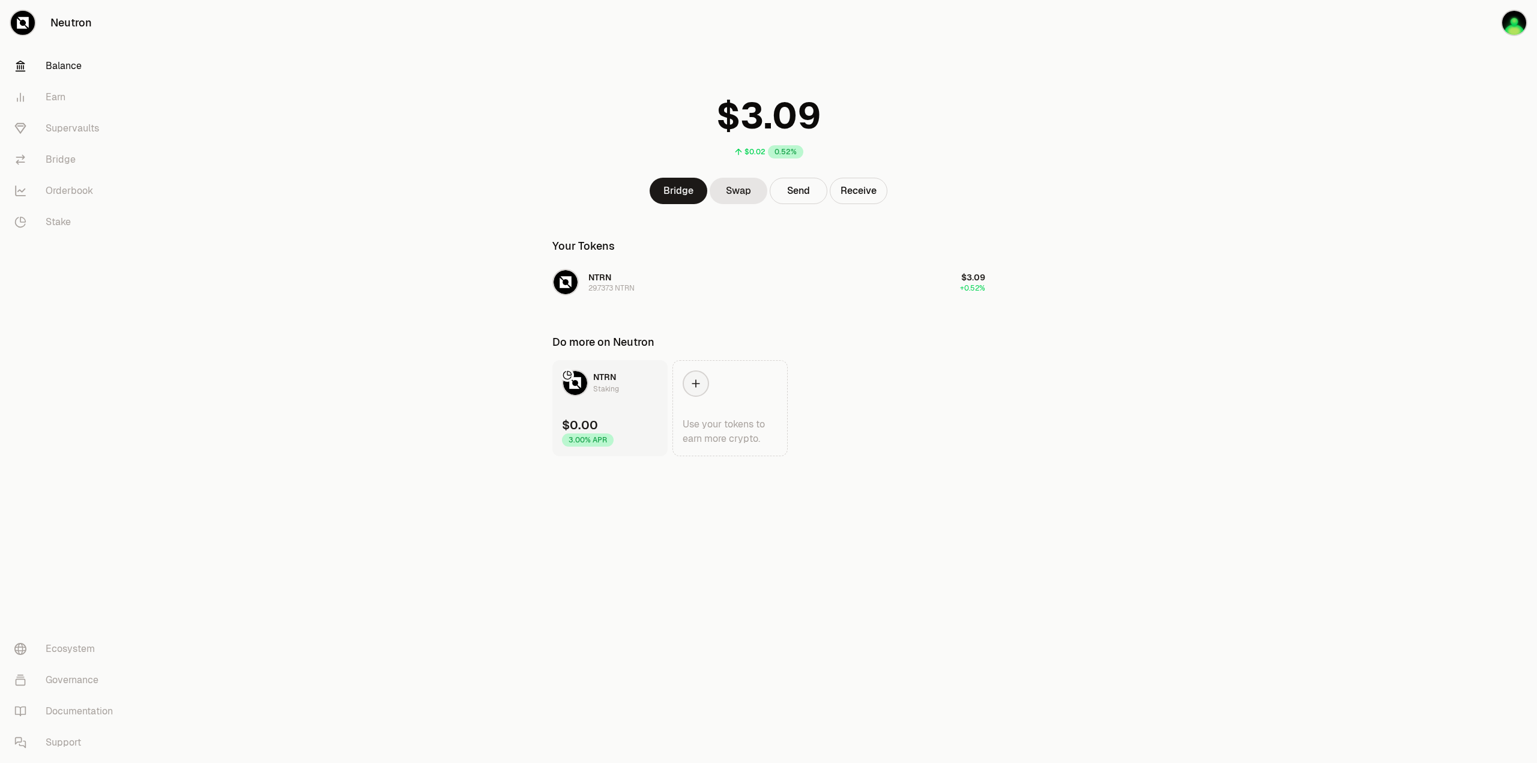
click at [252, 144] on main "$0.02 0.52% Bridge Swap Send Receive Your Tokens NTRN 29.7373 NTRN $3.09 +0.52%…" at bounding box center [836, 252] width 1403 height 504
click at [704, 390] on div at bounding box center [696, 384] width 26 height 26
click at [688, 386] on div at bounding box center [696, 384] width 26 height 26
drag, startPoint x: 551, startPoint y: 342, endPoint x: 686, endPoint y: 343, distance: 134.5
click at [685, 343] on div "Do more on Neutron" at bounding box center [769, 344] width 462 height 31
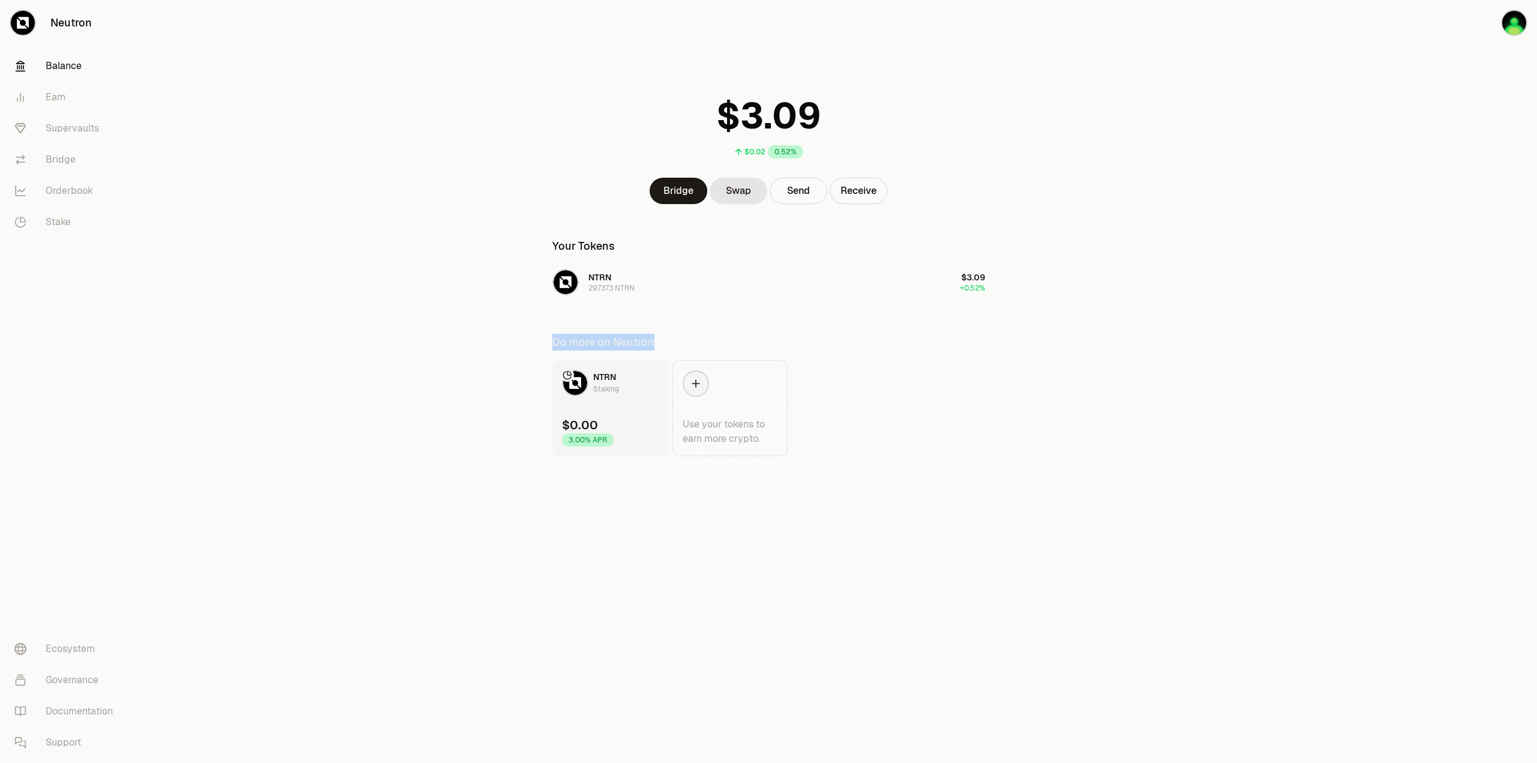
click at [715, 348] on div "Do more on Neutron" at bounding box center [768, 342] width 433 height 17
click at [687, 389] on div at bounding box center [696, 384] width 26 height 26
drag, startPoint x: 1048, startPoint y: 261, endPoint x: 1339, endPoint y: 125, distance: 320.5
click at [1065, 252] on main "$0.02 0.52% Bridge Swap Send Receive Your Tokens NTRN 29.7373 NTRN $3.09 +0.52%…" at bounding box center [836, 252] width 1403 height 504
click at [604, 507] on div "Neutron Balance Earn Supervaults Bridge Orderbook Stake Ecosystem Governance Do…" at bounding box center [836, 381] width 1403 height 763
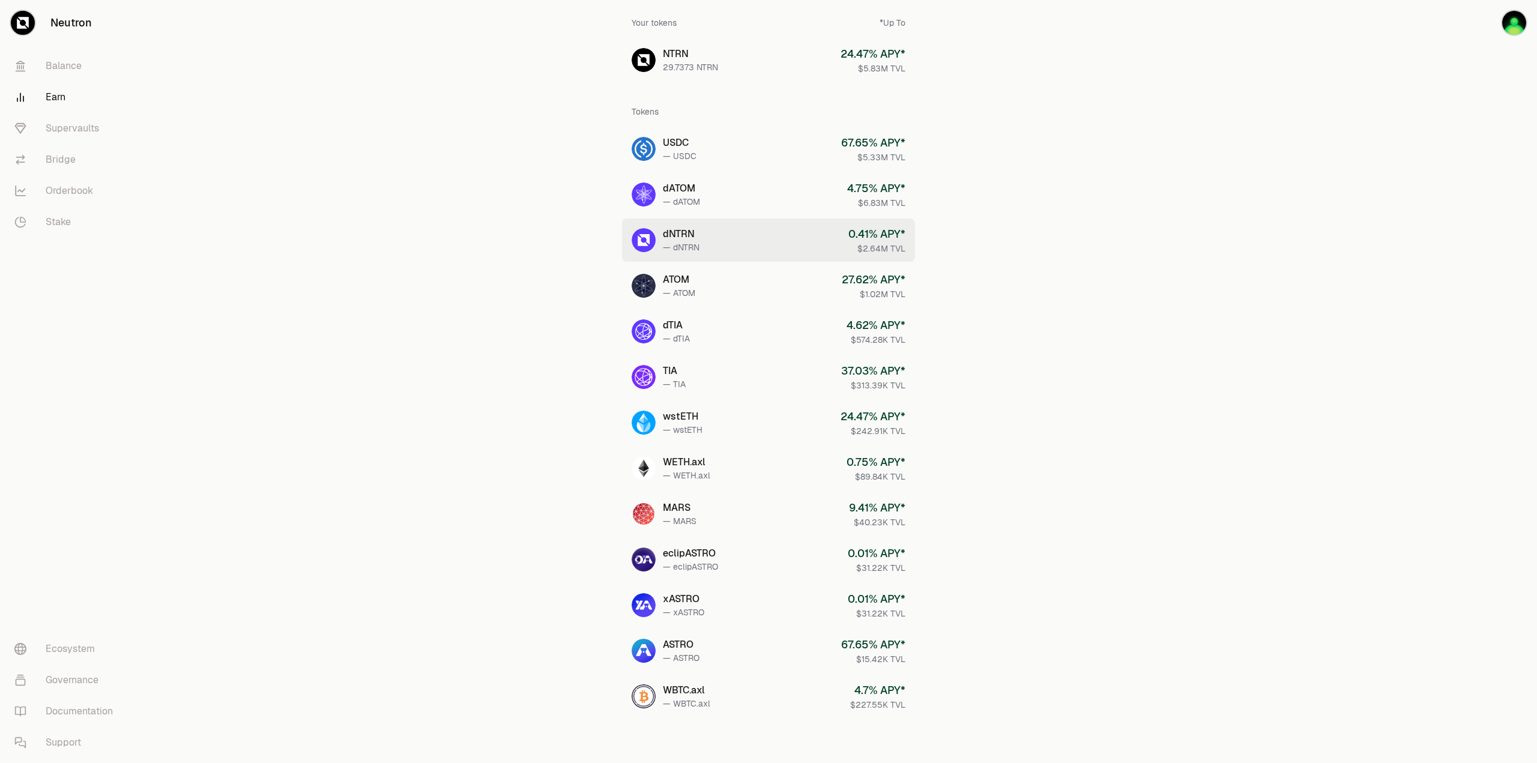
scroll to position [91, 0]
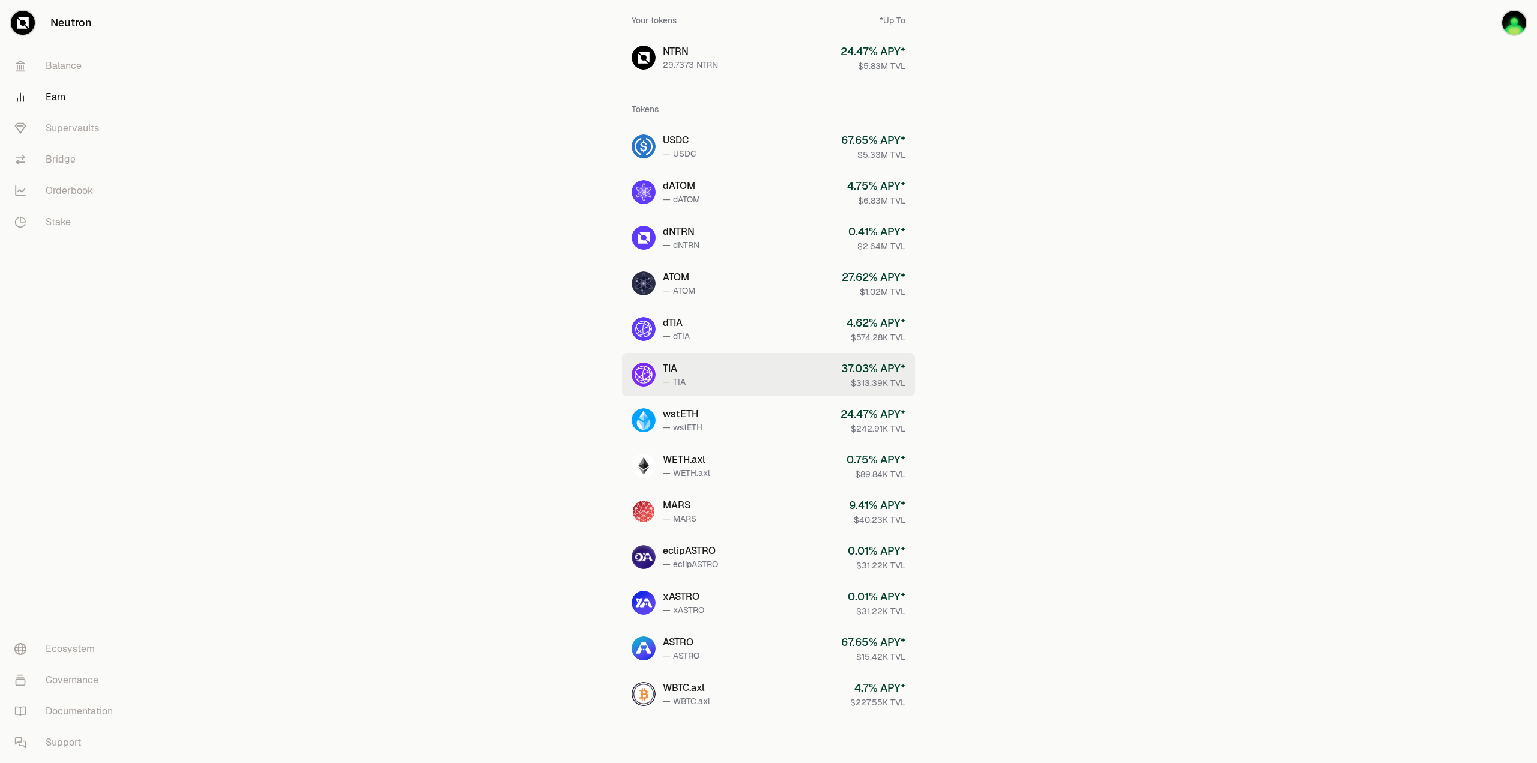
click at [705, 383] on link "TIA — TIA 37.03 % APY* $313.39K TVL" at bounding box center [768, 374] width 293 height 43
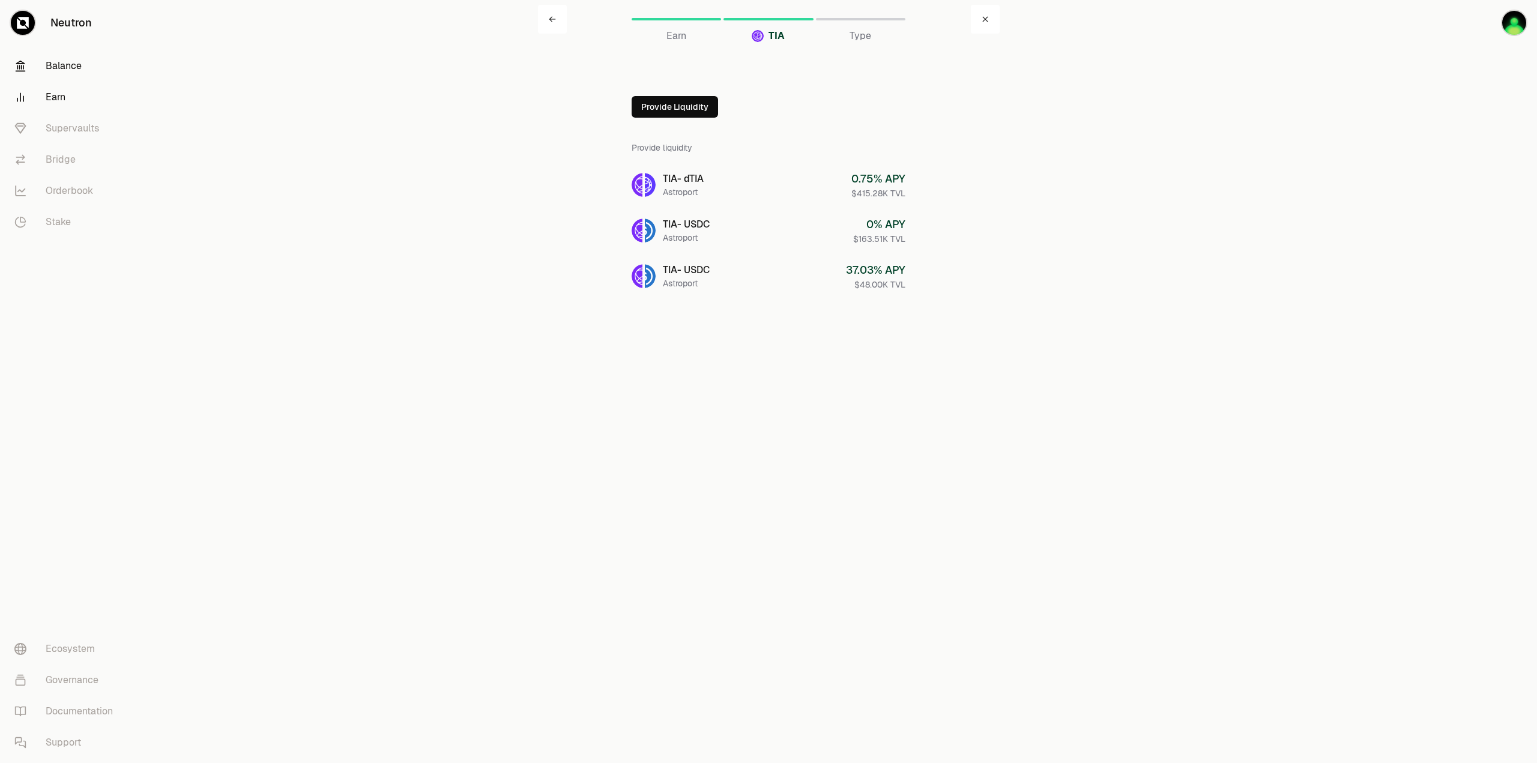
click at [75, 65] on link "Balance" at bounding box center [67, 65] width 125 height 31
